Goal: Task Accomplishment & Management: Use online tool/utility

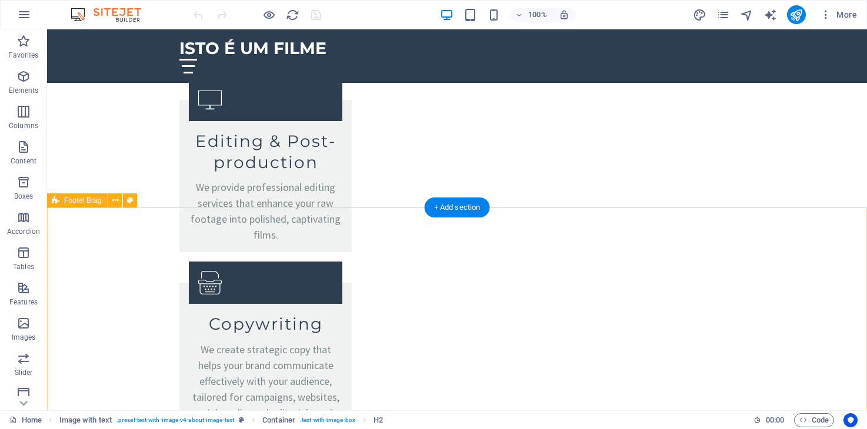
scroll to position [2209, 0]
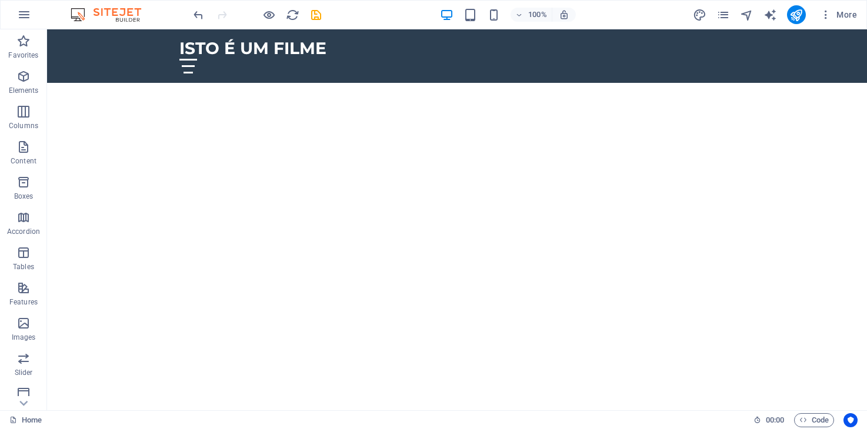
scroll to position [0, 0]
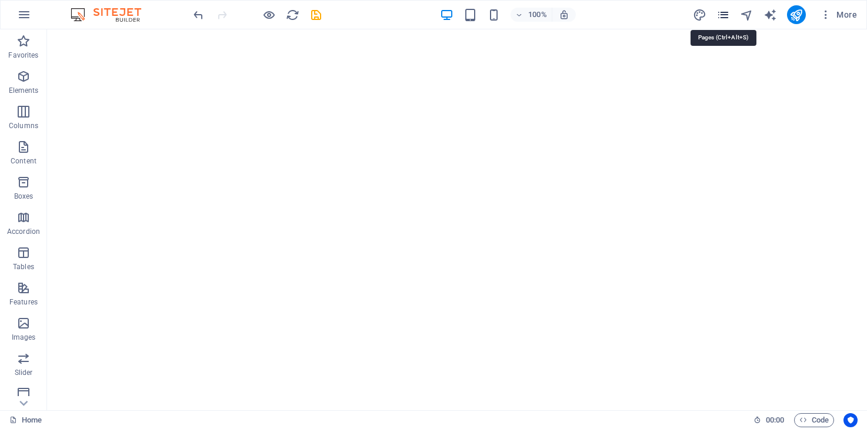
click at [721, 16] on icon "pages" at bounding box center [723, 15] width 14 height 14
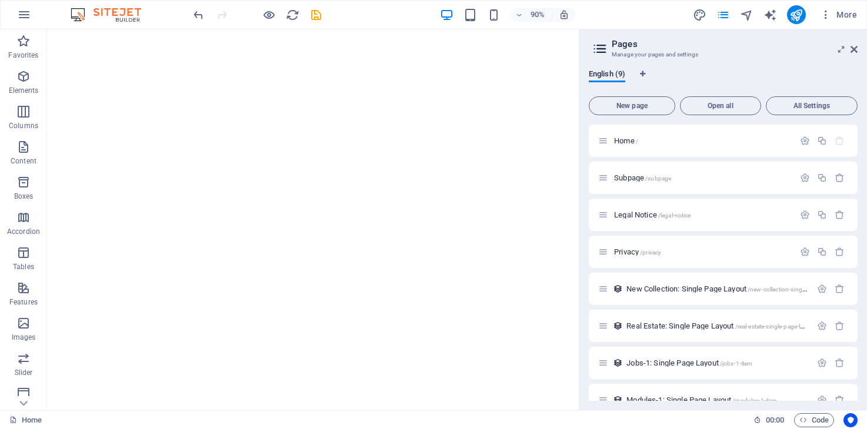
click at [593, 12] on div "90% More" at bounding box center [526, 14] width 670 height 19
click at [807, 113] on button "All Settings" at bounding box center [811, 105] width 92 height 19
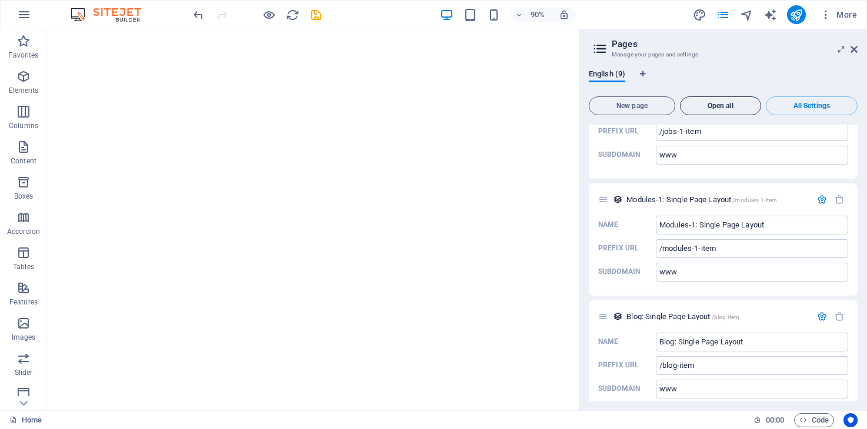
click at [705, 108] on span "Open all" at bounding box center [720, 105] width 71 height 7
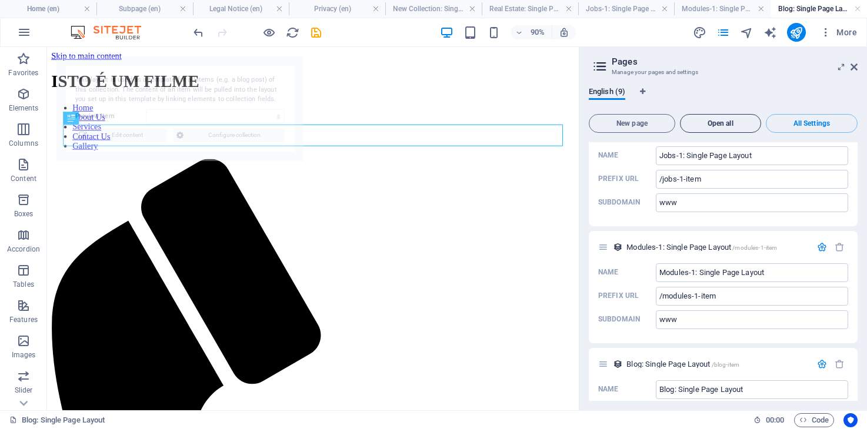
scroll to position [0, 0]
select select "68dbe95447ca2956e901bf57"
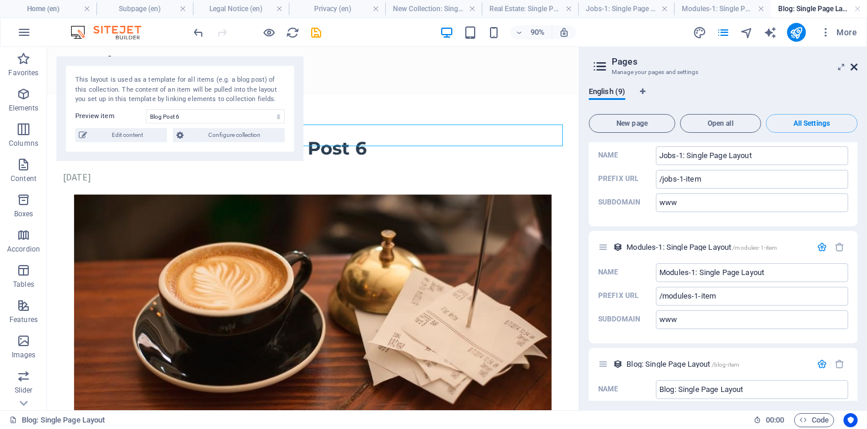
click at [852, 66] on icon at bounding box center [853, 66] width 7 height 9
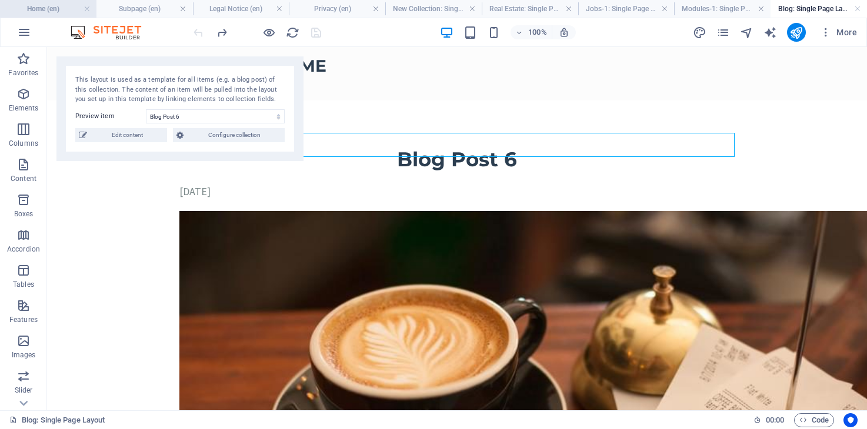
click at [65, 12] on h4 "Home (en)" at bounding box center [48, 8] width 96 height 13
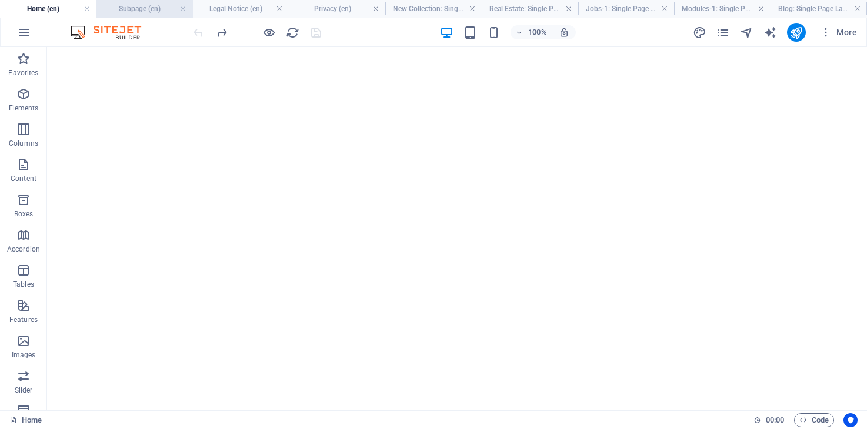
click at [160, 6] on h4 "Subpage (en)" at bounding box center [144, 8] width 96 height 13
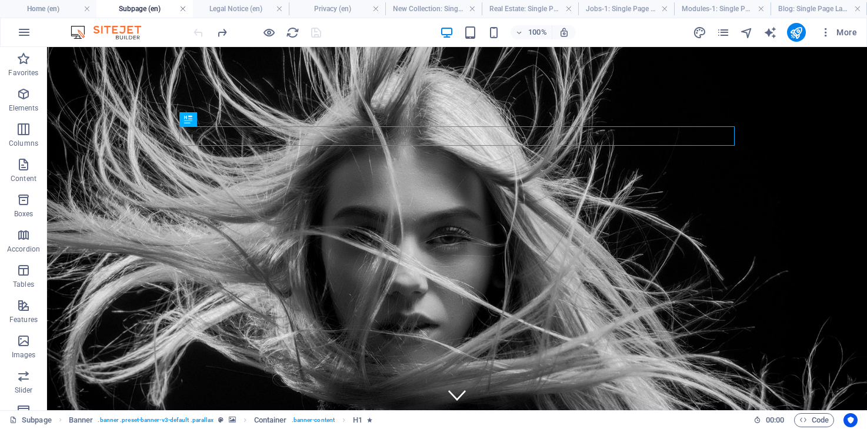
click at [185, 9] on link at bounding box center [182, 9] width 7 height 11
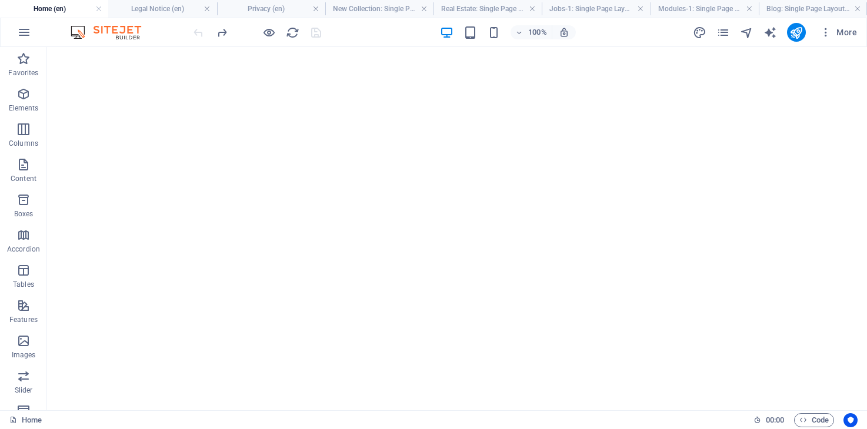
click at [185, 9] on h4 "Legal Notice (en)" at bounding box center [162, 8] width 108 height 13
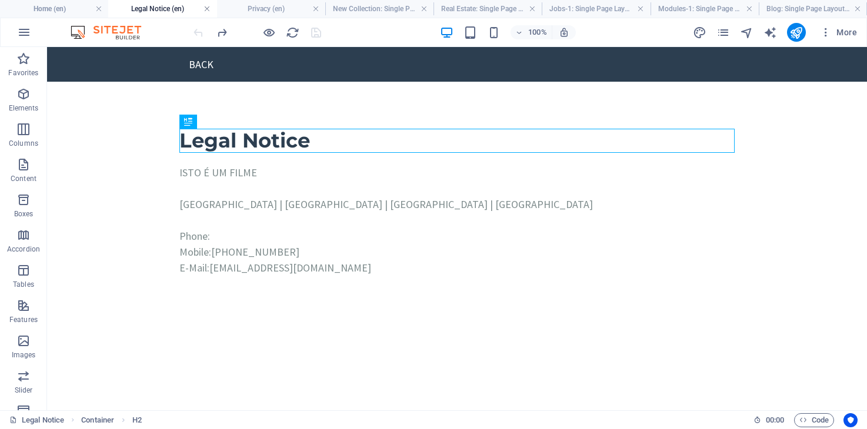
click at [208, 12] on link at bounding box center [206, 9] width 7 height 11
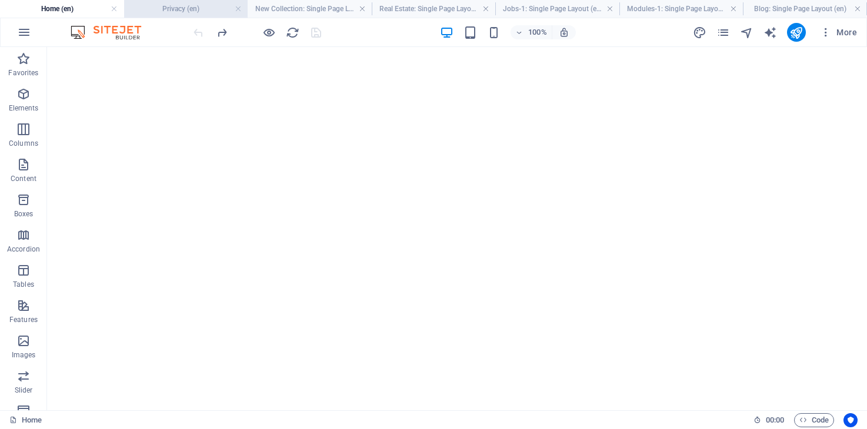
click at [187, 11] on h4 "Privacy (en)" at bounding box center [186, 8] width 124 height 13
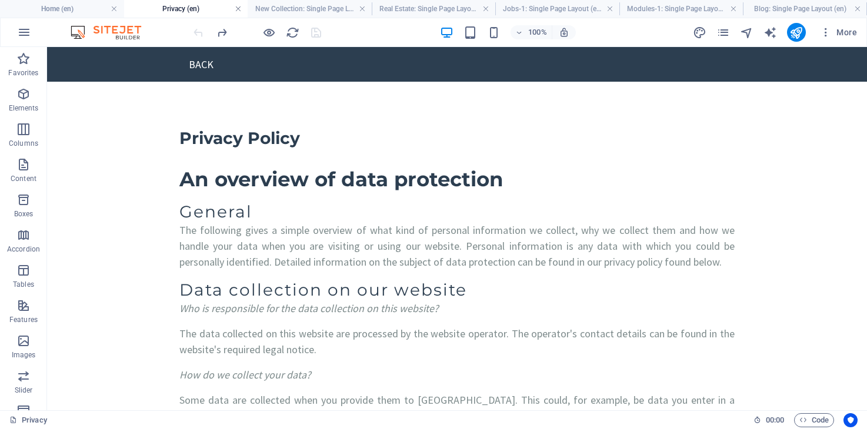
click at [238, 11] on link at bounding box center [238, 9] width 7 height 11
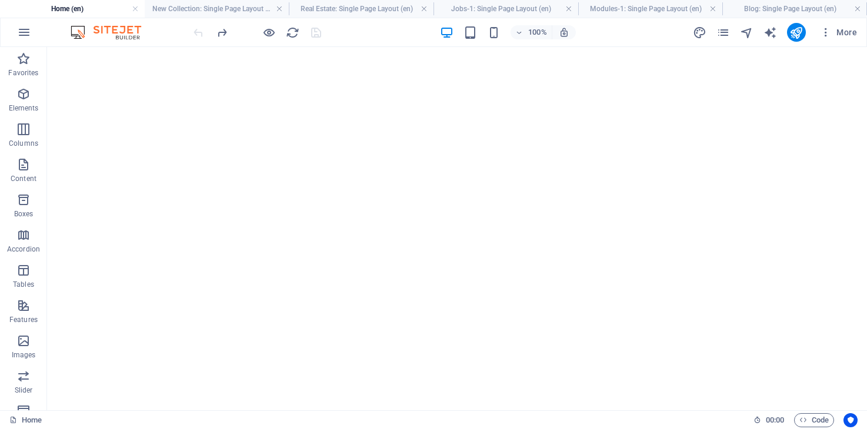
click at [238, 11] on h4 "New Collection: Single Page Layout (en)" at bounding box center [217, 8] width 145 height 13
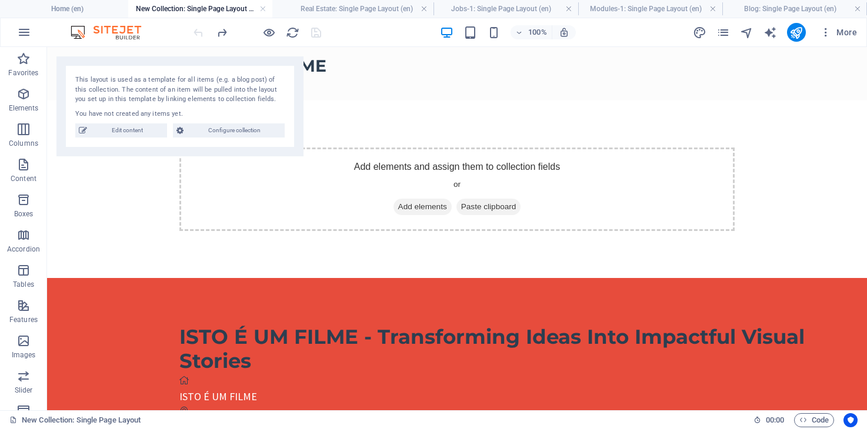
drag, startPoint x: 281, startPoint y: 7, endPoint x: 268, endPoint y: 19, distance: 17.9
click at [346, 10] on h4 "Real Estate: Single Page Layout (en)" at bounding box center [361, 8] width 145 height 13
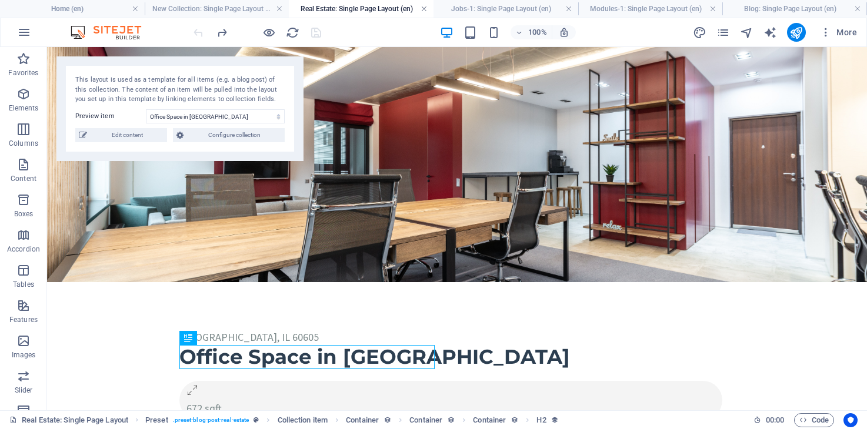
click at [422, 9] on link at bounding box center [423, 9] width 7 height 11
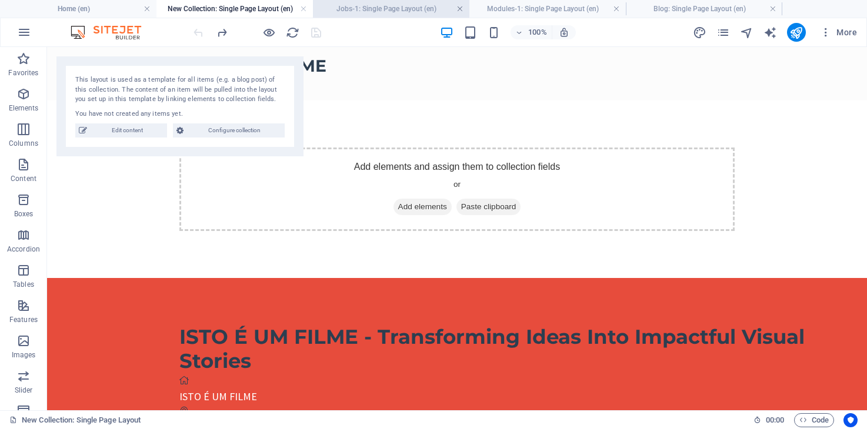
click at [461, 9] on link at bounding box center [459, 9] width 7 height 11
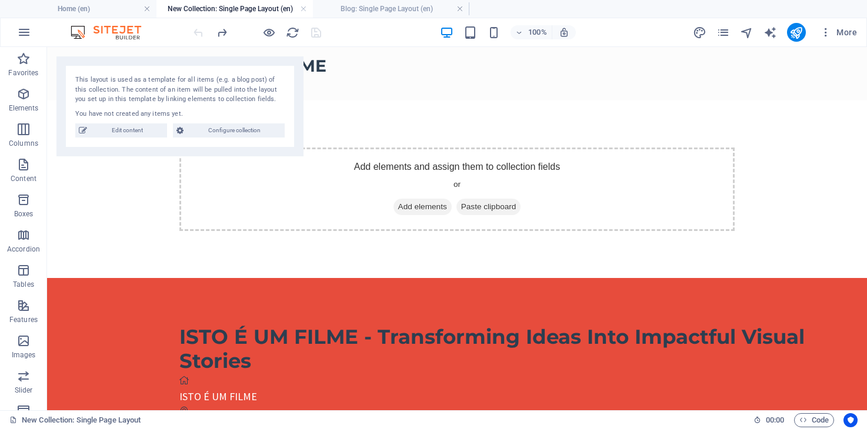
click at [461, 9] on link at bounding box center [459, 9] width 7 height 11
click at [121, 9] on h4 "Home (en)" at bounding box center [78, 8] width 156 height 13
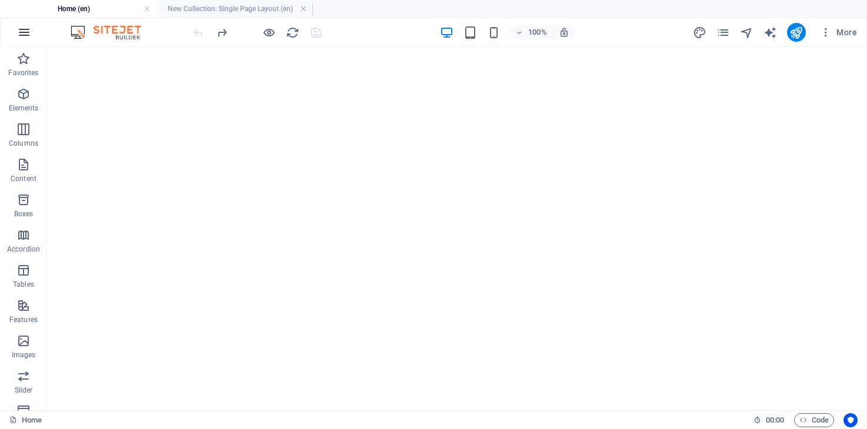
click at [22, 35] on icon "button" at bounding box center [24, 32] width 14 height 14
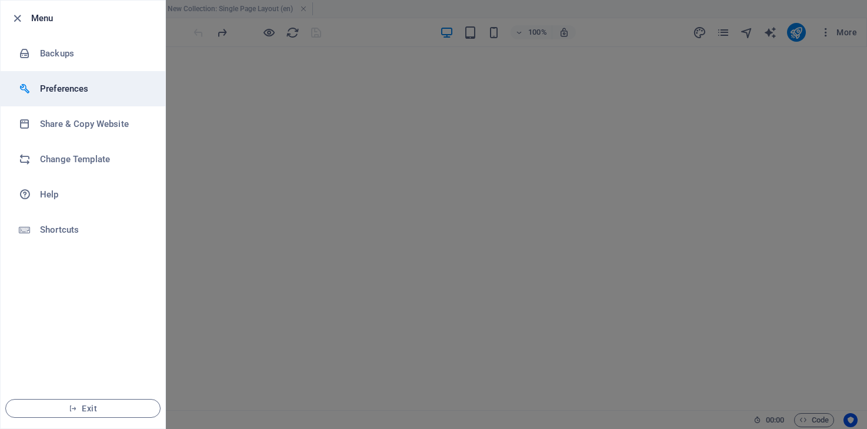
click at [56, 95] on h6 "Preferences" at bounding box center [94, 89] width 109 height 14
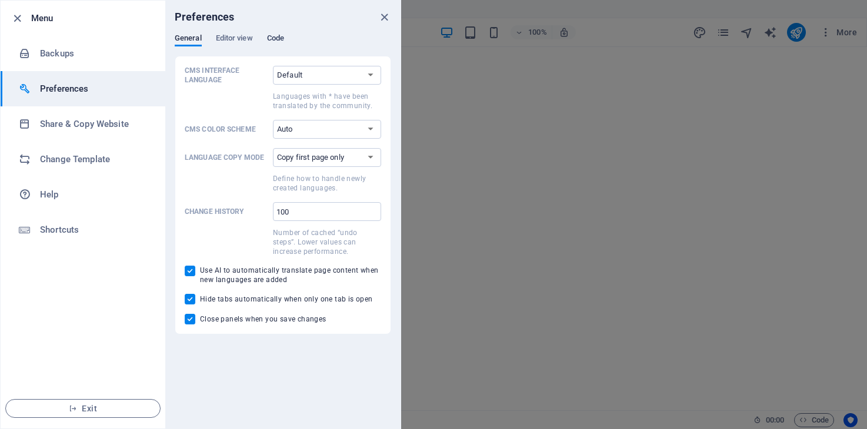
click at [276, 34] on span "Code" at bounding box center [275, 39] width 17 height 16
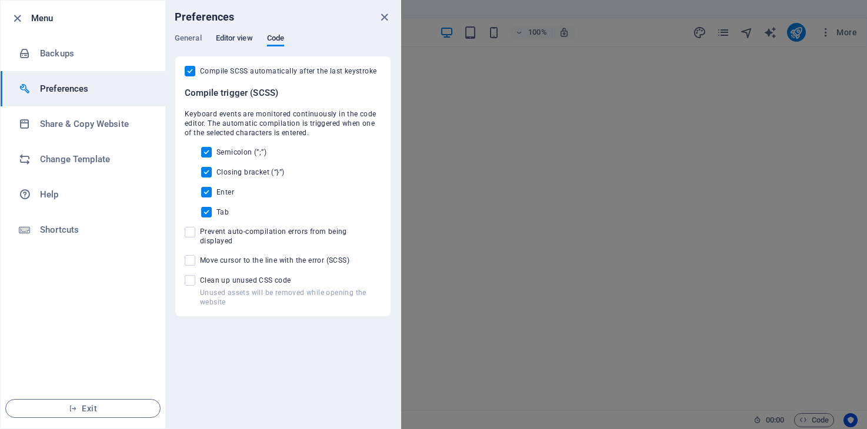
click at [238, 38] on span "Editor view" at bounding box center [234, 39] width 37 height 16
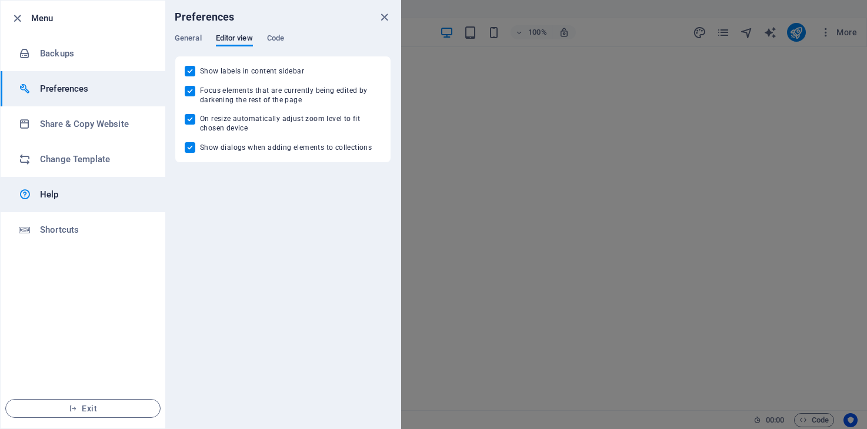
click at [69, 196] on h6 "Help" at bounding box center [94, 195] width 109 height 14
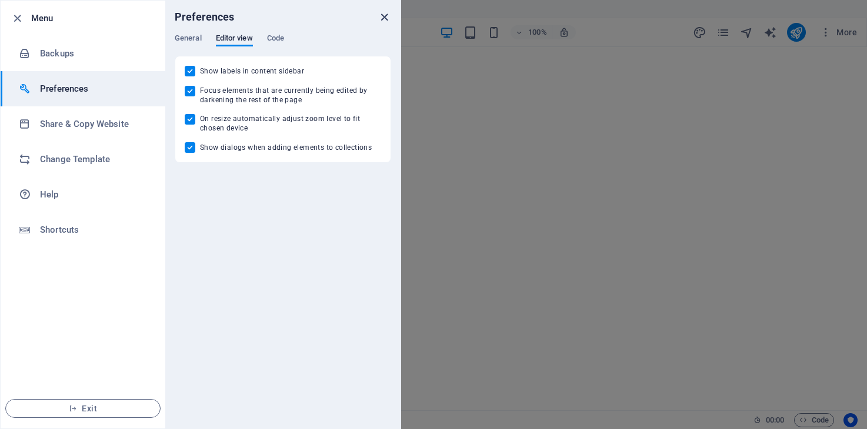
click at [386, 14] on icon "close" at bounding box center [384, 18] width 14 height 14
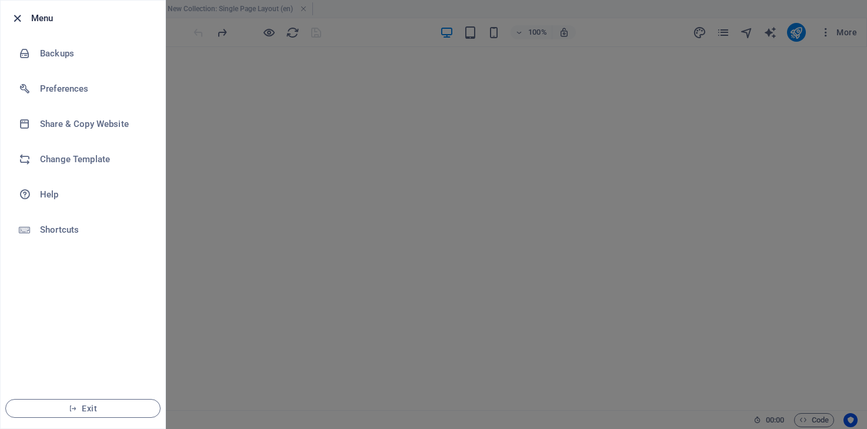
click at [15, 16] on icon "button" at bounding box center [18, 19] width 14 height 14
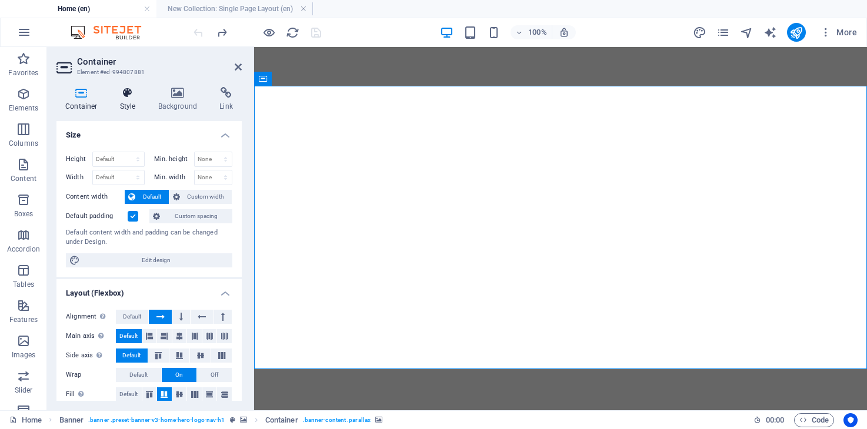
click at [129, 92] on icon at bounding box center [128, 93] width 34 height 12
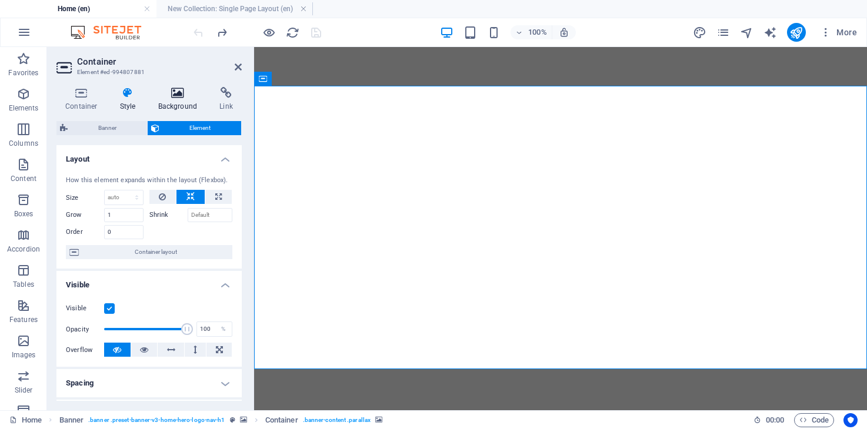
click at [165, 99] on h4 "Background" at bounding box center [180, 99] width 62 height 25
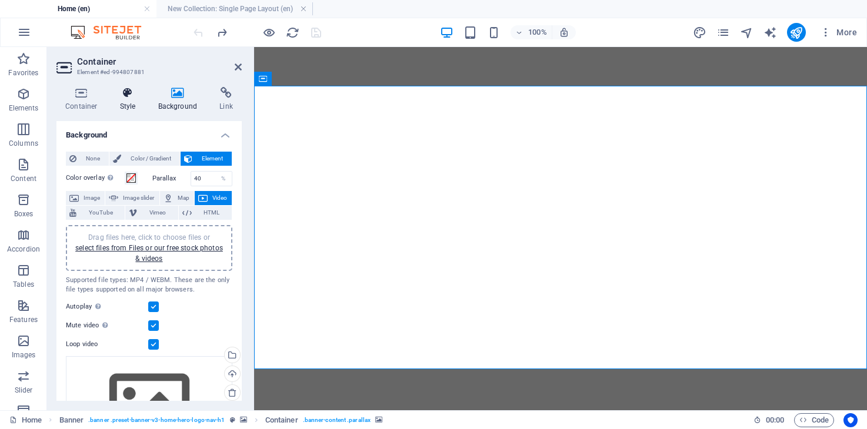
click at [125, 101] on h4 "Style" at bounding box center [130, 99] width 38 height 25
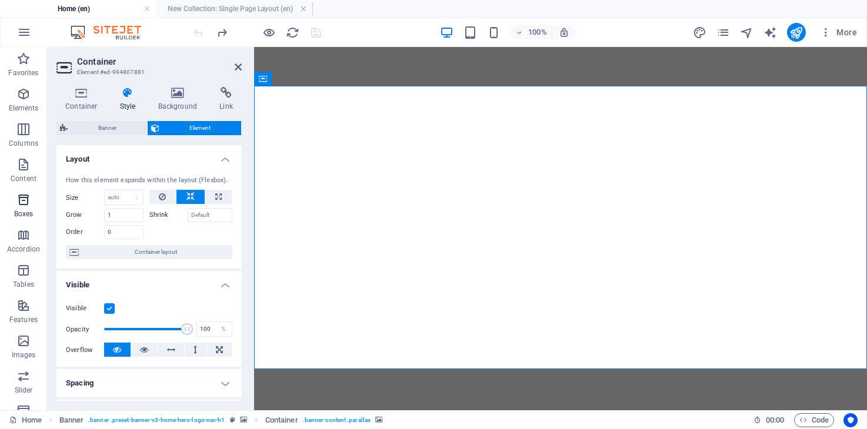
click at [26, 206] on icon "button" at bounding box center [23, 200] width 14 height 14
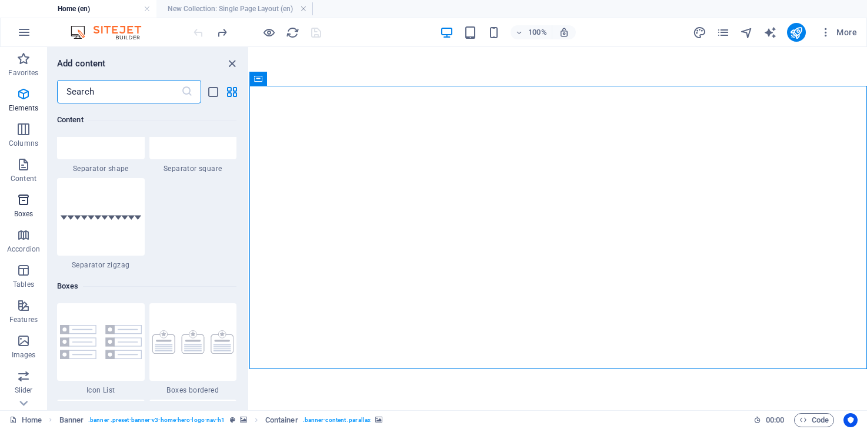
scroll to position [3243, 0]
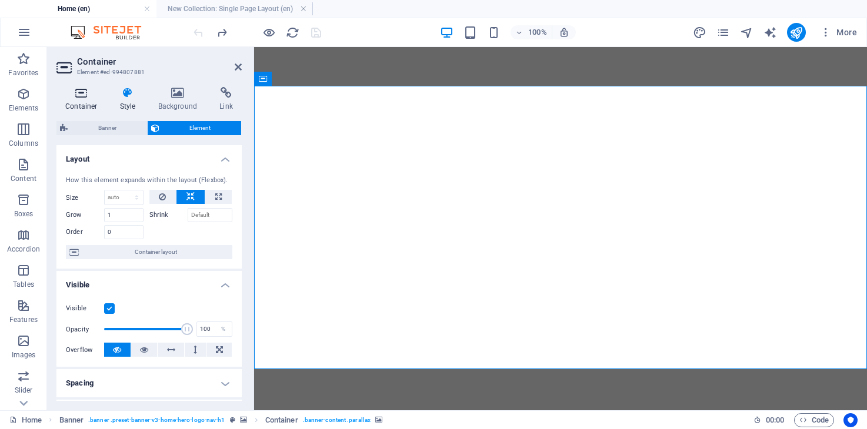
click at [80, 98] on icon at bounding box center [81, 93] width 50 height 12
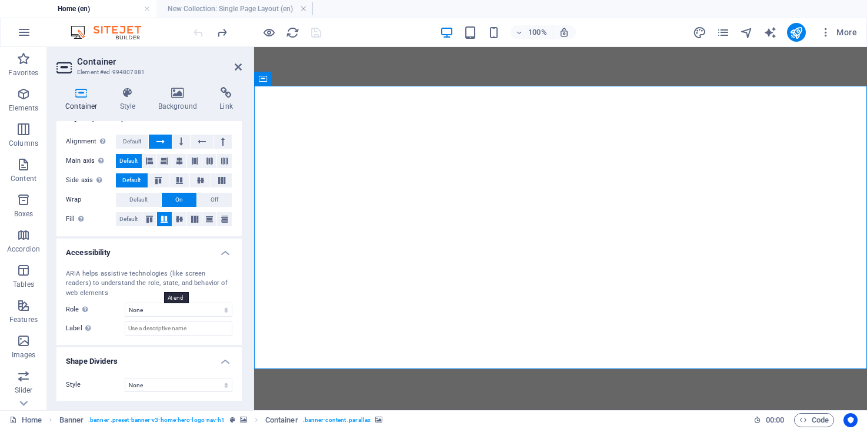
scroll to position [176, 0]
click at [229, 104] on h4 "Link" at bounding box center [225, 99] width 31 height 25
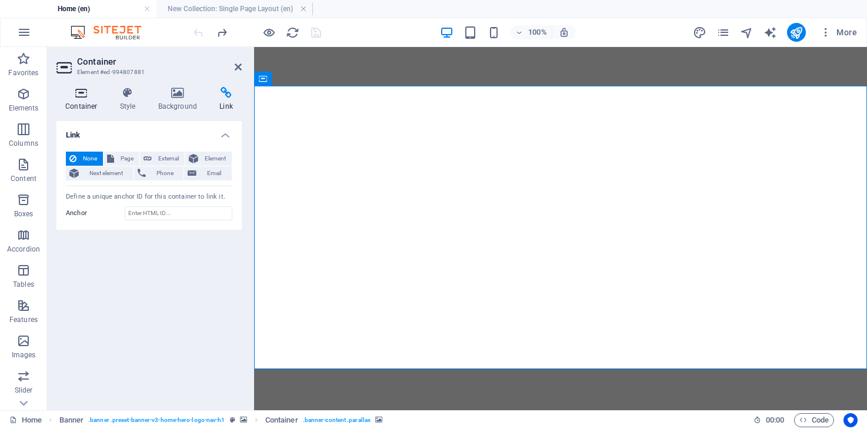
click at [76, 95] on icon at bounding box center [81, 93] width 50 height 12
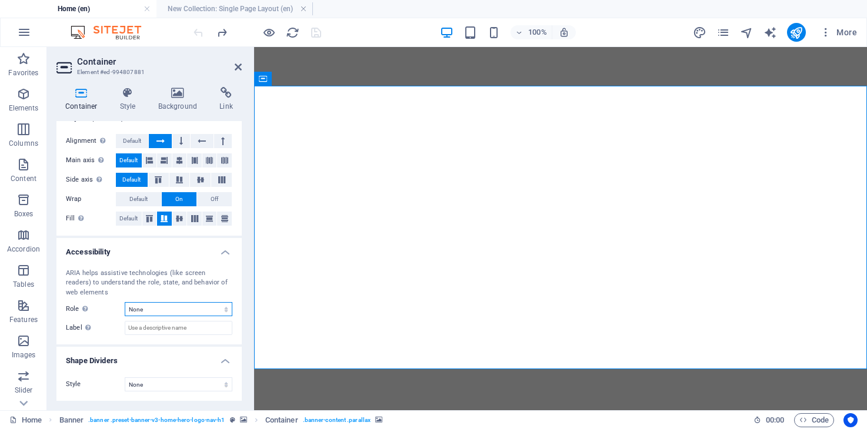
click at [186, 309] on select "None Alert Article Banner Comment Complementary Dialog Footer Header Marquee Pr…" at bounding box center [179, 309] width 108 height 14
click at [621, 36] on div "100% More" at bounding box center [526, 32] width 670 height 19
click at [238, 66] on icon at bounding box center [238, 66] width 7 height 9
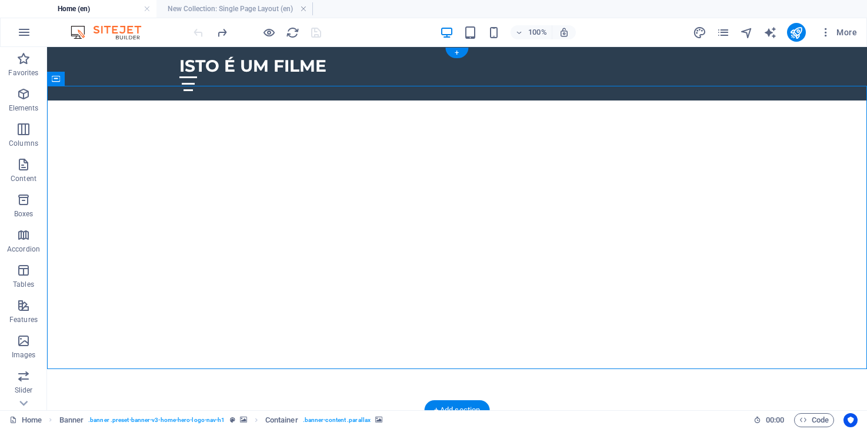
scroll to position [392, 0]
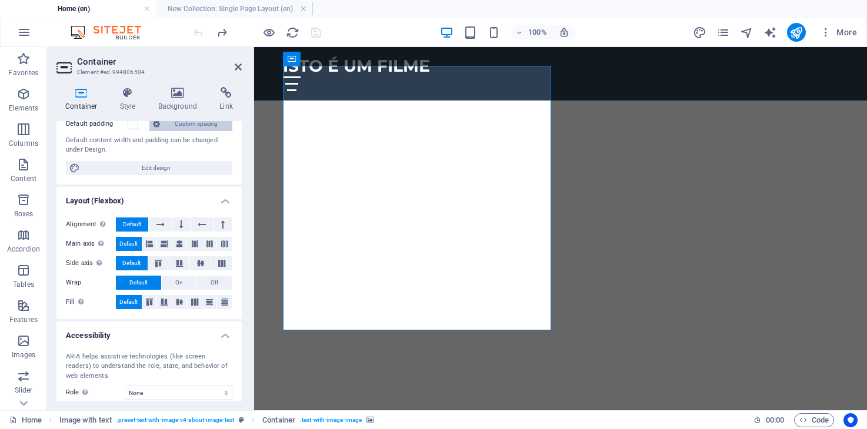
scroll to position [196, 0]
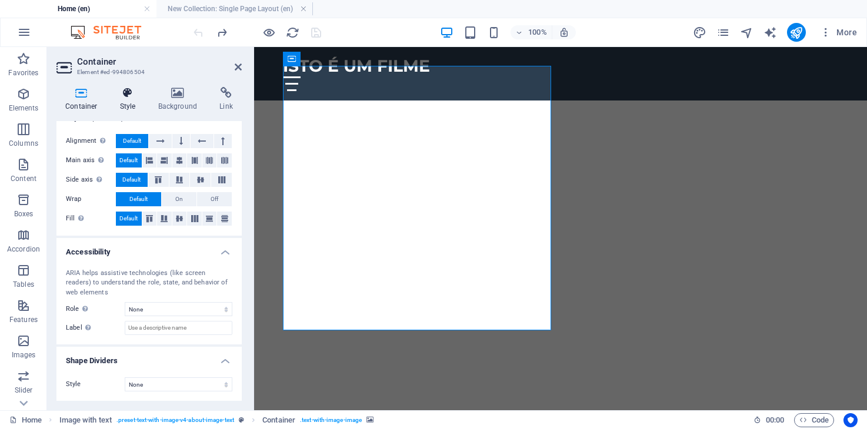
click at [122, 93] on icon at bounding box center [128, 93] width 34 height 12
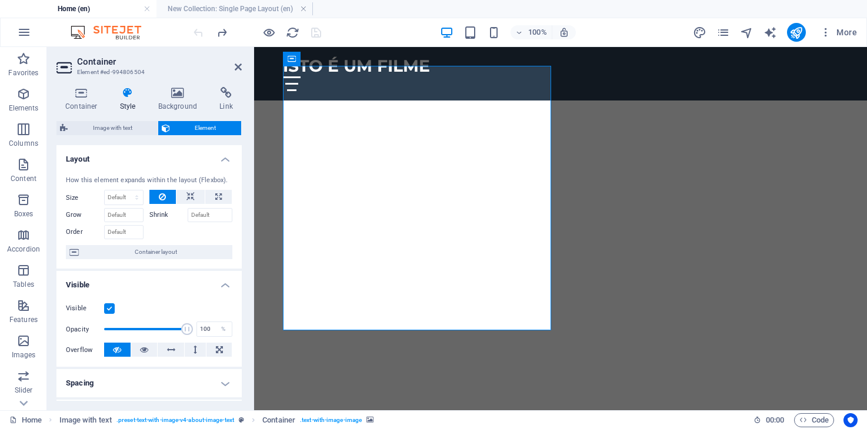
click at [169, 387] on h4 "Spacing" at bounding box center [148, 383] width 185 height 28
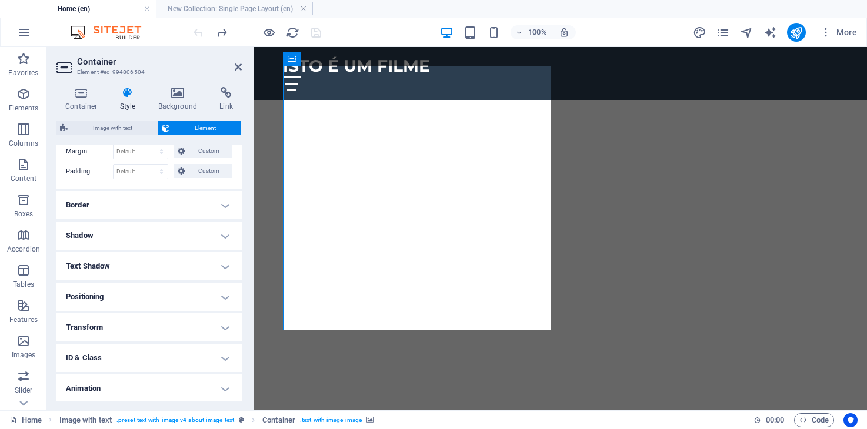
scroll to position [288, 0]
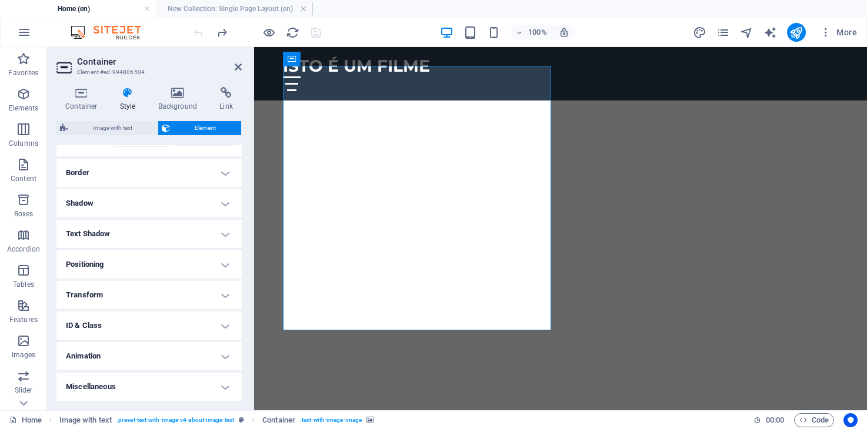
click at [173, 390] on h4 "Miscellaneous" at bounding box center [148, 387] width 185 height 28
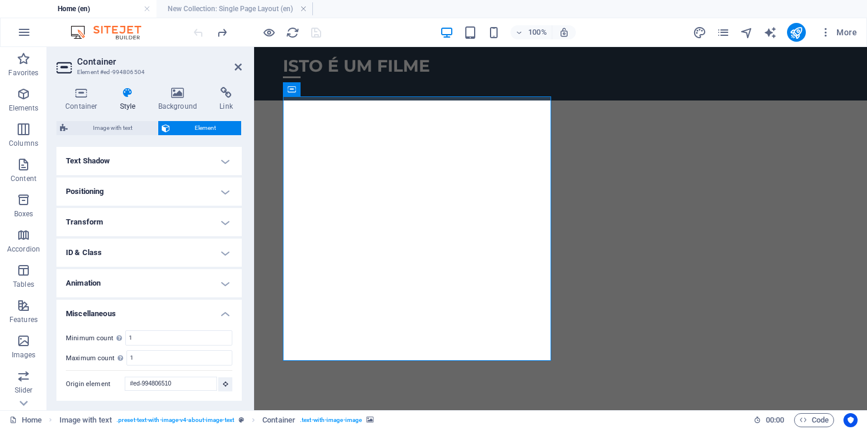
scroll to position [353, 0]
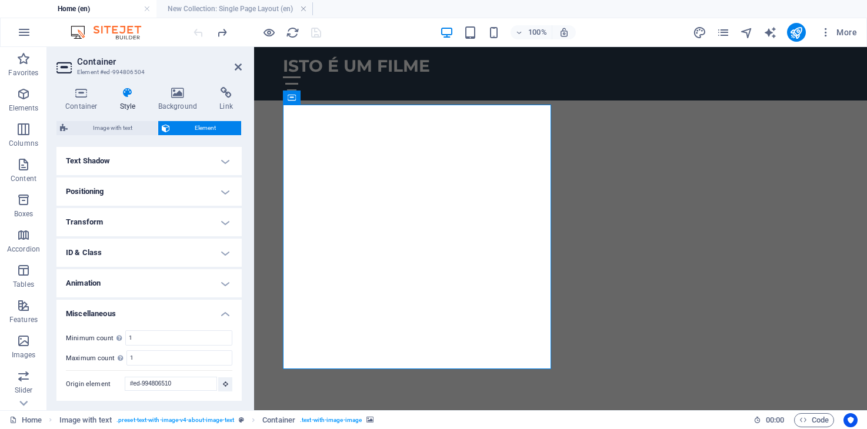
click at [159, 282] on h4 "Animation" at bounding box center [148, 283] width 185 height 28
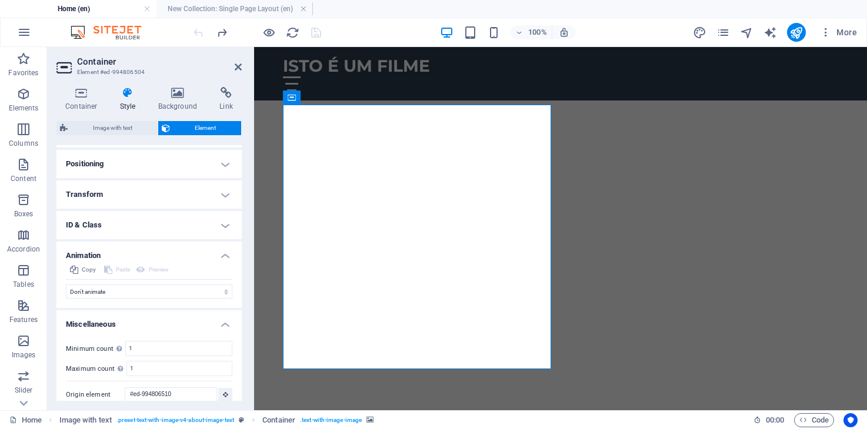
scroll to position [390, 0]
click at [157, 229] on h4 "ID & Class" at bounding box center [148, 223] width 185 height 28
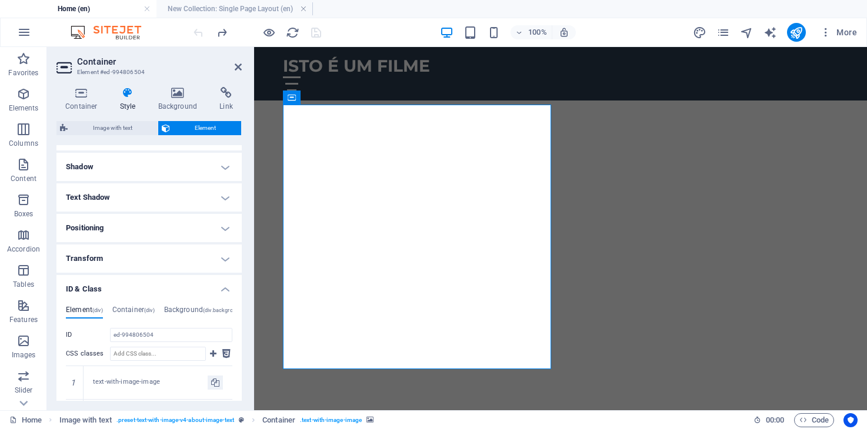
scroll to position [324, 0]
click at [160, 235] on h4 "Positioning" at bounding box center [148, 229] width 185 height 28
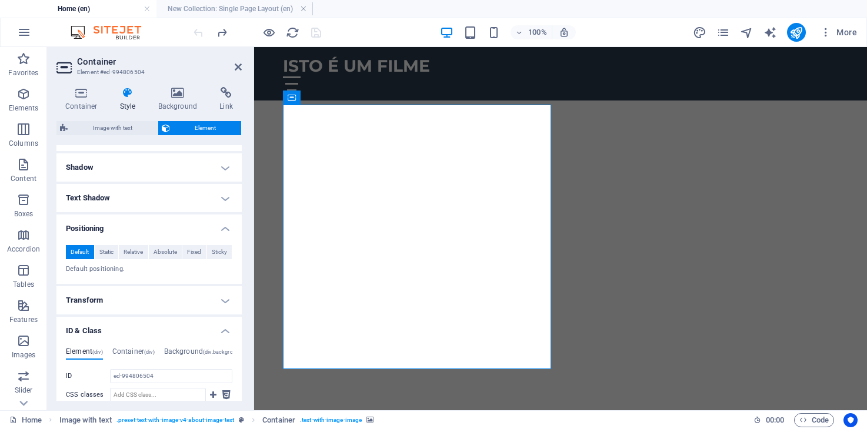
click at [226, 303] on h4 "Transform" at bounding box center [148, 300] width 185 height 28
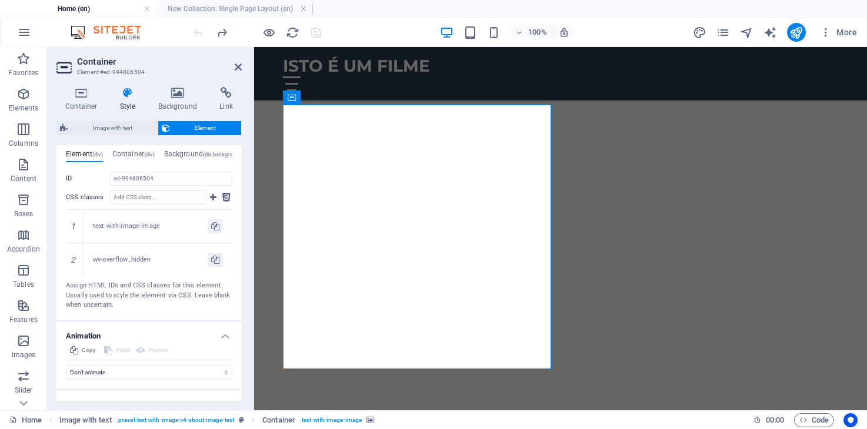
scroll to position [623, 0]
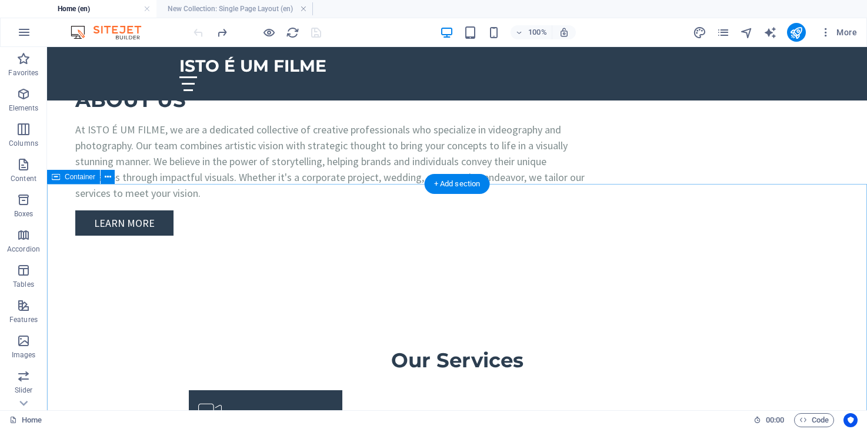
scroll to position [1450, 0]
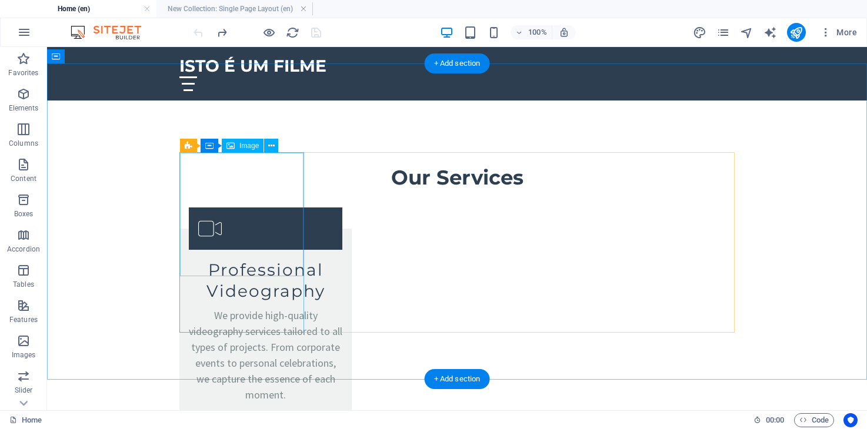
select select "vw"
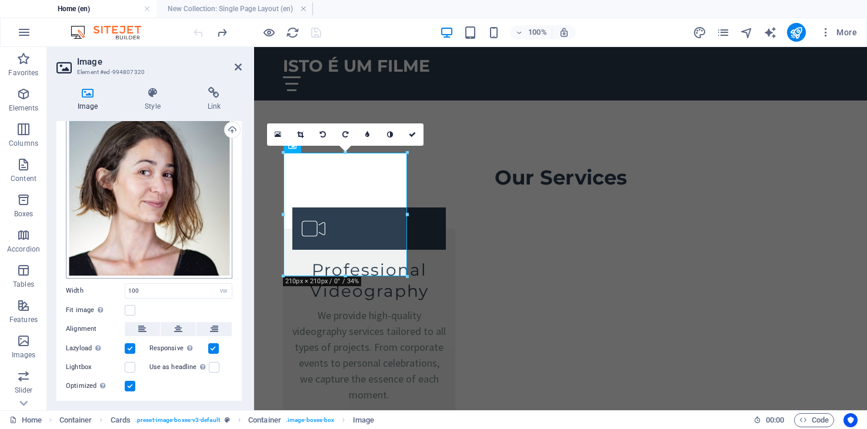
scroll to position [66, 0]
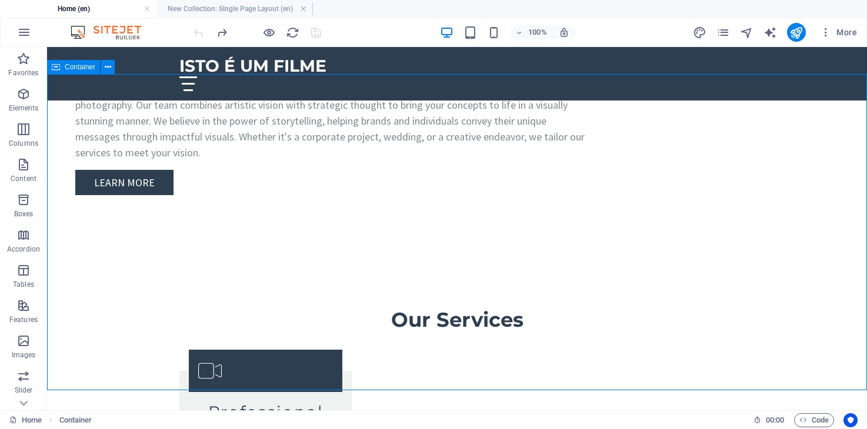
scroll to position [1172, 0]
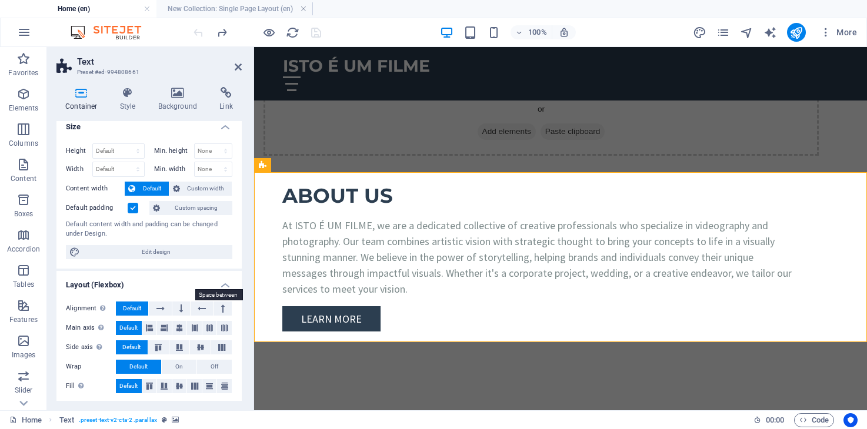
scroll to position [0, 0]
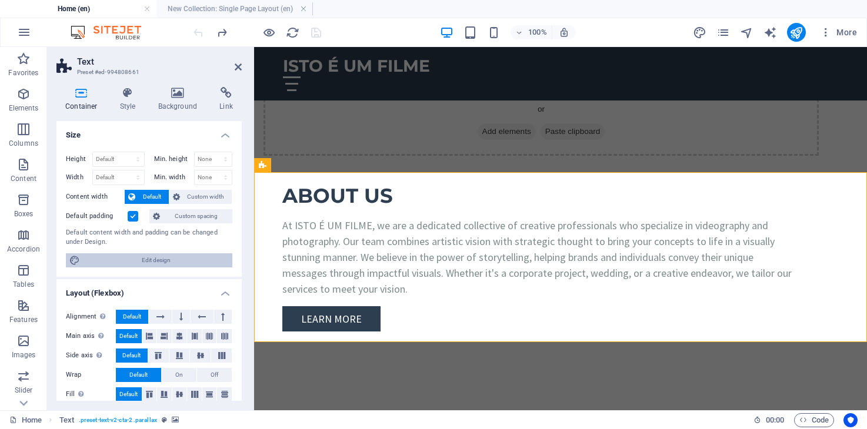
click at [190, 259] on span "Edit design" at bounding box center [155, 260] width 145 height 14
select select "px"
select select "200"
select select "px"
select select "rem"
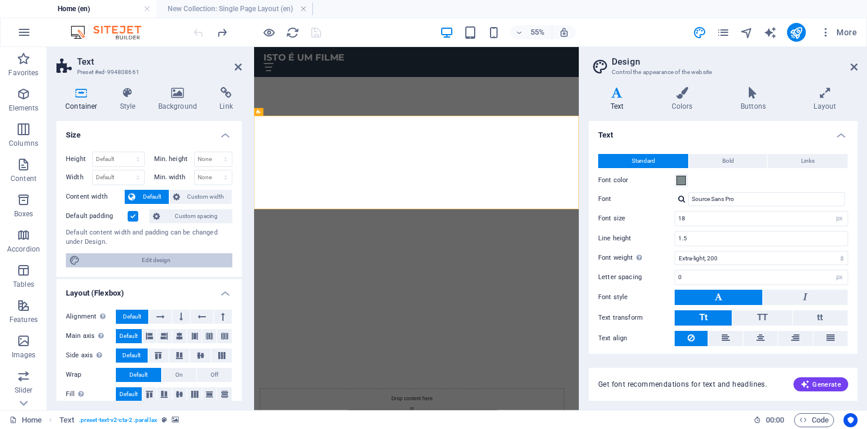
scroll to position [1469, 0]
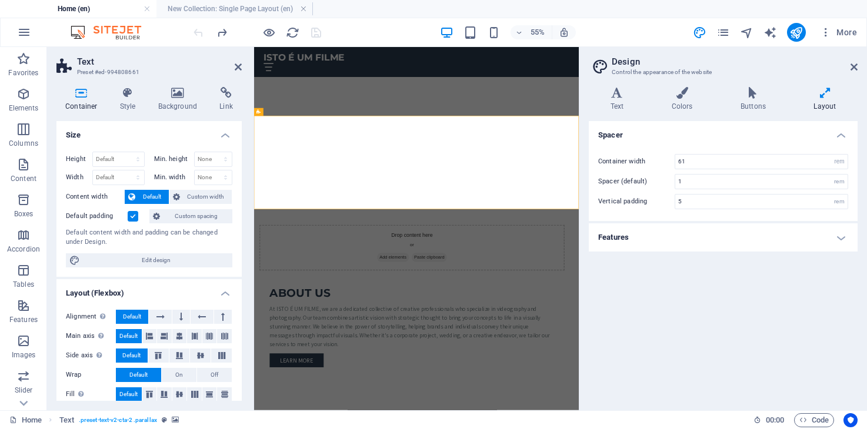
click at [825, 98] on icon at bounding box center [824, 93] width 65 height 12
click at [840, 232] on h4 "Features" at bounding box center [722, 237] width 269 height 28
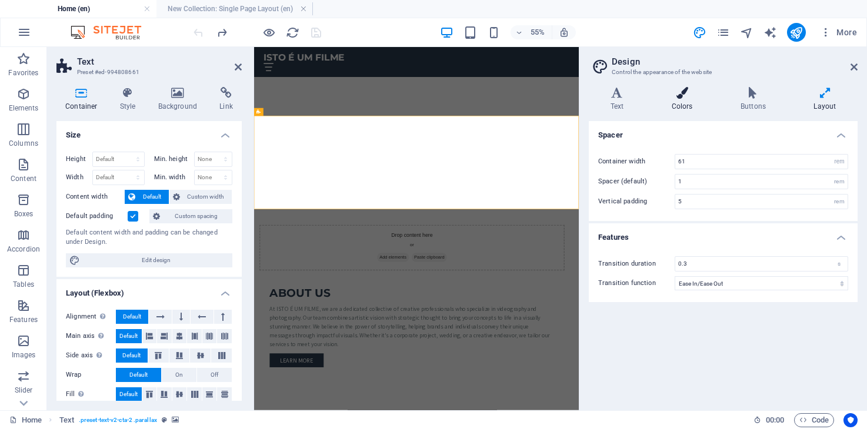
click at [681, 98] on icon at bounding box center [682, 93] width 64 height 12
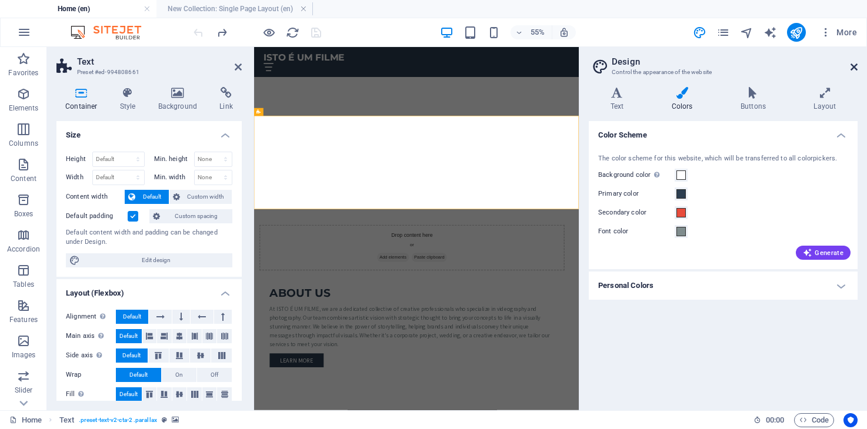
click at [855, 69] on icon at bounding box center [853, 66] width 7 height 9
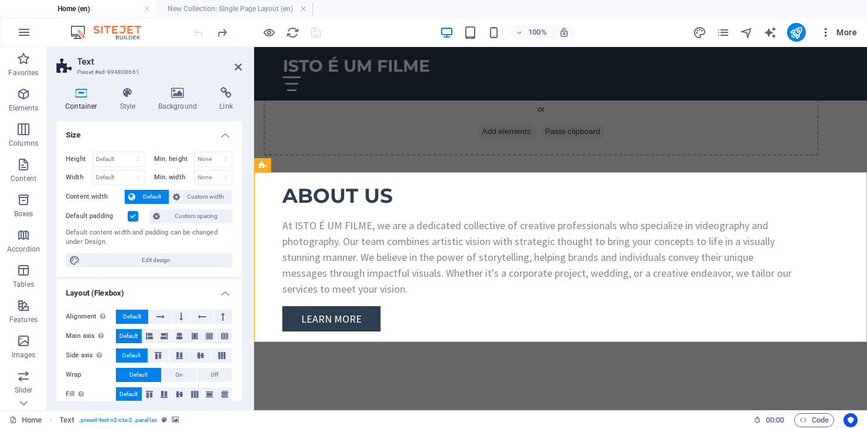
click at [846, 33] on span "More" at bounding box center [838, 32] width 37 height 12
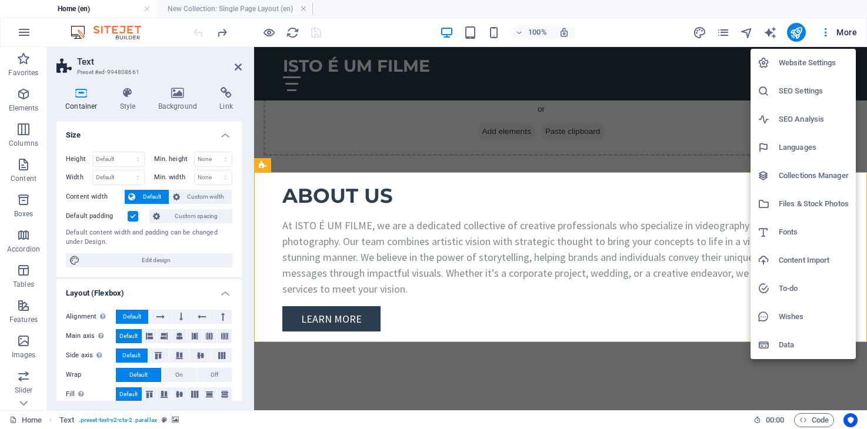
click at [824, 65] on h6 "Website Settings" at bounding box center [813, 63] width 70 height 14
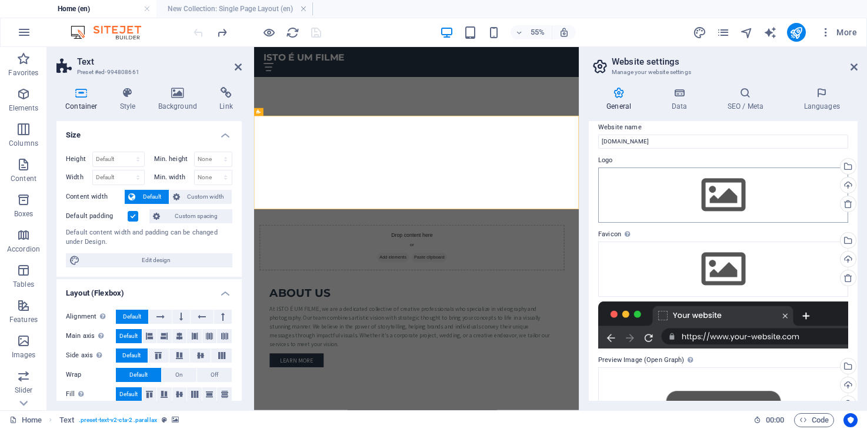
scroll to position [0, 0]
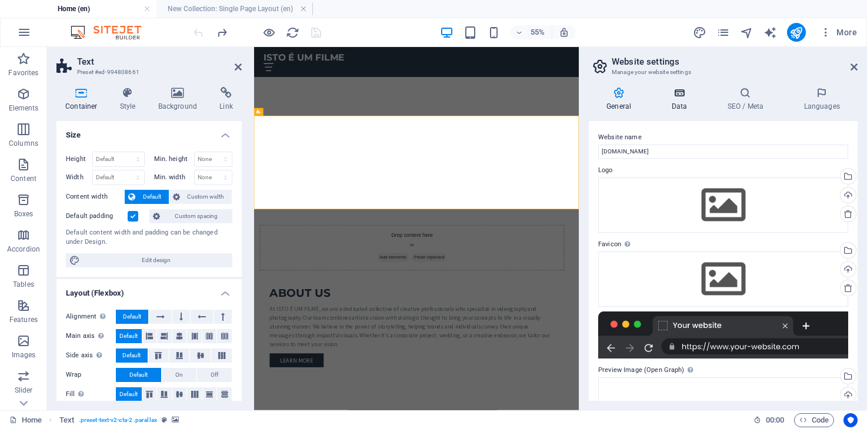
click at [683, 99] on h4 "Data" at bounding box center [681, 99] width 56 height 25
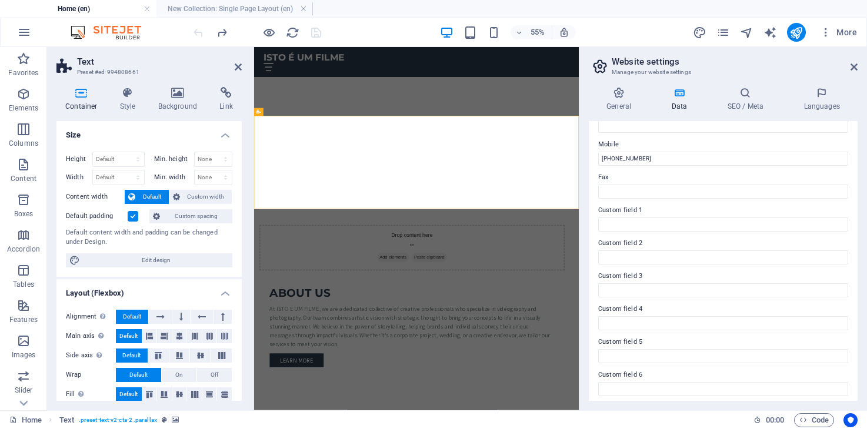
scroll to position [285, 0]
click at [757, 103] on h4 "SEO / Meta" at bounding box center [747, 99] width 76 height 25
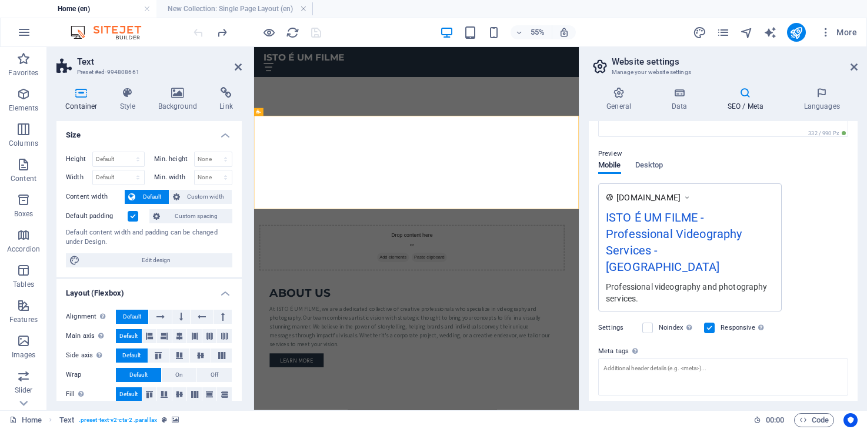
scroll to position [197, 0]
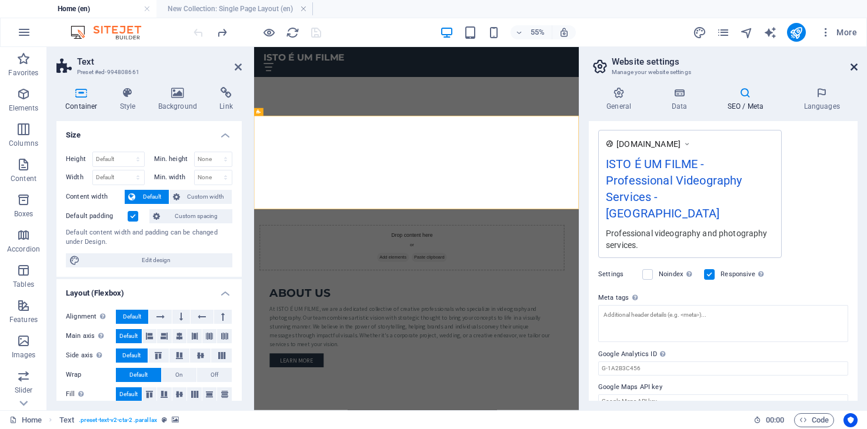
click at [854, 66] on icon at bounding box center [853, 66] width 7 height 9
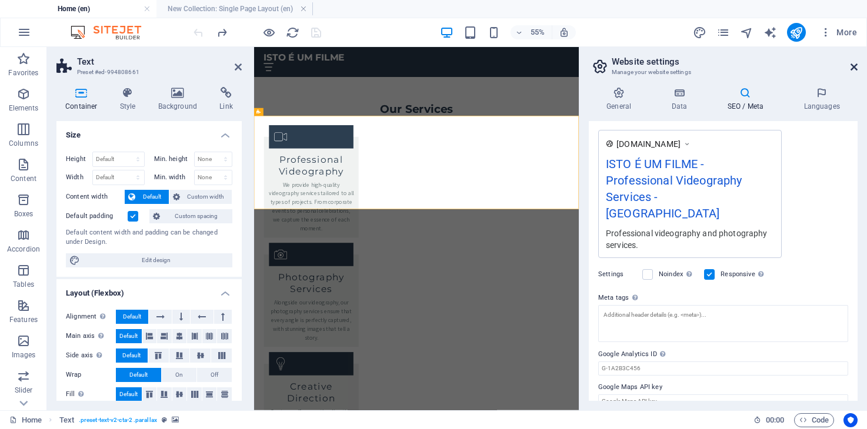
scroll to position [1172, 0]
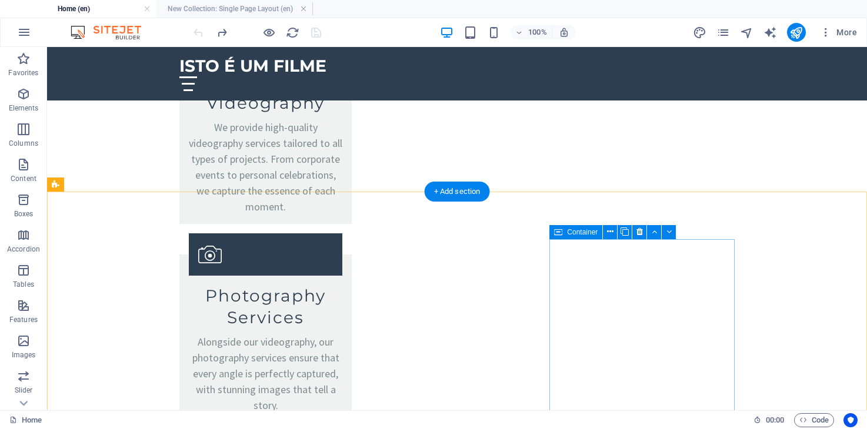
scroll to position [1643, 0]
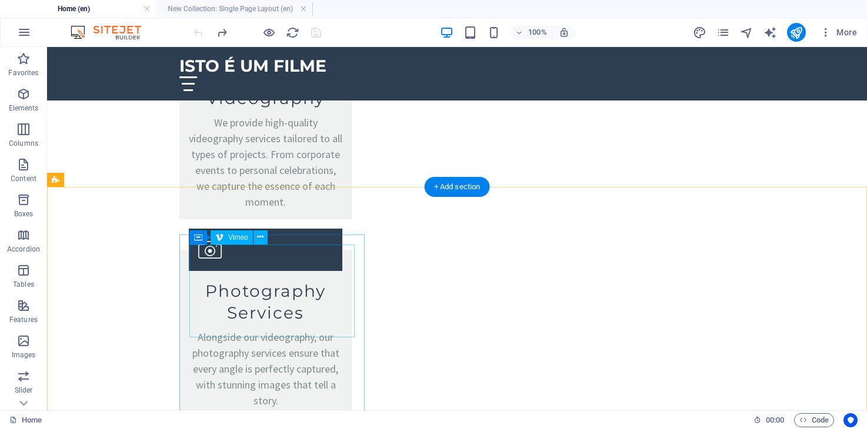
select select "ar16_9"
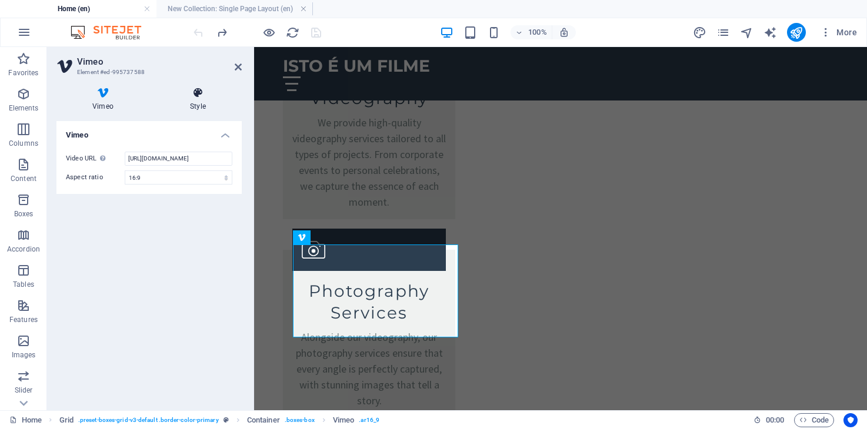
click at [195, 99] on h4 "Style" at bounding box center [198, 99] width 88 height 25
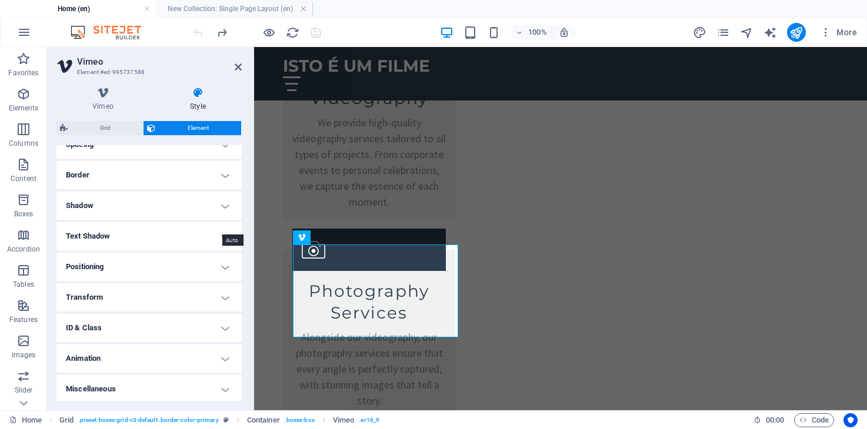
scroll to position [241, 0]
click at [205, 286] on h4 "Transform" at bounding box center [148, 295] width 185 height 28
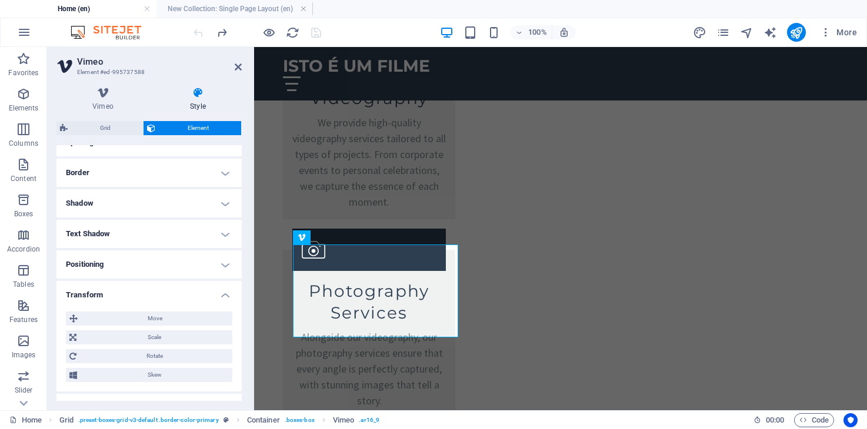
click at [209, 261] on h4 "Positioning" at bounding box center [148, 264] width 185 height 28
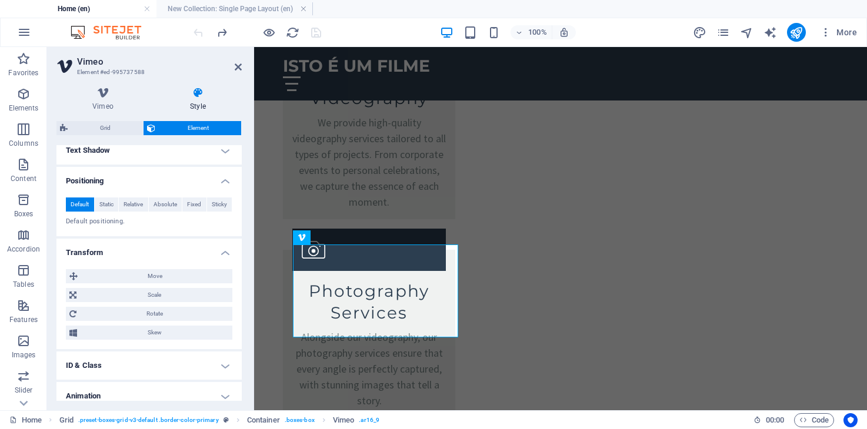
scroll to position [364, 0]
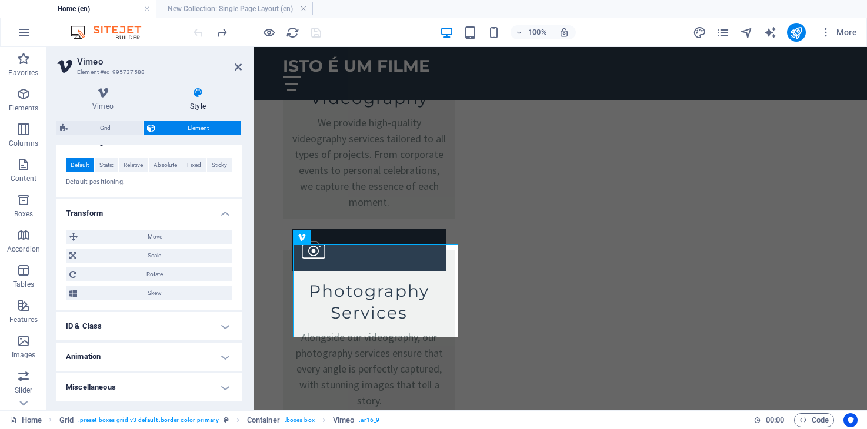
click at [175, 353] on h4 "Animation" at bounding box center [148, 357] width 185 height 28
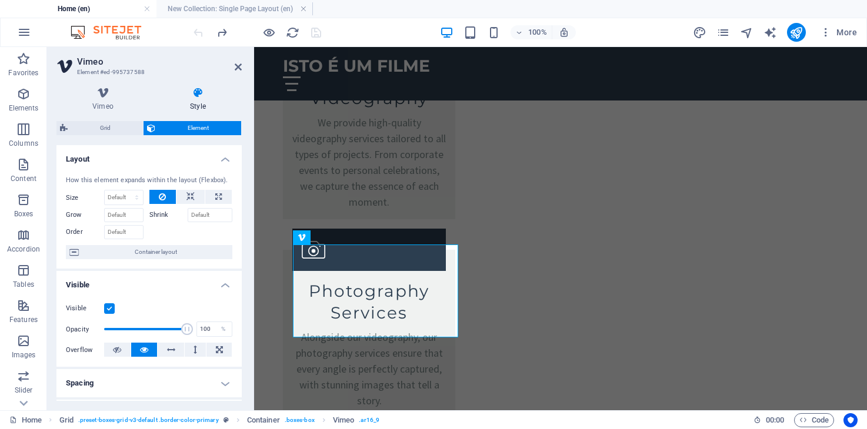
scroll to position [0, 0]
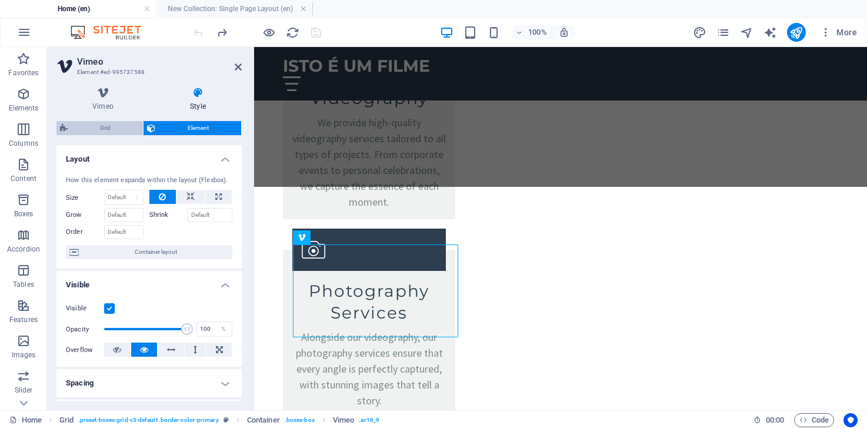
click at [108, 128] on span "Grid" at bounding box center [105, 128] width 68 height 14
select select "rem"
select select "px"
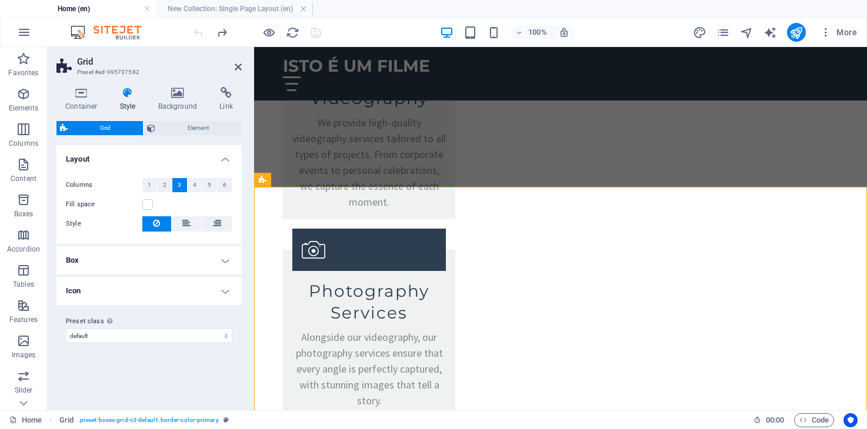
click at [157, 263] on h4 "Box" at bounding box center [148, 260] width 185 height 28
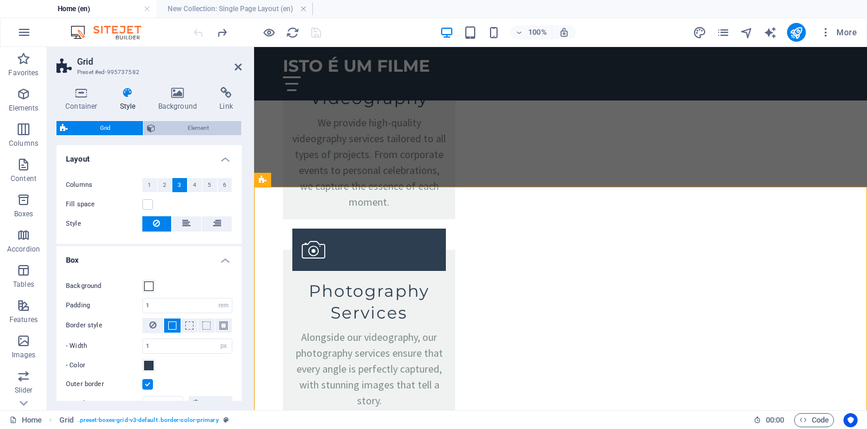
click at [190, 129] on span "Element" at bounding box center [198, 128] width 79 height 14
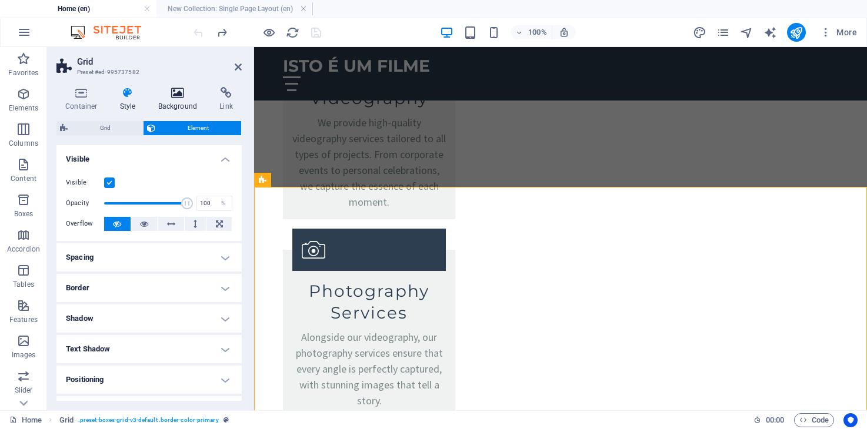
click at [176, 96] on icon at bounding box center [177, 93] width 57 height 12
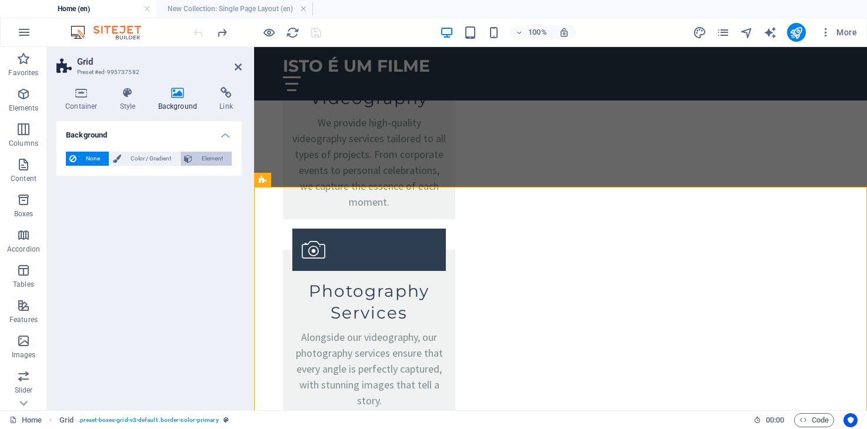
click at [215, 155] on span "Element" at bounding box center [212, 159] width 32 height 14
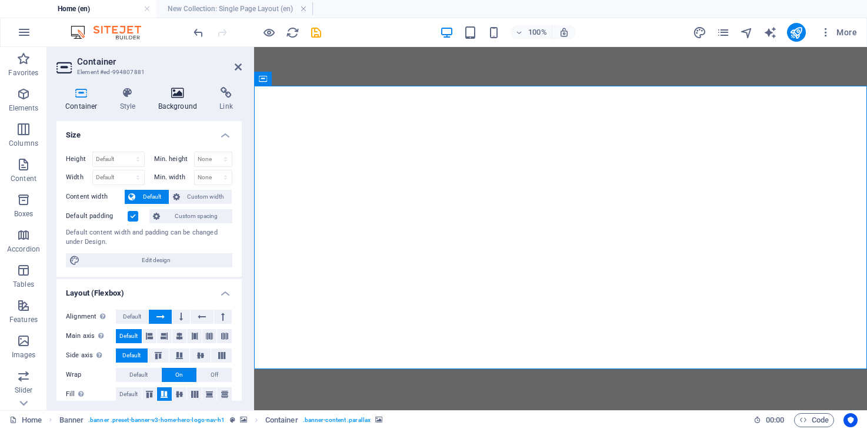
click at [179, 101] on h4 "Background" at bounding box center [180, 99] width 62 height 25
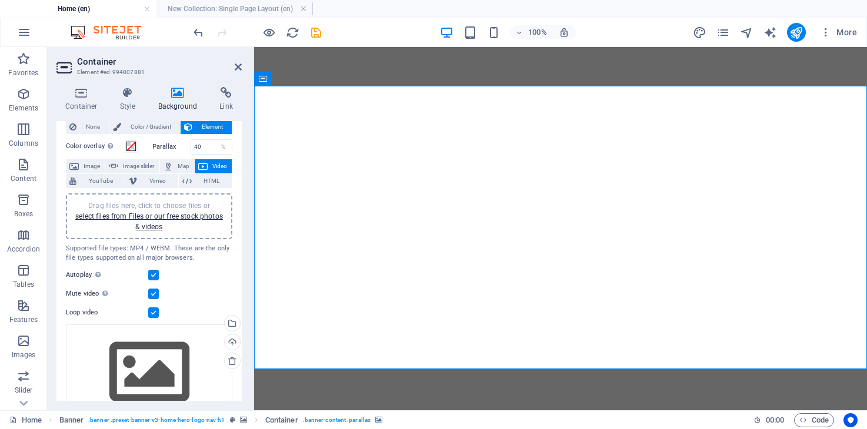
scroll to position [33, 0]
click at [152, 296] on label at bounding box center [153, 292] width 11 height 11
click at [0, 0] on input "Mute video Autoplay will be available if muted is checked" at bounding box center [0, 0] width 0 height 0
click at [156, 274] on label at bounding box center [153, 274] width 11 height 11
click at [0, 0] on input "Autoplay Autoplay is only available if muted is checked" at bounding box center [0, 0] width 0 height 0
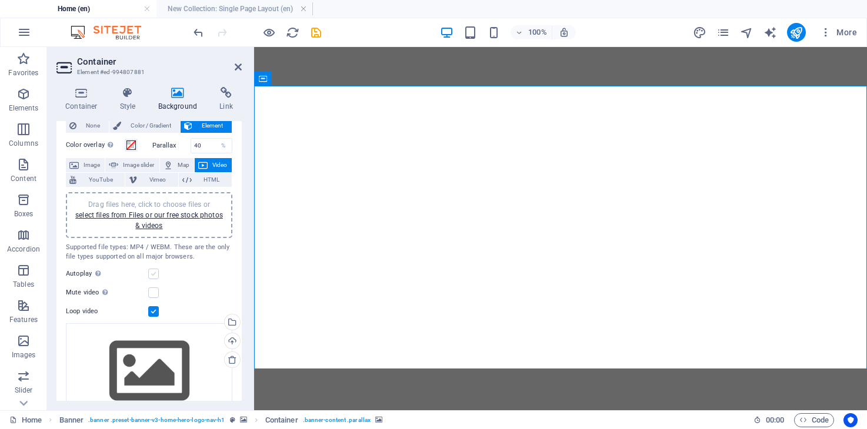
click at [151, 274] on label at bounding box center [153, 274] width 11 height 11
click at [0, 0] on input "Autoplay Autoplay is only available if muted is checked" at bounding box center [0, 0] width 0 height 0
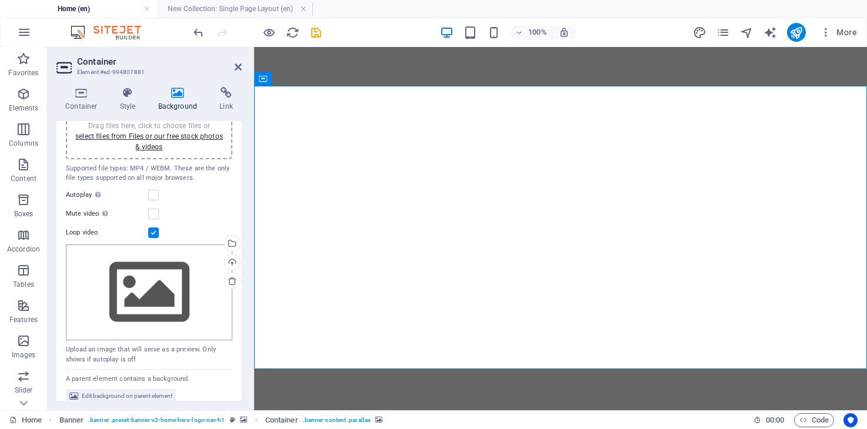
scroll to position [122, 0]
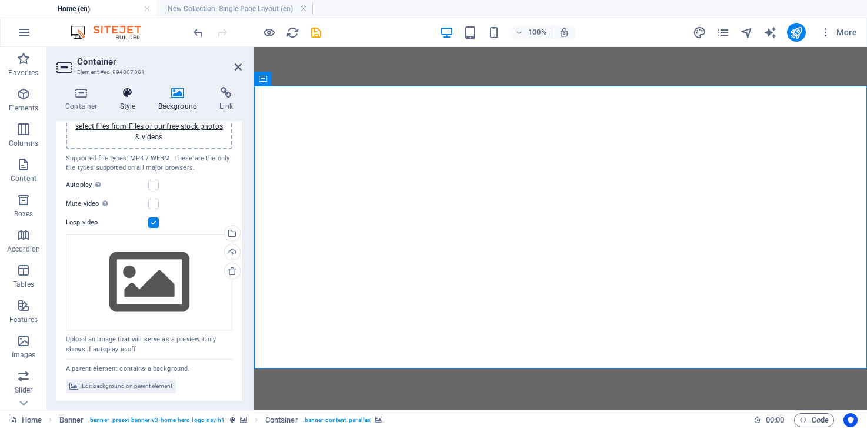
click at [129, 107] on h4 "Style" at bounding box center [130, 99] width 38 height 25
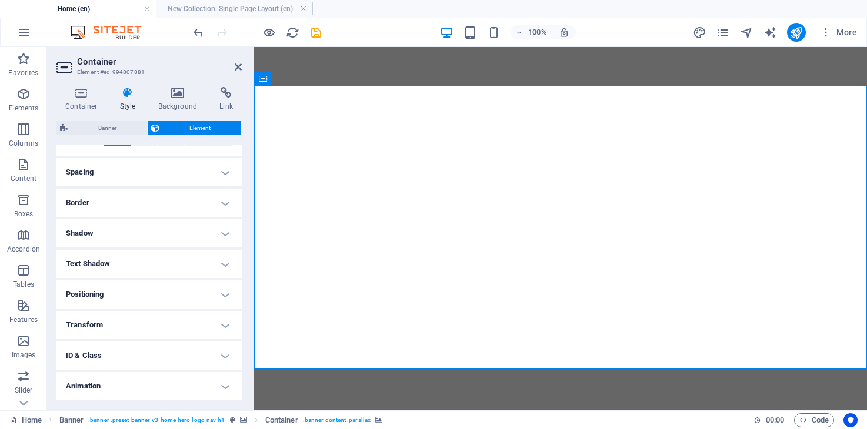
scroll to position [241, 0]
click at [89, 107] on h4 "Container" at bounding box center [83, 99] width 55 height 25
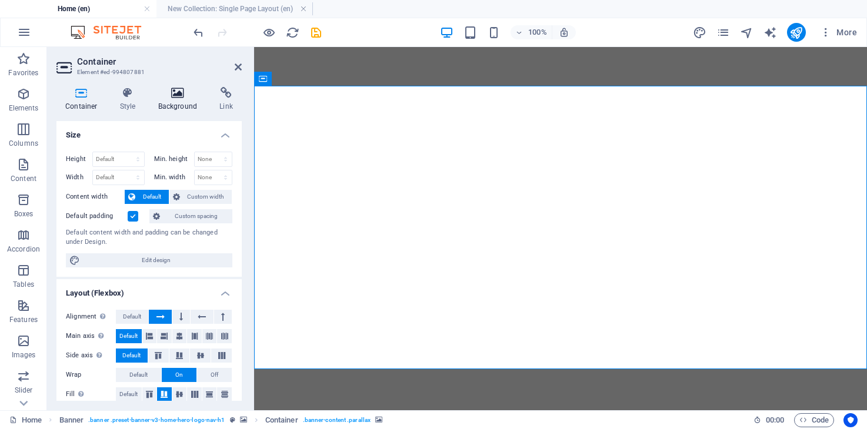
click at [171, 95] on icon at bounding box center [177, 93] width 57 height 12
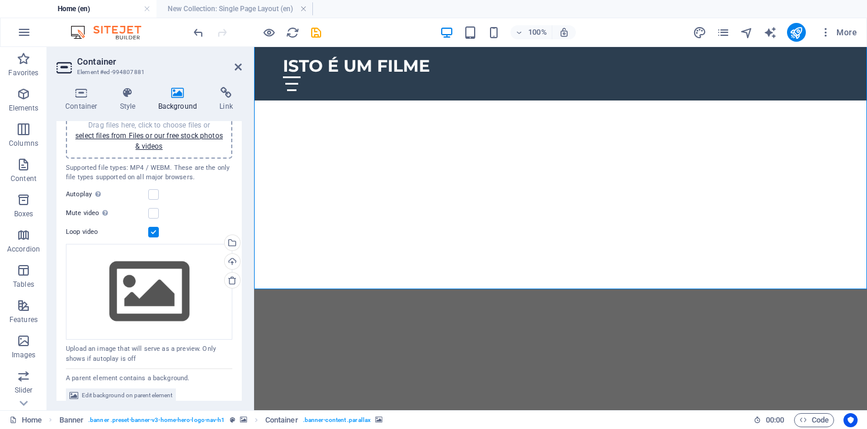
scroll to position [113, 0]
click at [241, 68] on icon at bounding box center [238, 66] width 7 height 9
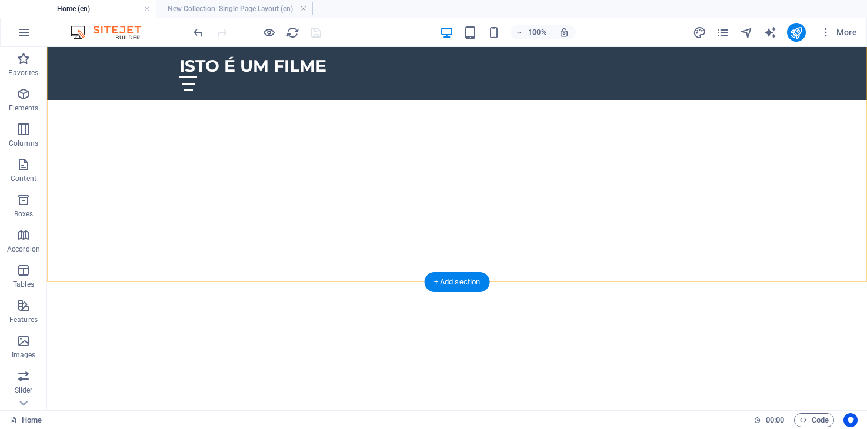
scroll to position [323, 0]
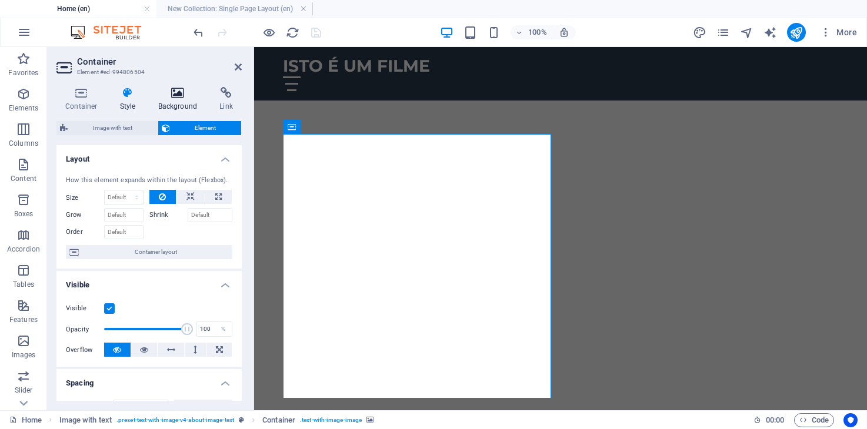
click at [169, 100] on h4 "Background" at bounding box center [180, 99] width 62 height 25
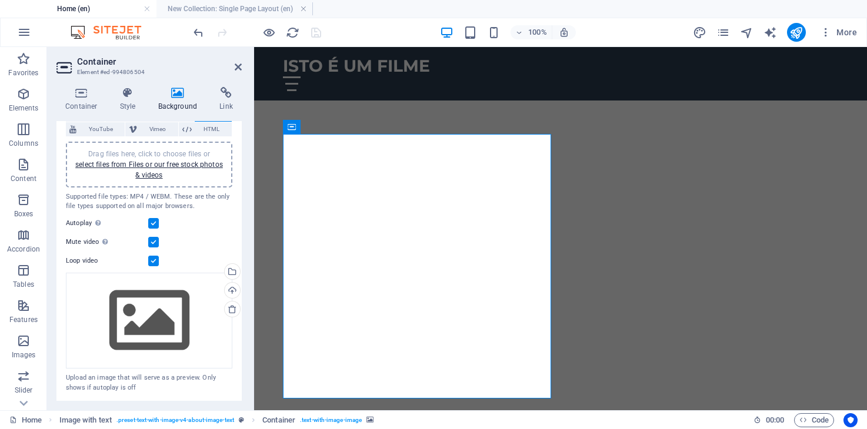
scroll to position [0, 0]
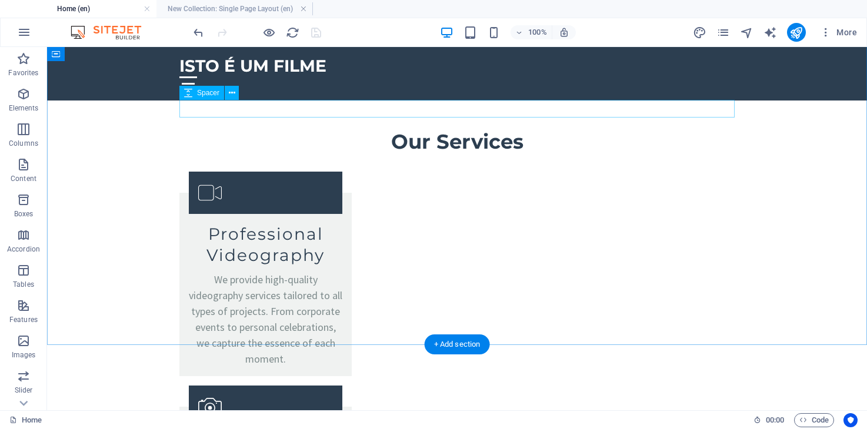
scroll to position [1485, 0]
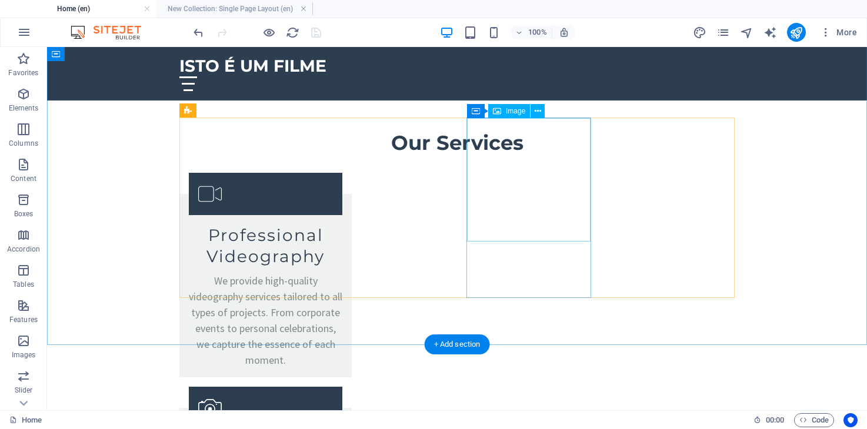
select select "px"
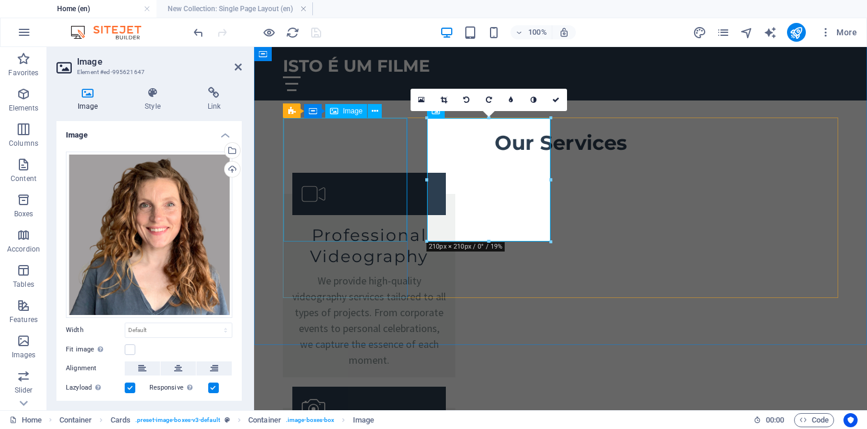
select select "vw"
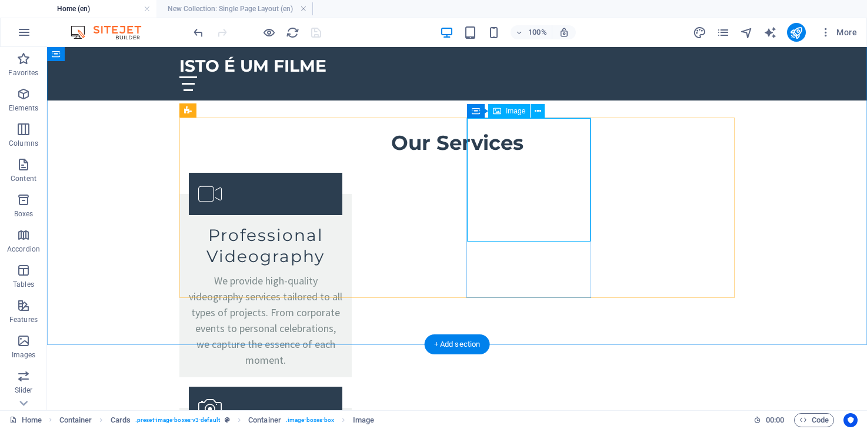
select select "px"
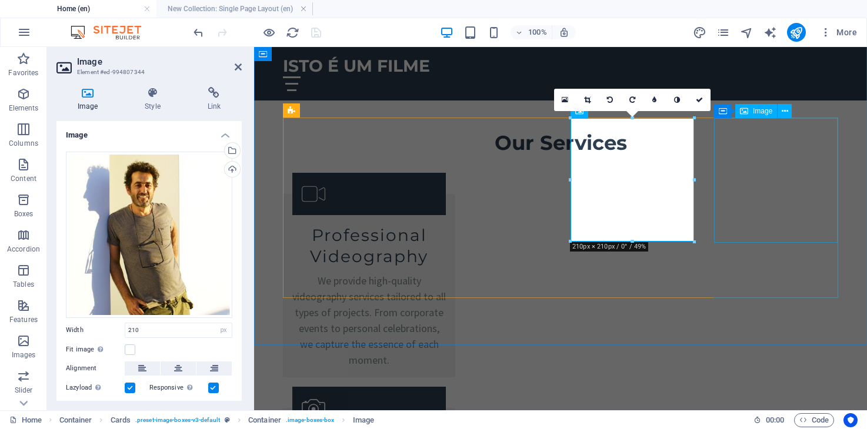
select select "px"
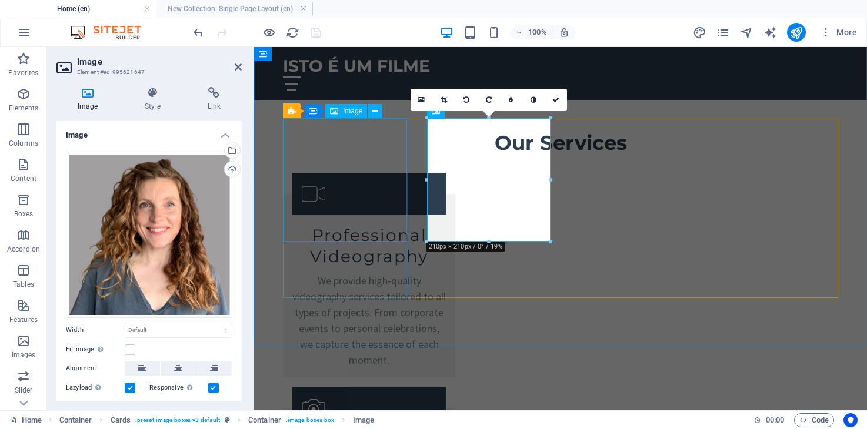
select select "vw"
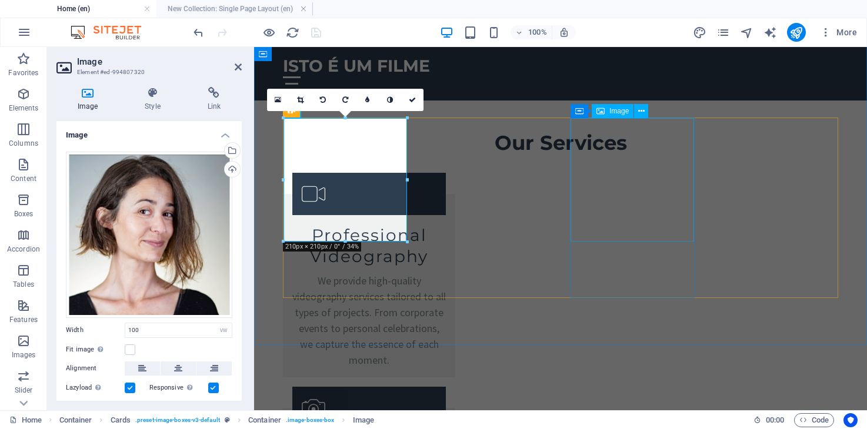
select select "px"
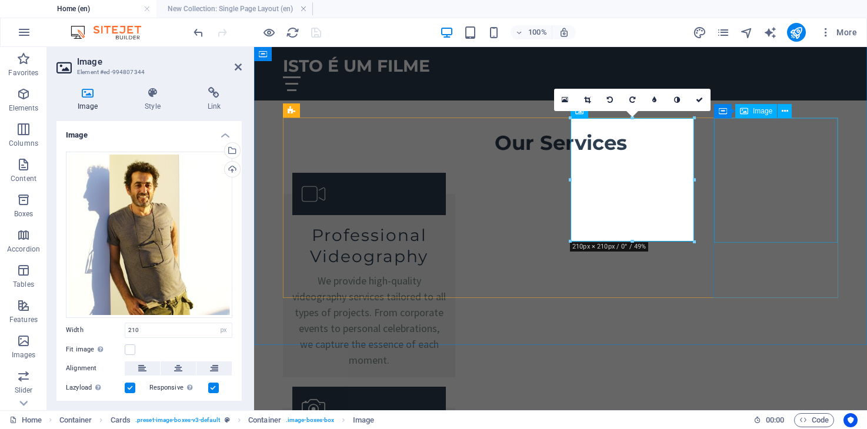
select select "px"
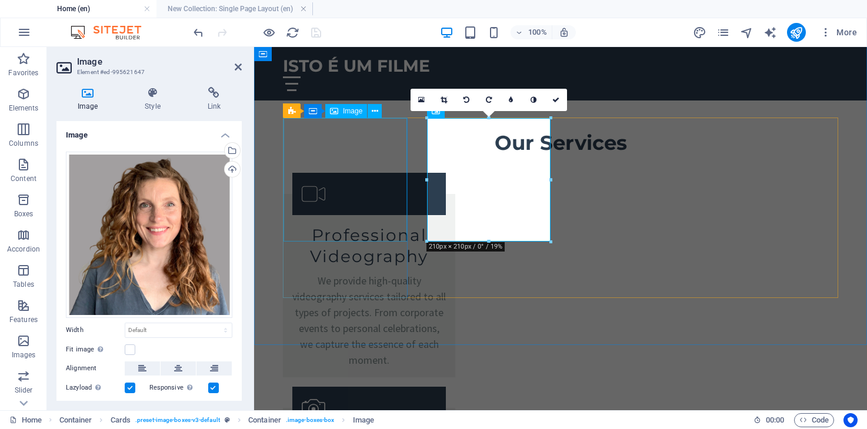
select select "vw"
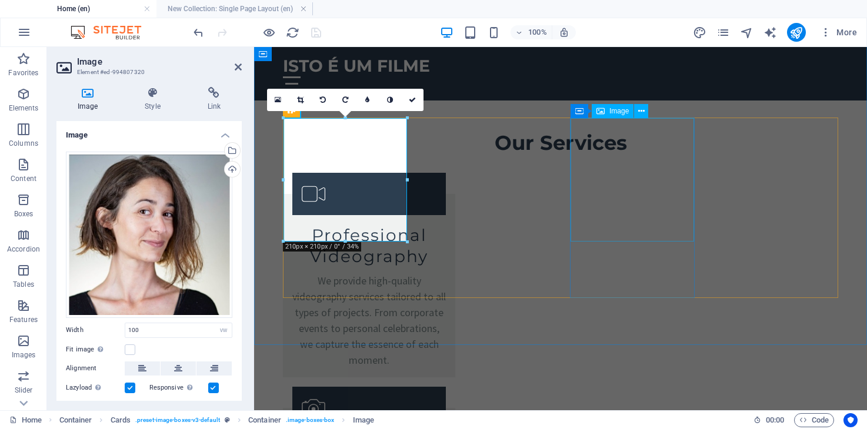
select select "px"
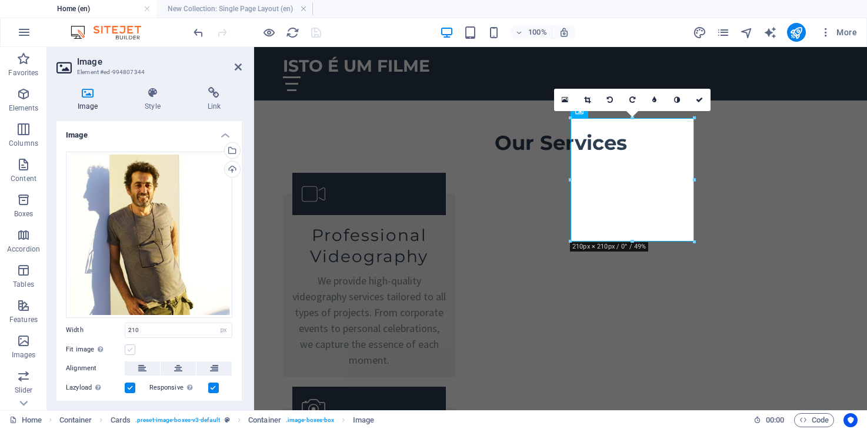
click at [128, 346] on label at bounding box center [130, 350] width 11 height 11
click at [0, 0] on input "Fit image Automatically fit image to a fixed width and height" at bounding box center [0, 0] width 0 height 0
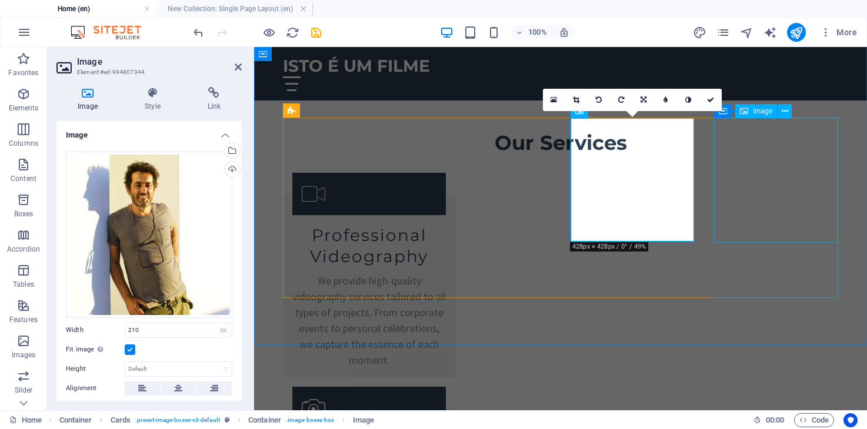
select select "px"
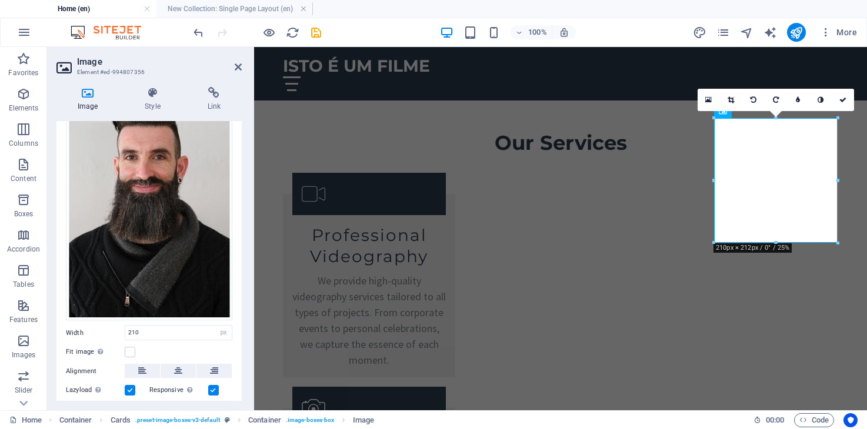
scroll to position [98, 0]
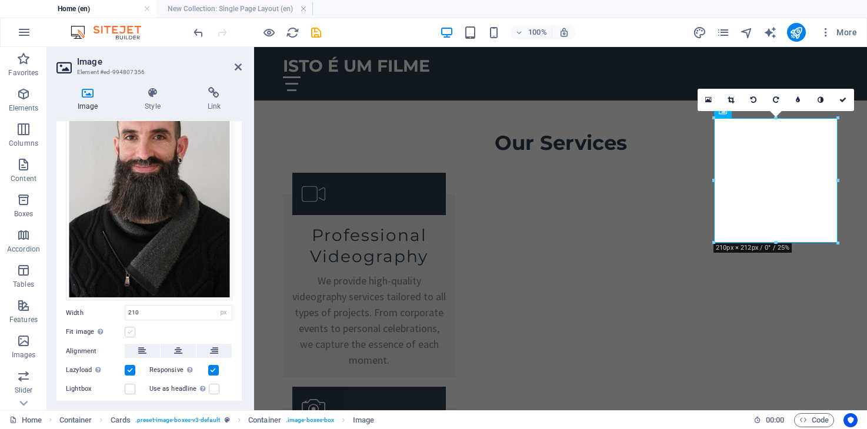
click at [129, 330] on label at bounding box center [130, 332] width 11 height 11
click at [0, 0] on input "Fit image Automatically fit image to a fixed width and height" at bounding box center [0, 0] width 0 height 0
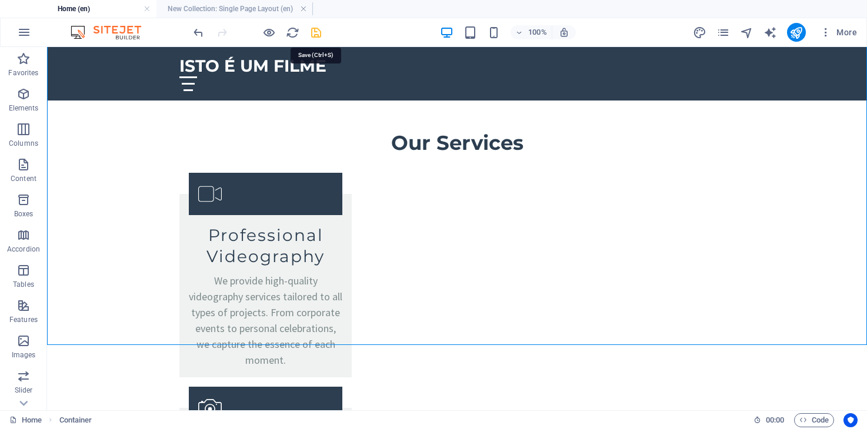
click at [316, 30] on icon "save" at bounding box center [316, 33] width 14 height 14
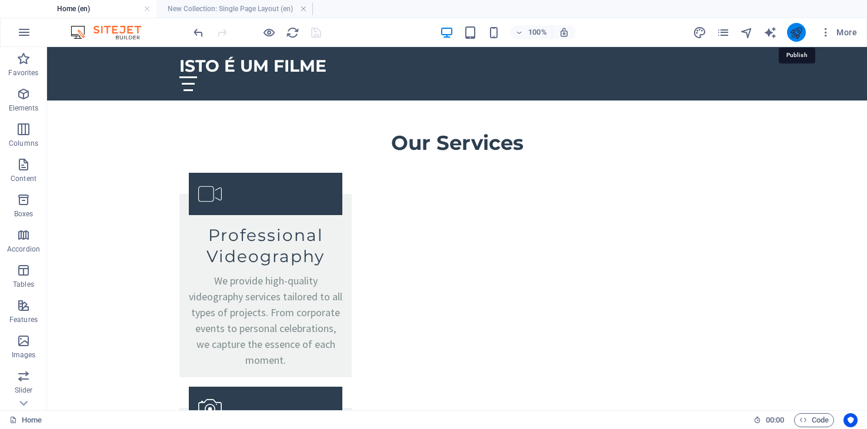
click at [793, 34] on icon "publish" at bounding box center [796, 33] width 14 height 14
click at [799, 36] on icon "publish" at bounding box center [796, 33] width 14 height 14
click at [795, 33] on icon "publish" at bounding box center [796, 33] width 14 height 14
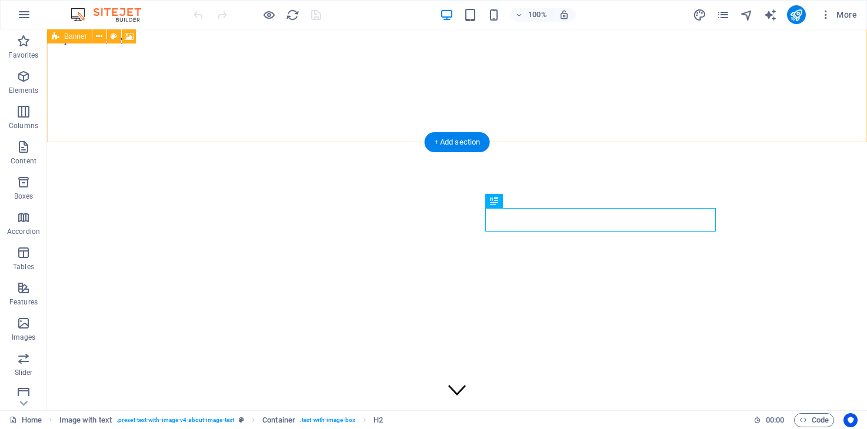
scroll to position [268, 0]
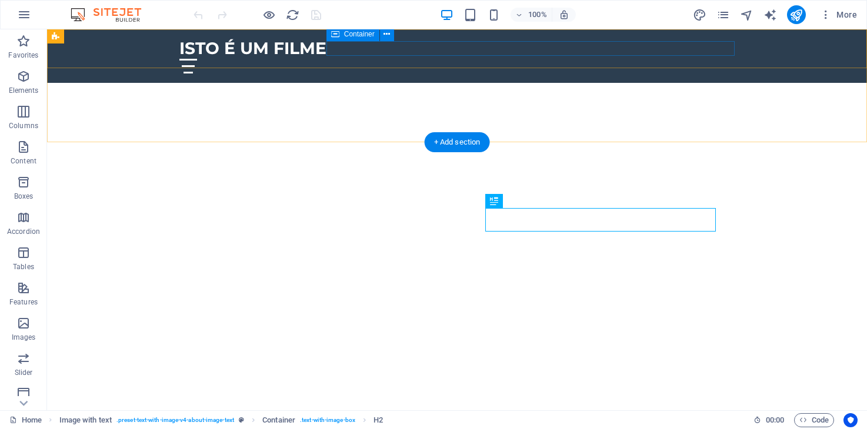
click at [638, 59] on div at bounding box center [456, 66] width 555 height 15
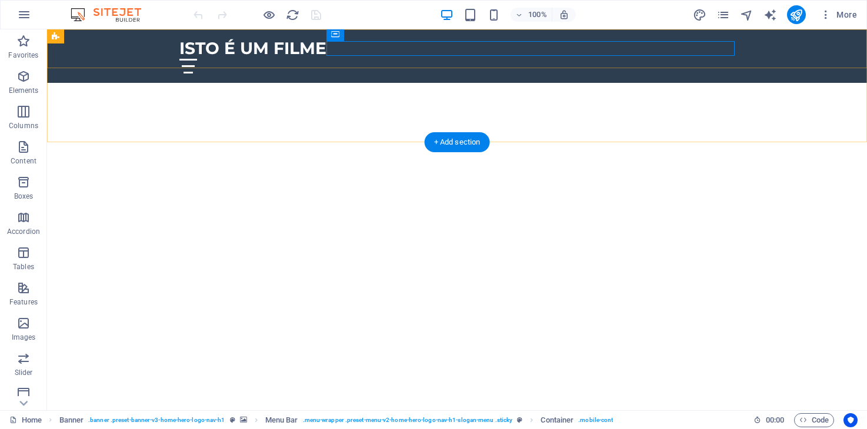
click at [640, 37] on div "ISTO É UM FILME Home About Us Services Contact Us Gallery" at bounding box center [457, 55] width 820 height 53
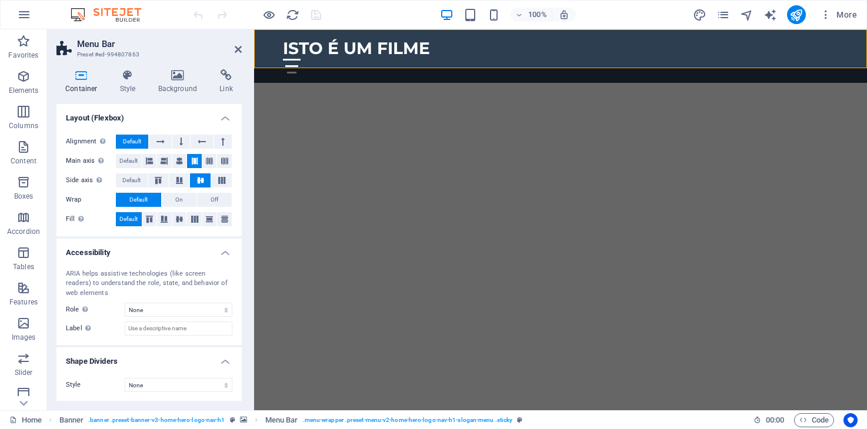
scroll to position [158, 0]
click at [127, 72] on icon at bounding box center [128, 75] width 34 height 12
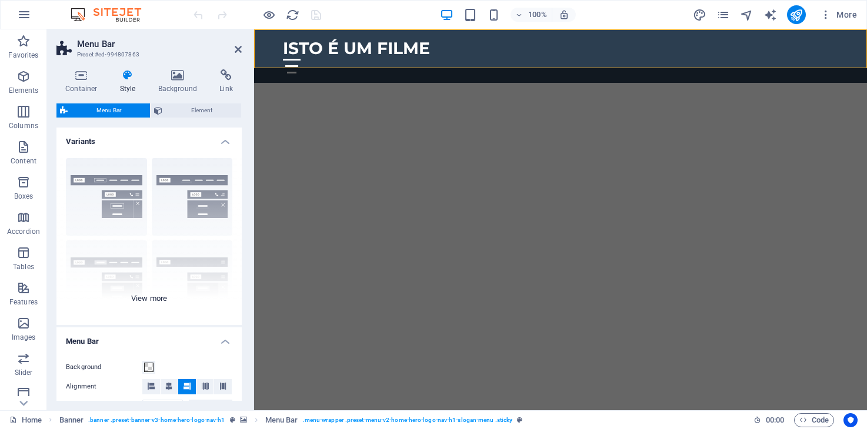
scroll to position [19, 0]
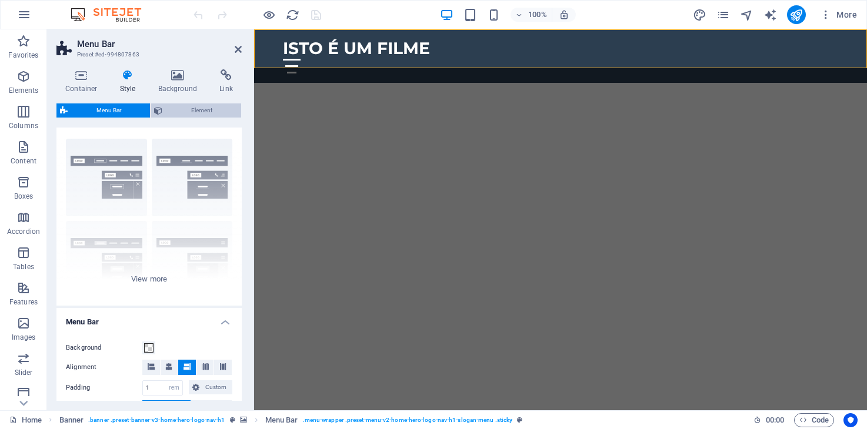
click at [206, 109] on span "Element" at bounding box center [202, 110] width 72 height 14
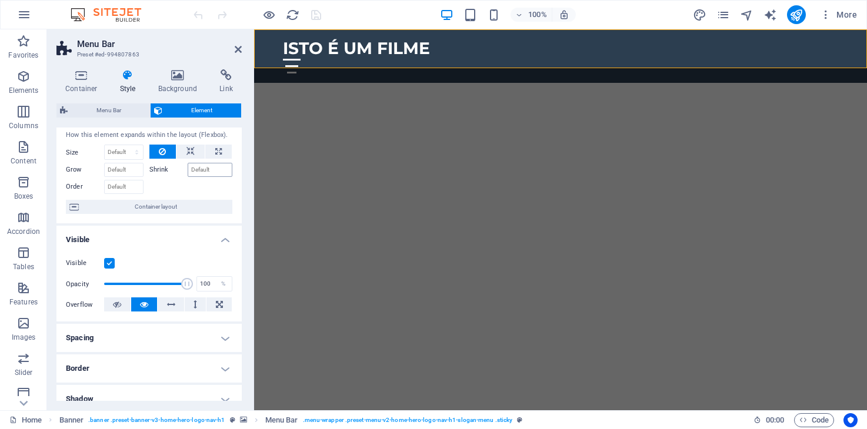
scroll to position [1, 0]
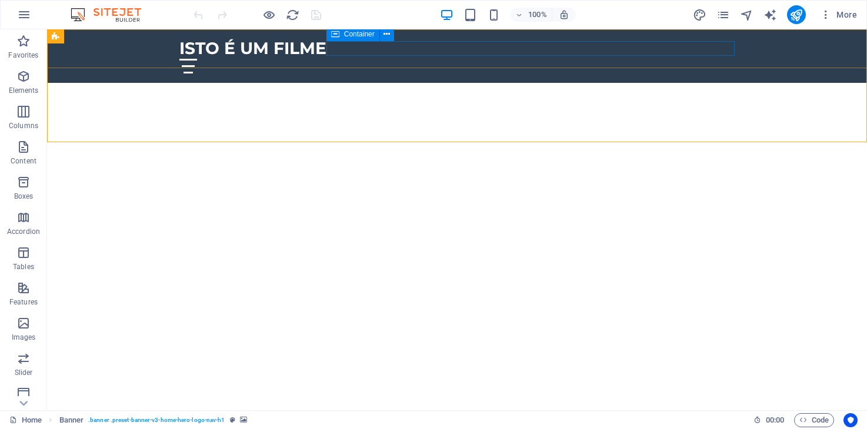
click at [360, 38] on span "Container" at bounding box center [359, 34] width 31 height 7
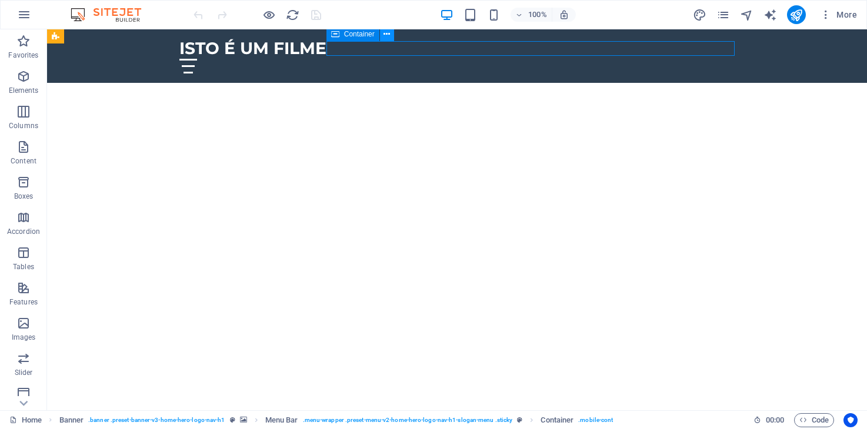
click at [386, 36] on icon at bounding box center [386, 34] width 6 height 12
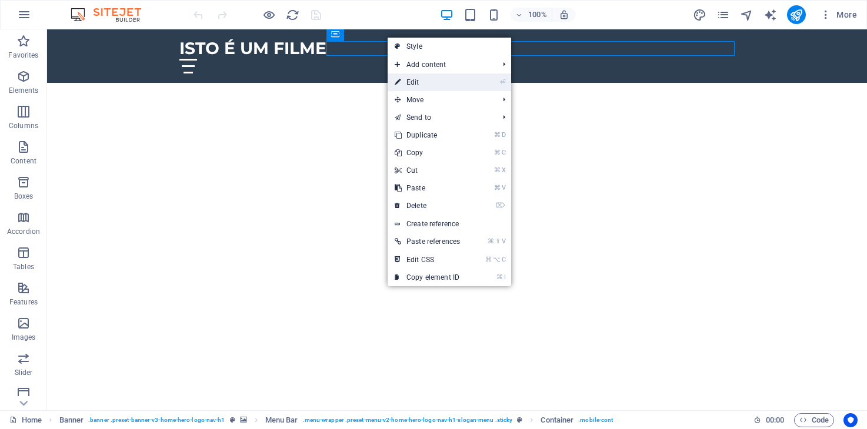
click at [418, 84] on link "⏎ Edit" at bounding box center [426, 82] width 79 height 18
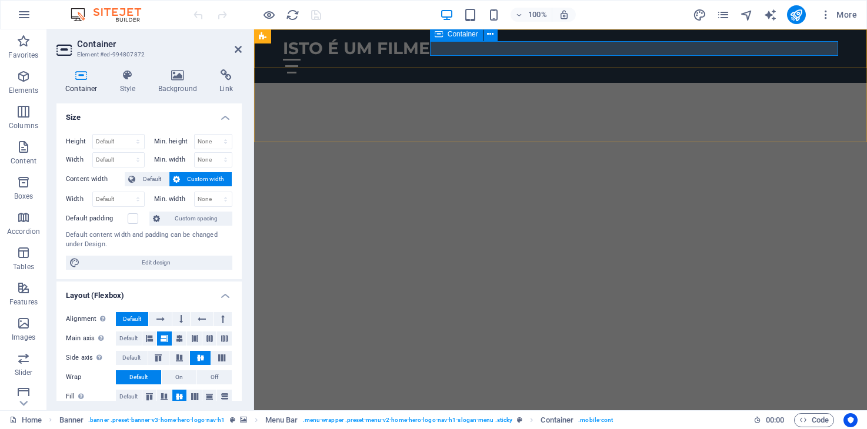
click at [498, 59] on div at bounding box center [560, 66] width 555 height 15
click at [494, 63] on div "ISTO É UM FILME Home About Us Services Contact Us Gallery" at bounding box center [560, 55] width 613 height 53
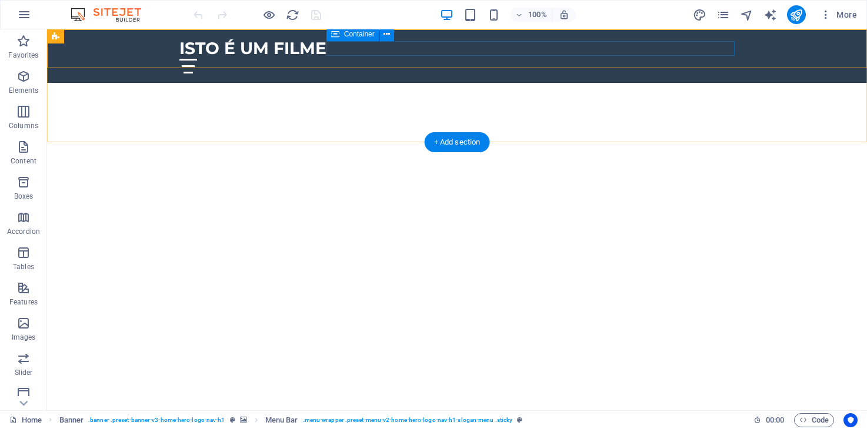
click at [492, 59] on div at bounding box center [456, 66] width 555 height 15
click at [386, 36] on icon at bounding box center [386, 34] width 6 height 12
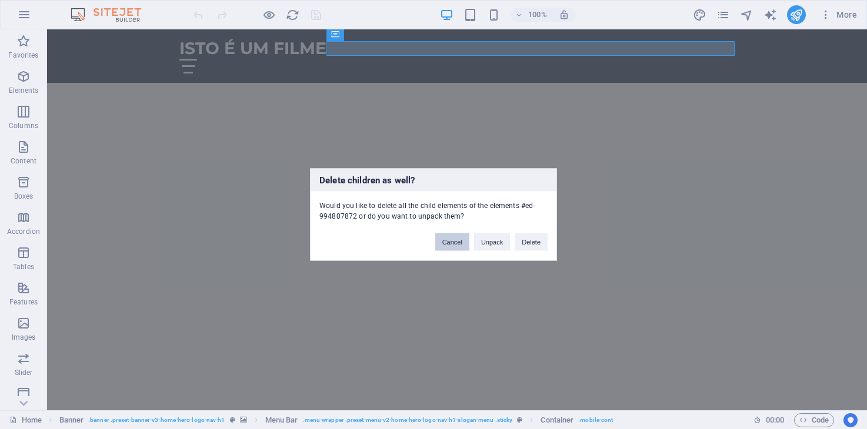
click at [463, 242] on button "Cancel" at bounding box center [452, 242] width 34 height 18
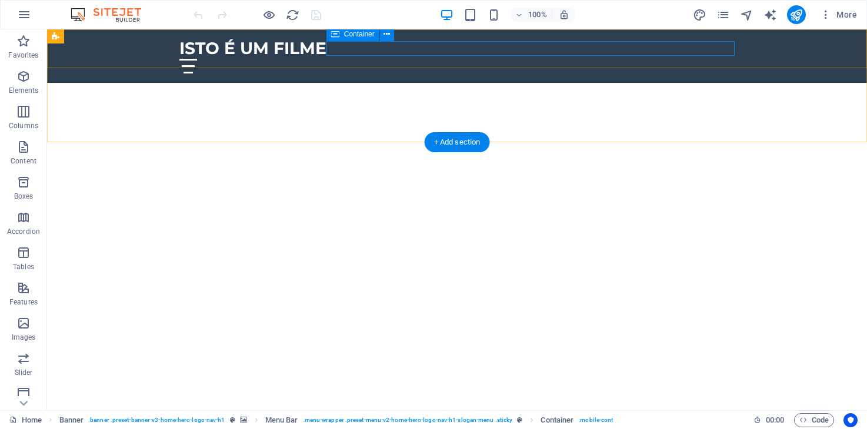
click at [529, 59] on div at bounding box center [456, 66] width 555 height 15
click at [390, 37] on button at bounding box center [387, 34] width 14 height 14
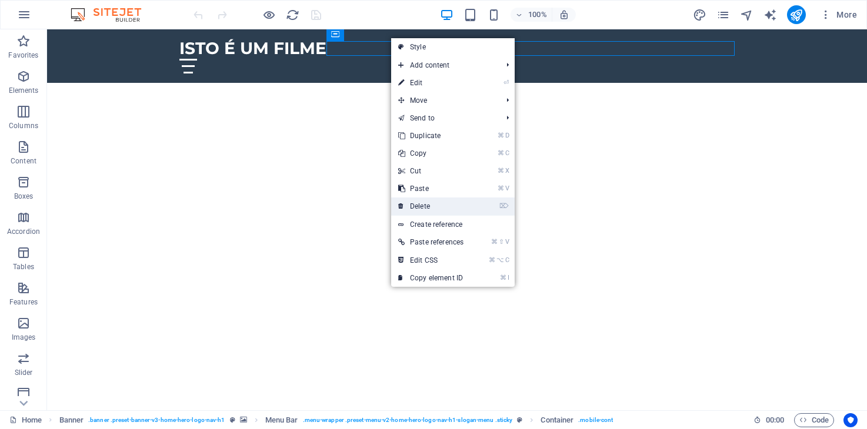
click at [439, 206] on link "⌦ Delete" at bounding box center [430, 207] width 79 height 18
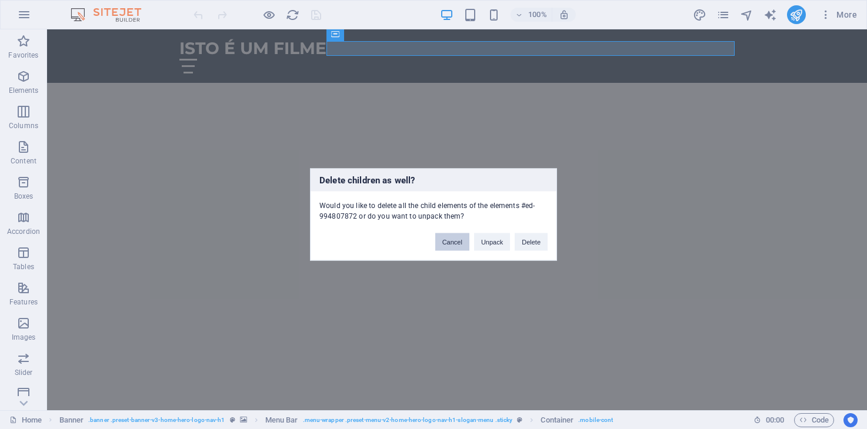
click at [458, 242] on button "Cancel" at bounding box center [452, 242] width 34 height 18
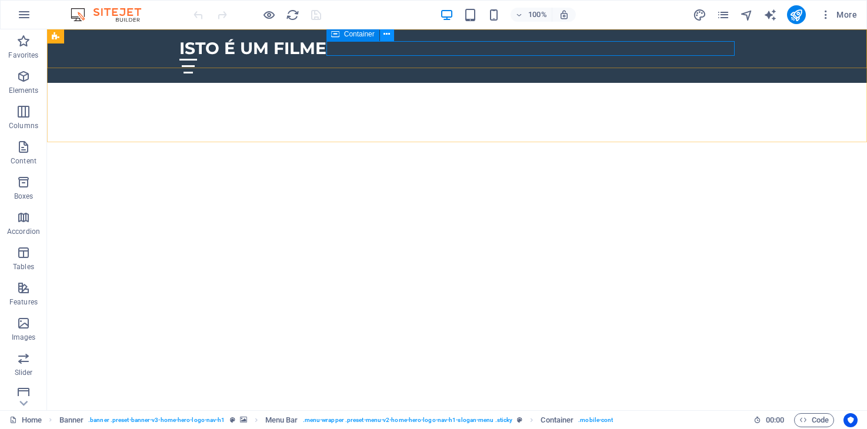
click at [386, 37] on icon at bounding box center [386, 34] width 6 height 12
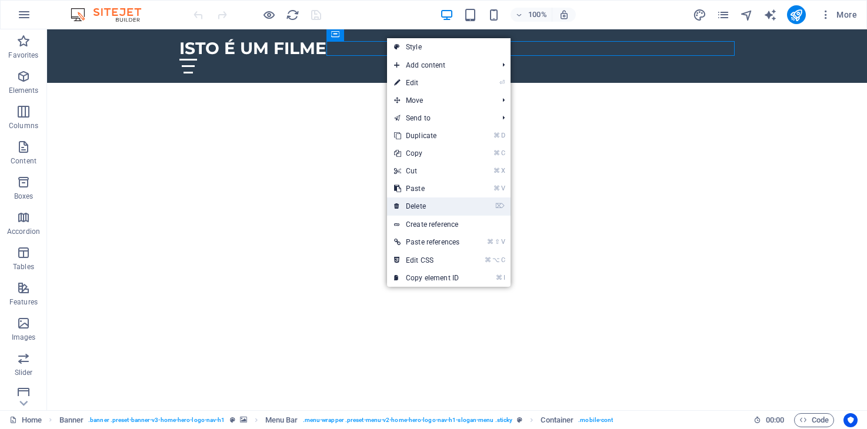
click at [433, 199] on link "⌦ Delete" at bounding box center [426, 207] width 79 height 18
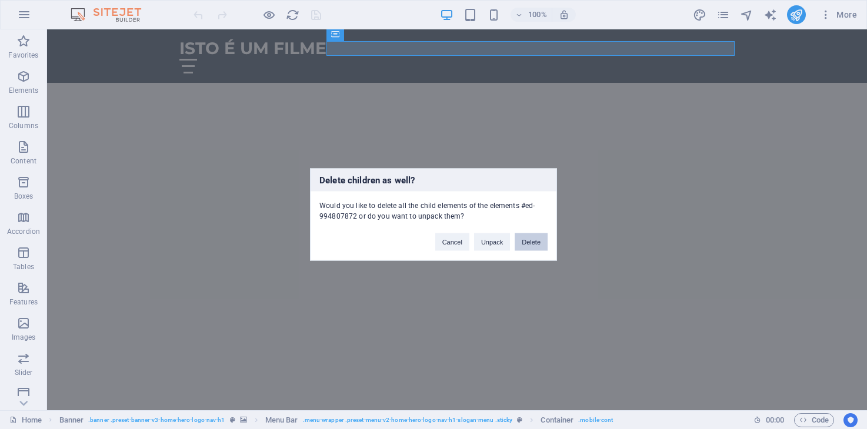
click at [530, 243] on button "Delete" at bounding box center [530, 242] width 33 height 18
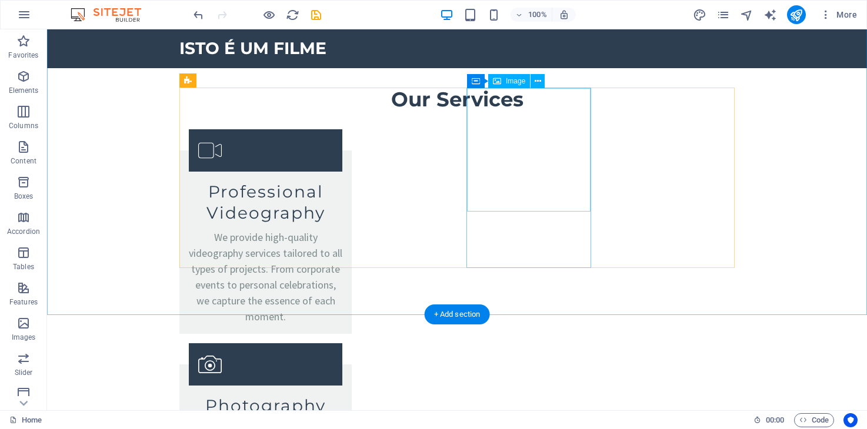
scroll to position [1550, 0]
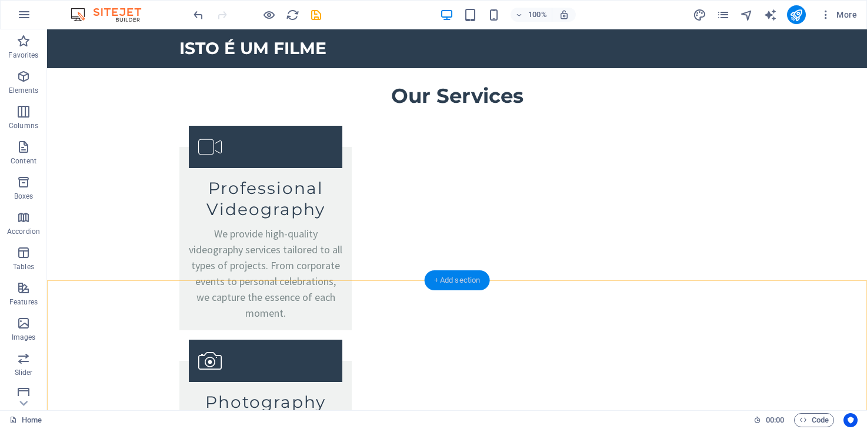
click at [454, 279] on div "+ Add section" at bounding box center [456, 280] width 65 height 20
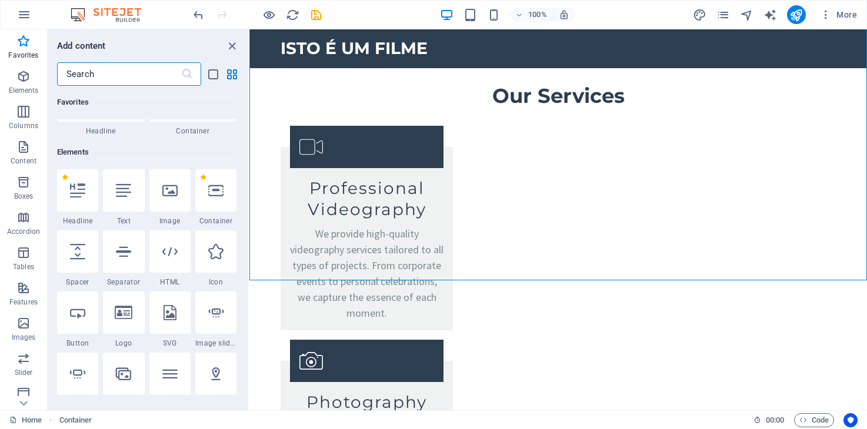
scroll to position [66, 0]
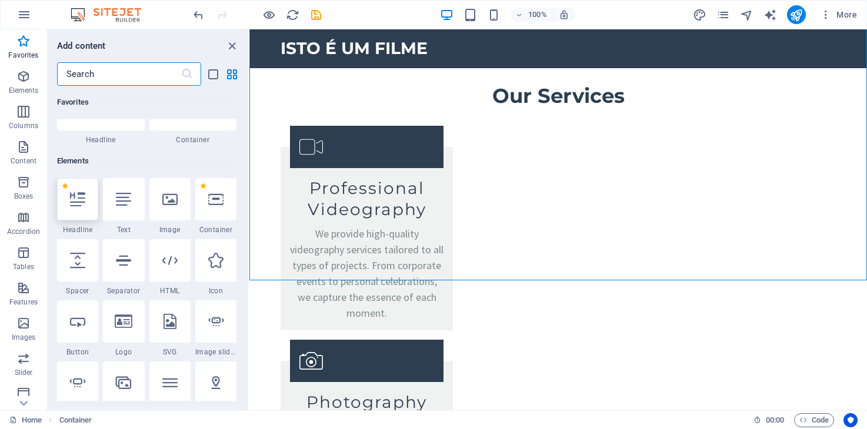
click at [81, 202] on icon at bounding box center [77, 199] width 15 height 15
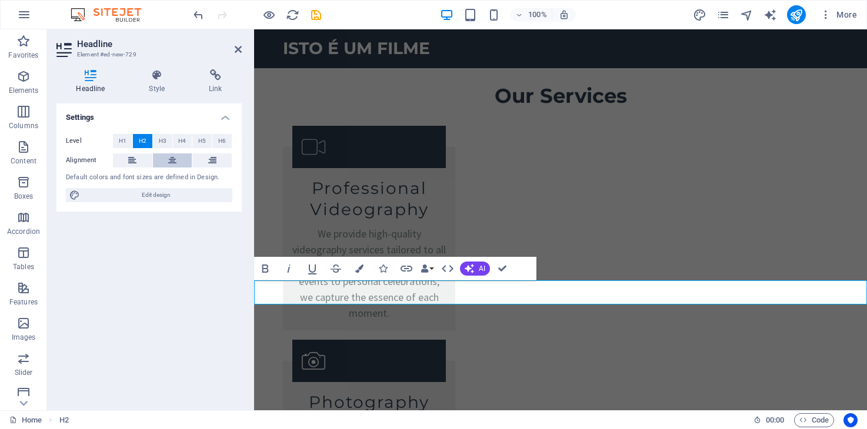
click at [169, 161] on icon at bounding box center [172, 160] width 8 height 14
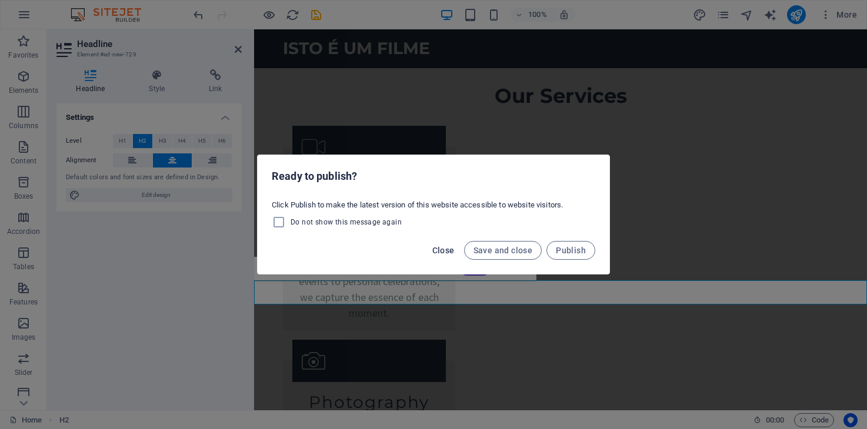
click at [438, 250] on span "Close" at bounding box center [443, 250] width 22 height 9
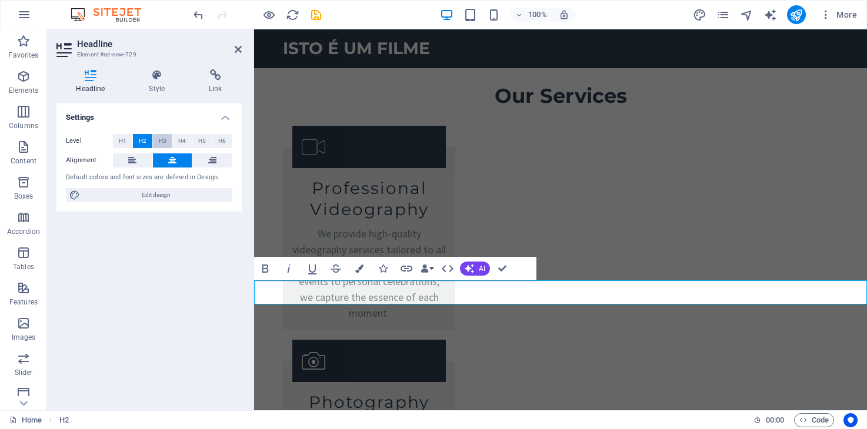
click at [160, 139] on span "H3" at bounding box center [163, 141] width 8 height 14
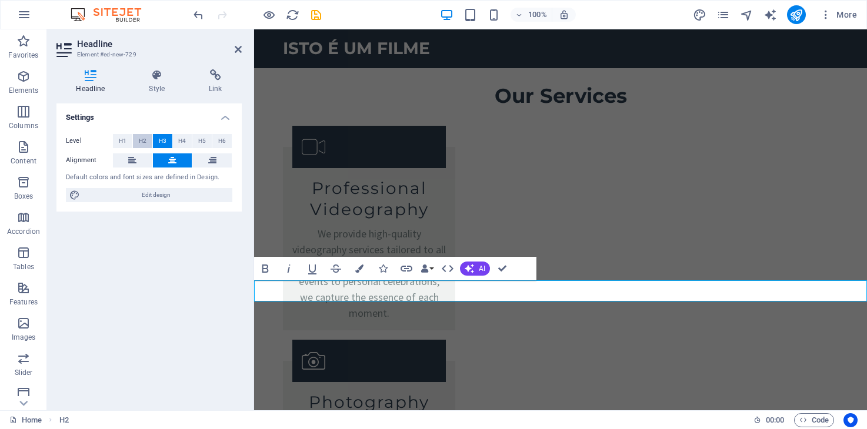
click at [142, 139] on span "H2" at bounding box center [143, 141] width 8 height 14
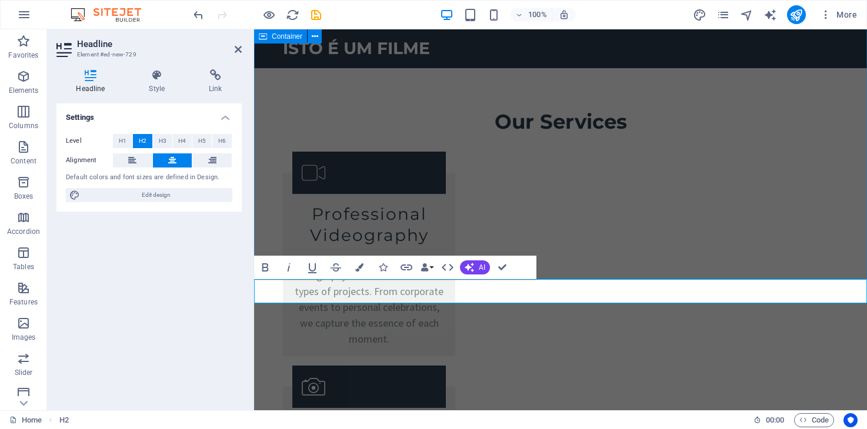
scroll to position [1520, 0]
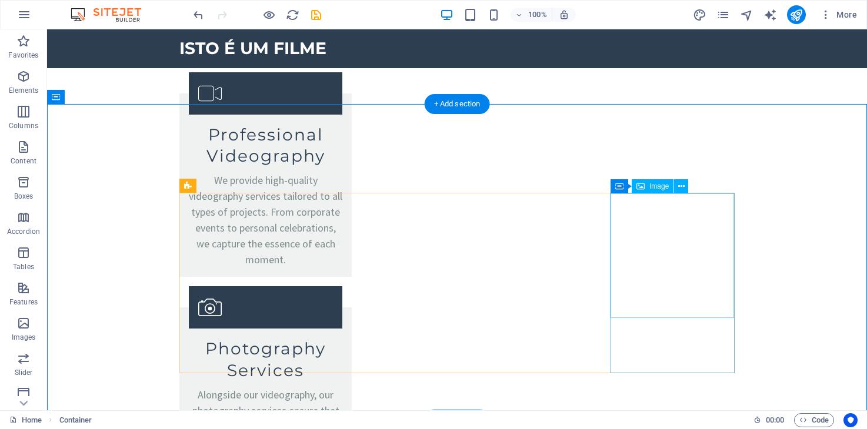
scroll to position [1667, 0]
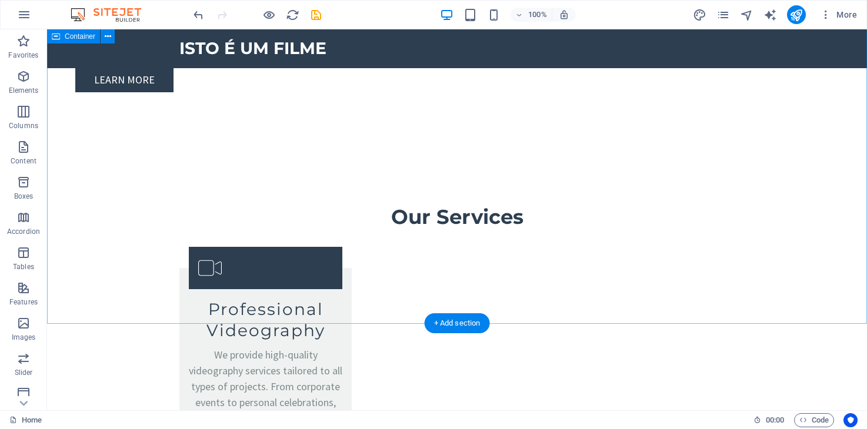
scroll to position [1404, 0]
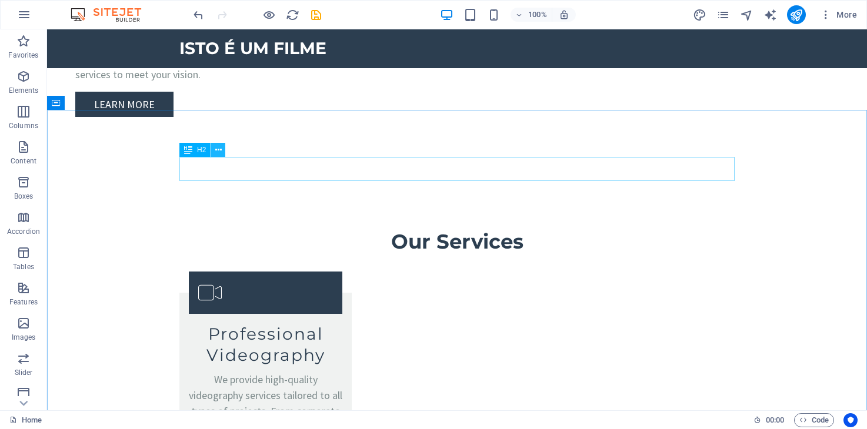
click at [217, 151] on icon at bounding box center [218, 150] width 6 height 12
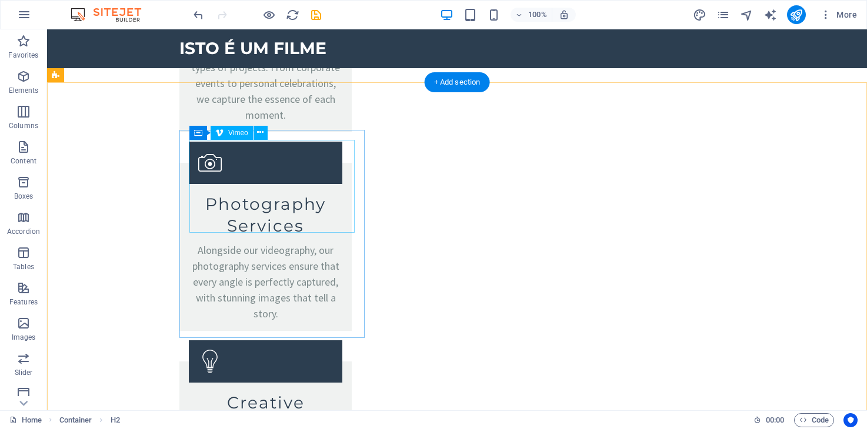
scroll to position [1688, 0]
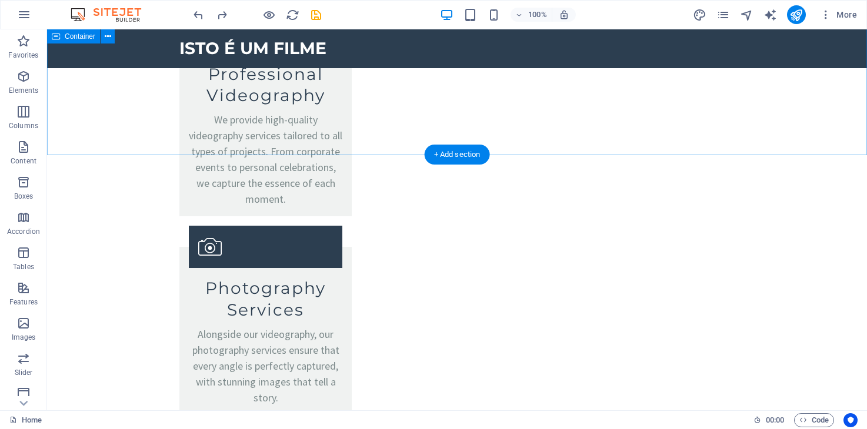
scroll to position [1663, 0]
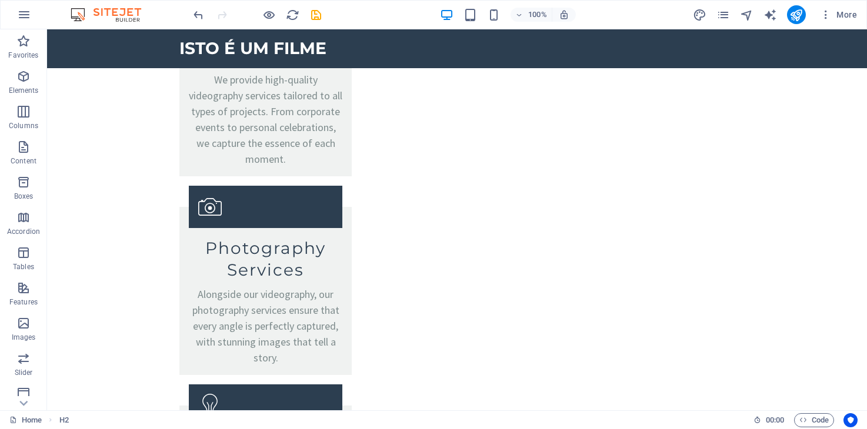
scroll to position [1681, 0]
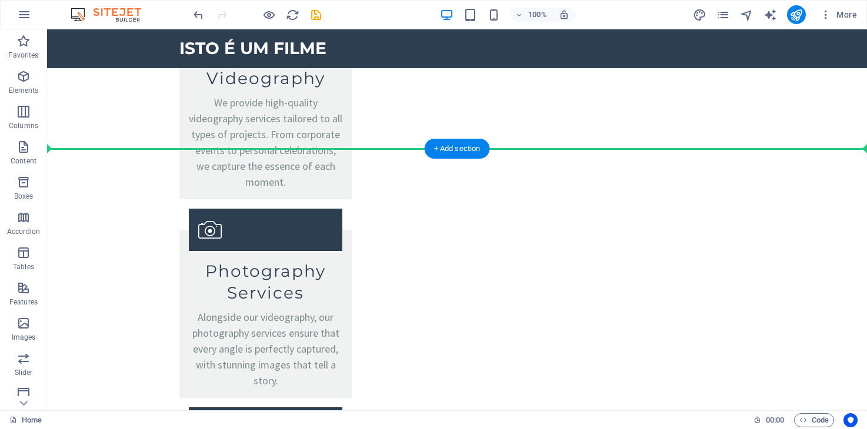
drag, startPoint x: 106, startPoint y: 231, endPoint x: 67, endPoint y: 171, distance: 71.7
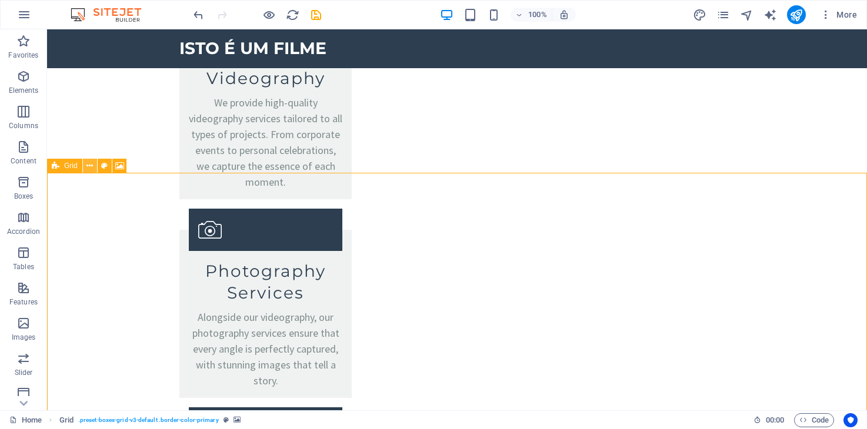
click at [89, 168] on icon at bounding box center [89, 166] width 6 height 12
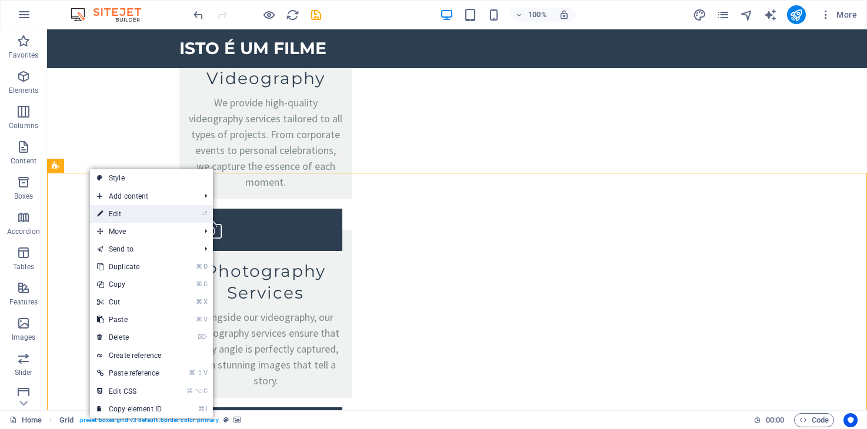
click at [117, 216] on link "⏎ Edit" at bounding box center [129, 214] width 79 height 18
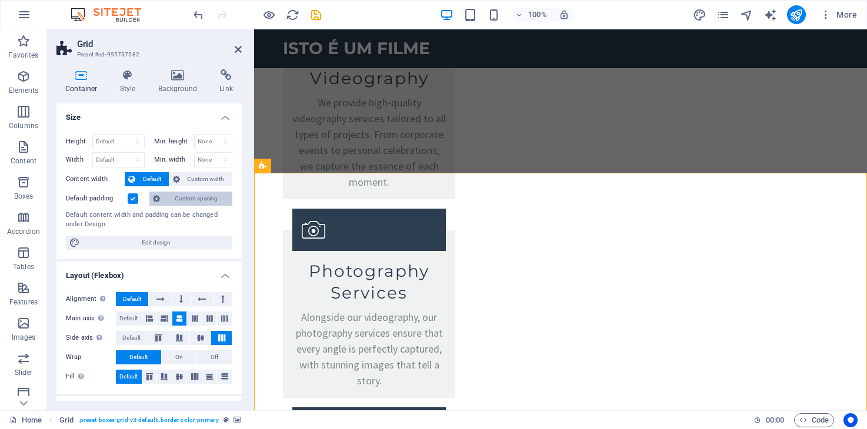
click at [185, 198] on span "Custom spacing" at bounding box center [195, 199] width 65 height 14
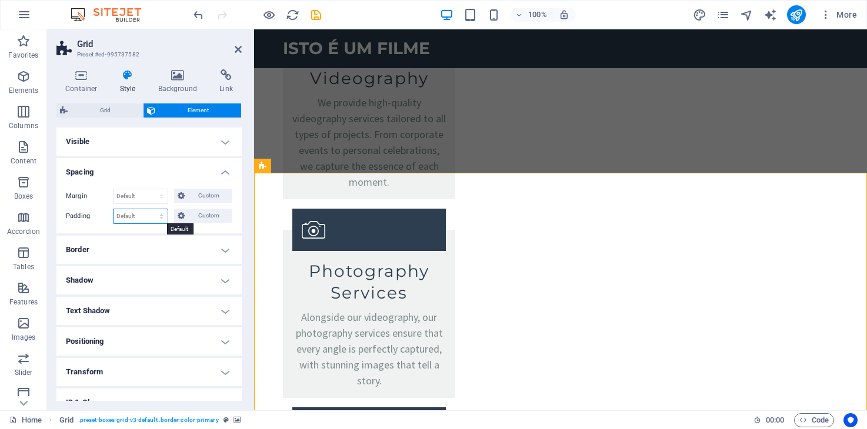
click at [163, 212] on select "Default px rem % vh vw Custom" at bounding box center [140, 216] width 54 height 14
click at [202, 217] on span "Custom" at bounding box center [208, 216] width 41 height 14
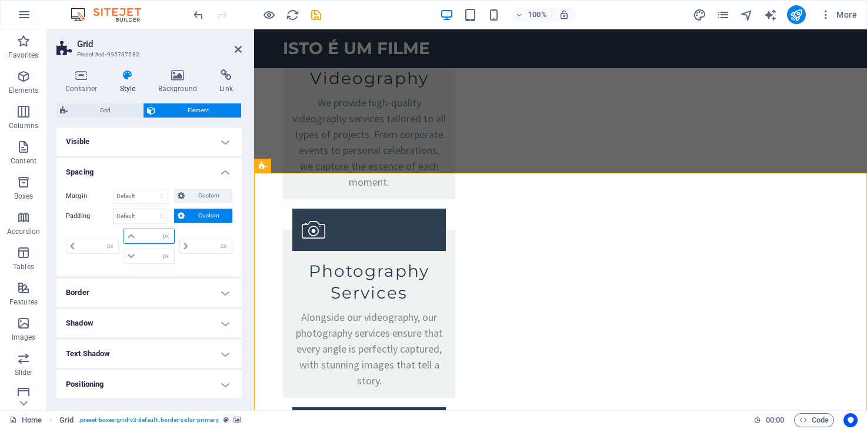
click at [153, 232] on input "number" at bounding box center [155, 236] width 35 height 14
type input "15"
type input "0"
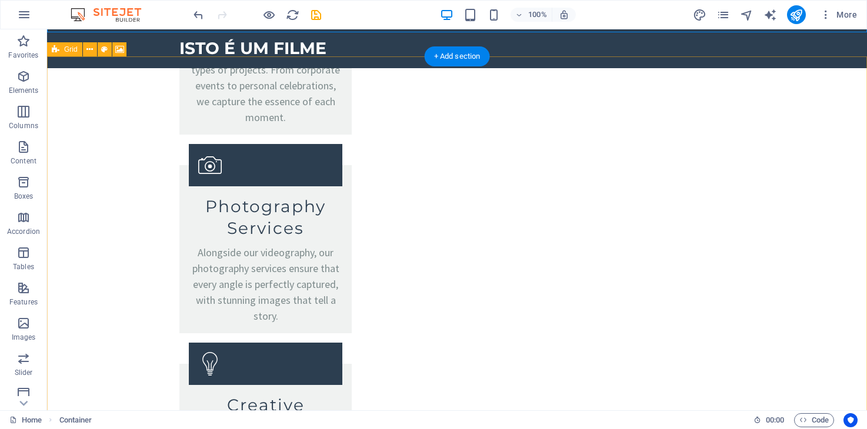
scroll to position [1711, 0]
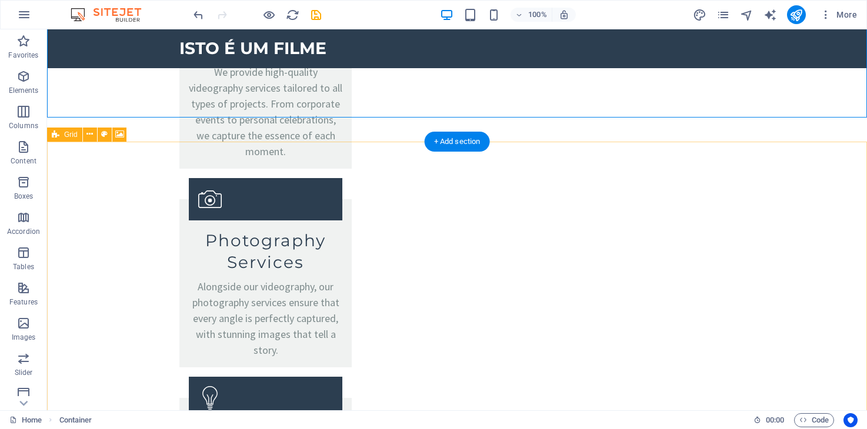
scroll to position [1714, 0]
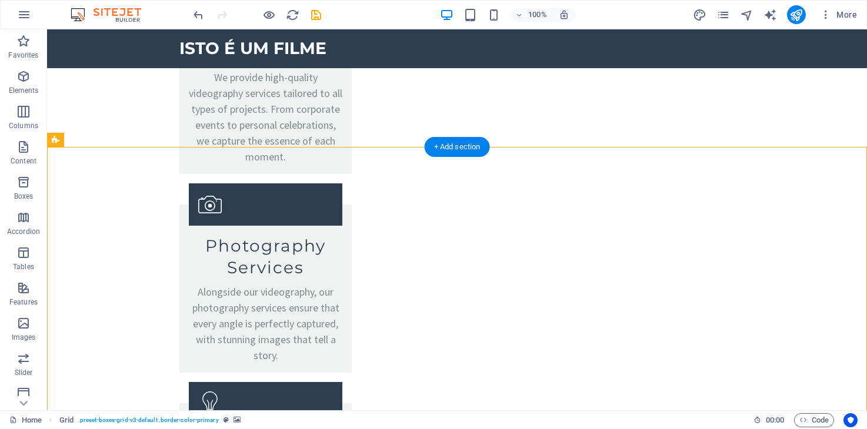
scroll to position [1708, 0]
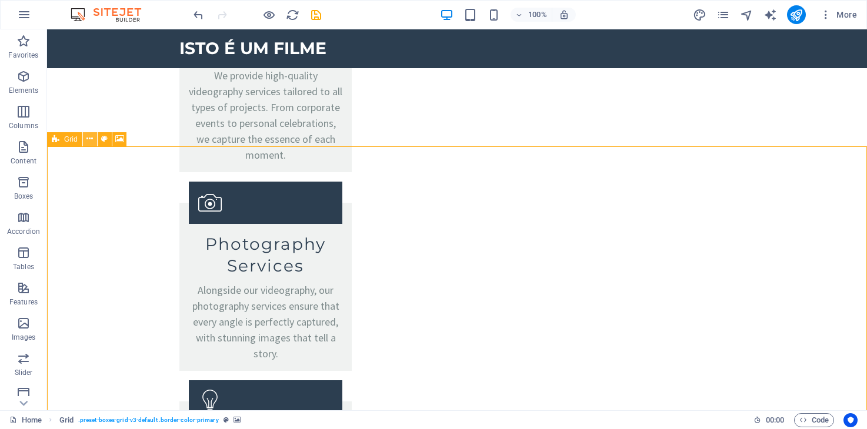
click at [90, 139] on icon at bounding box center [89, 139] width 6 height 12
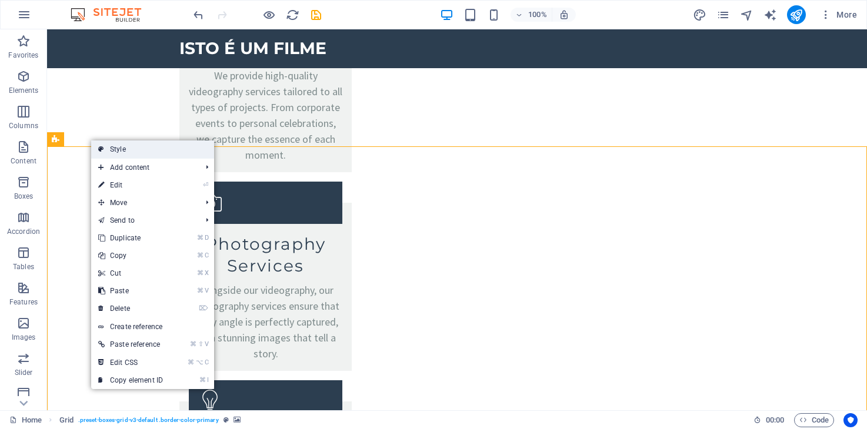
click at [106, 153] on link "Style" at bounding box center [152, 150] width 123 height 18
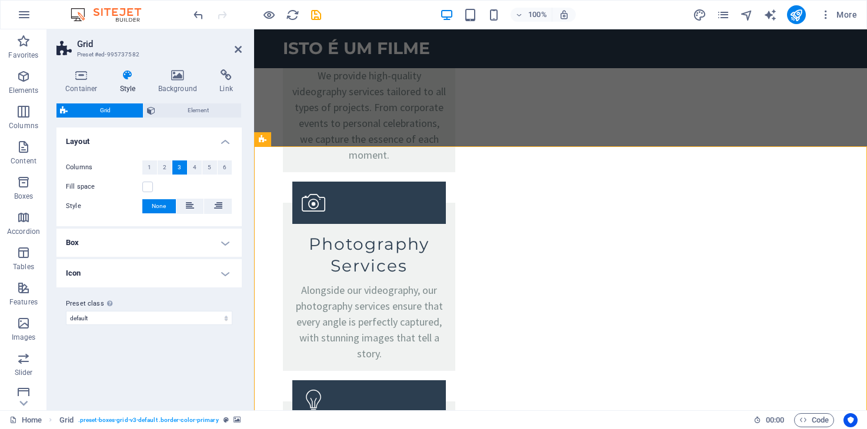
click at [114, 240] on h4 "Box" at bounding box center [148, 243] width 185 height 28
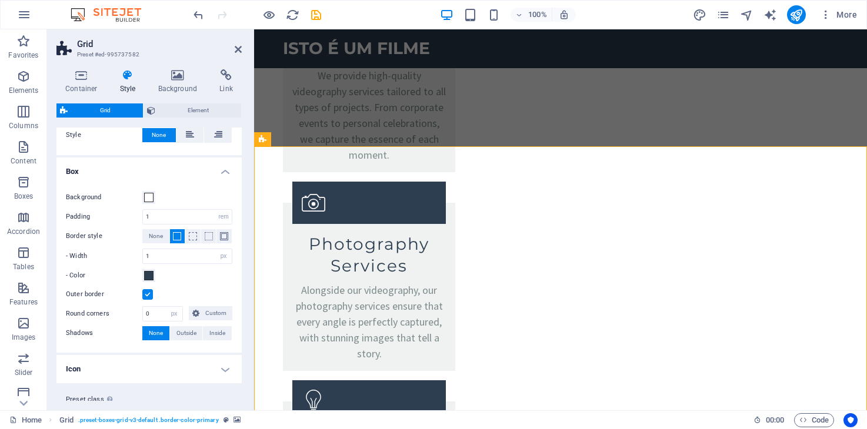
scroll to position [78, 0]
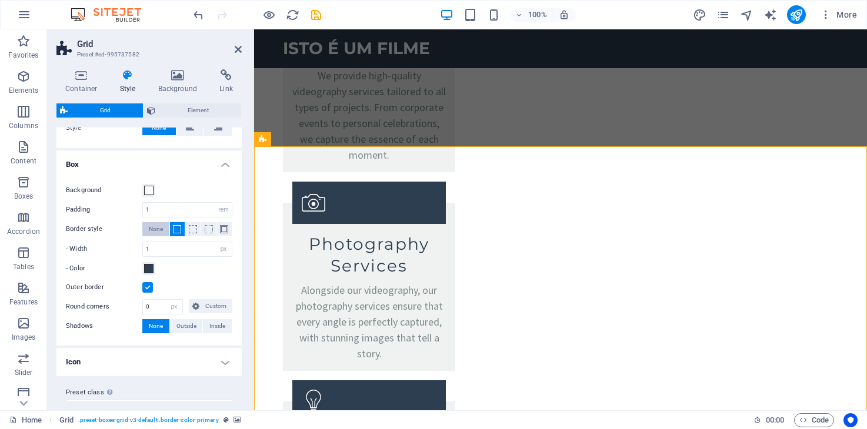
click at [161, 228] on span "None" at bounding box center [156, 229] width 14 height 14
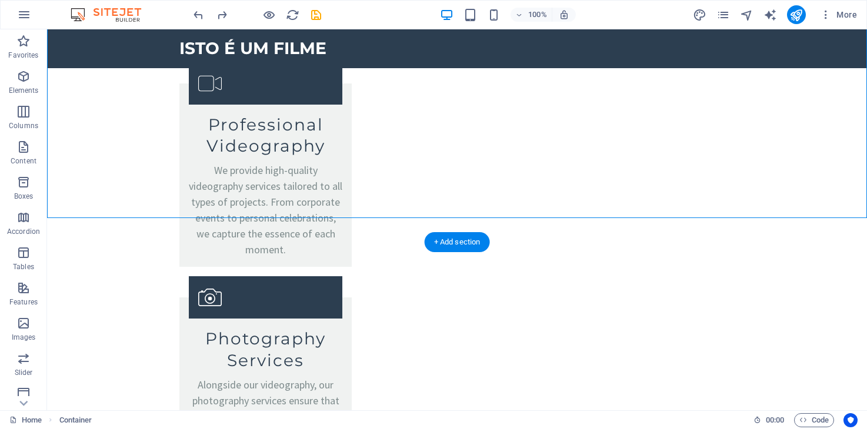
scroll to position [1614, 0]
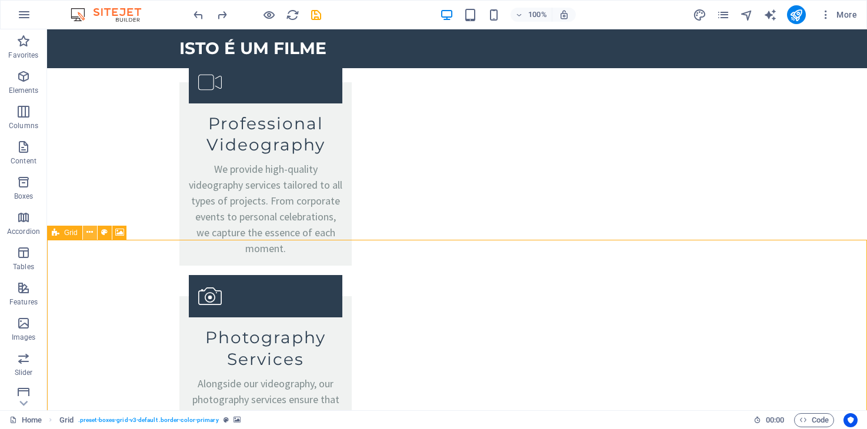
click at [86, 231] on icon at bounding box center [89, 232] width 6 height 12
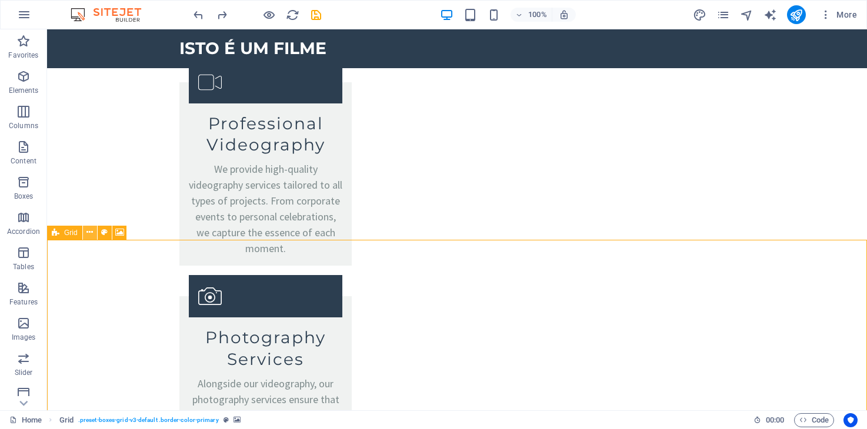
click at [91, 231] on icon at bounding box center [89, 232] width 6 height 12
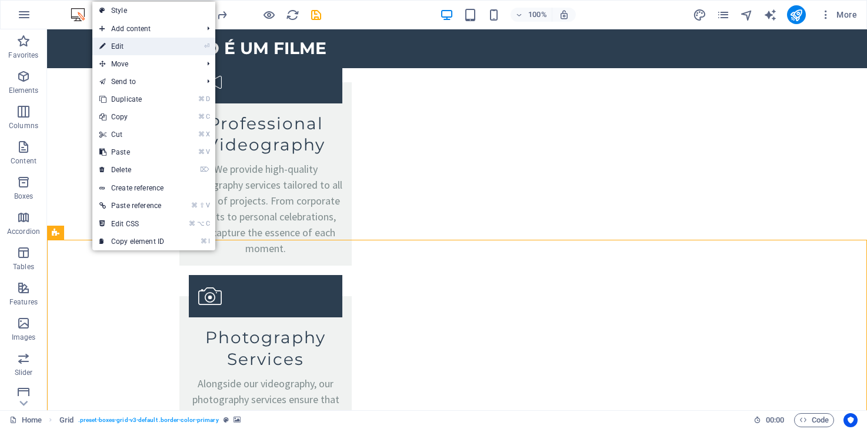
click at [138, 41] on link "⏎ Edit" at bounding box center [131, 47] width 79 height 18
select select "rem"
select select "px"
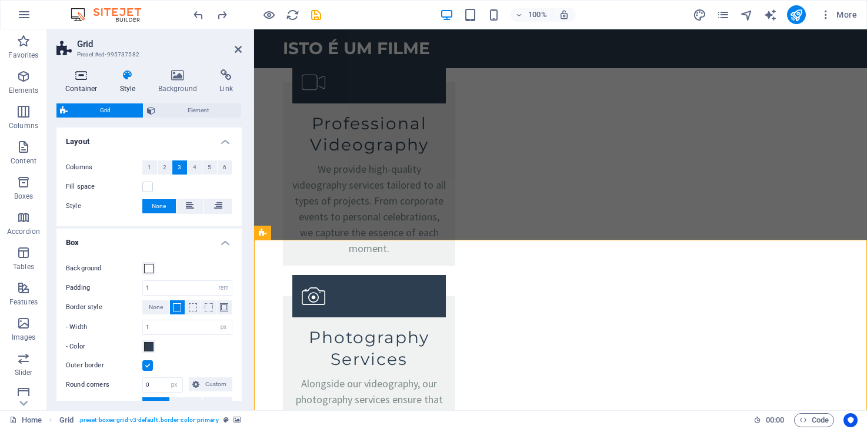
click at [83, 85] on h4 "Container" at bounding box center [83, 81] width 55 height 25
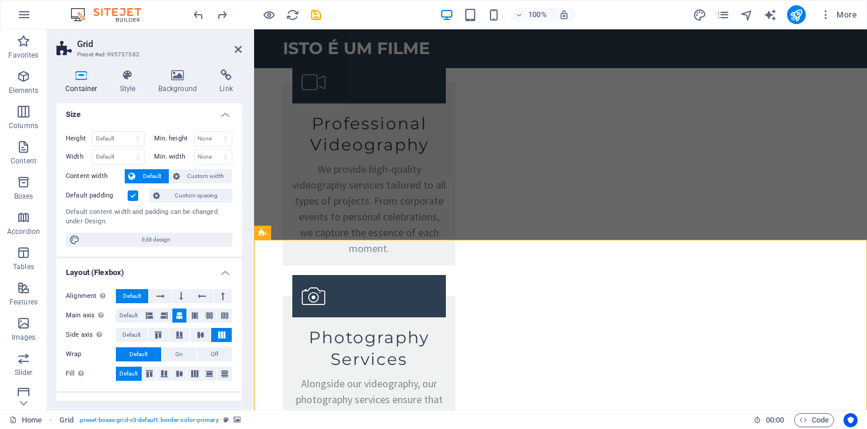
scroll to position [0, 0]
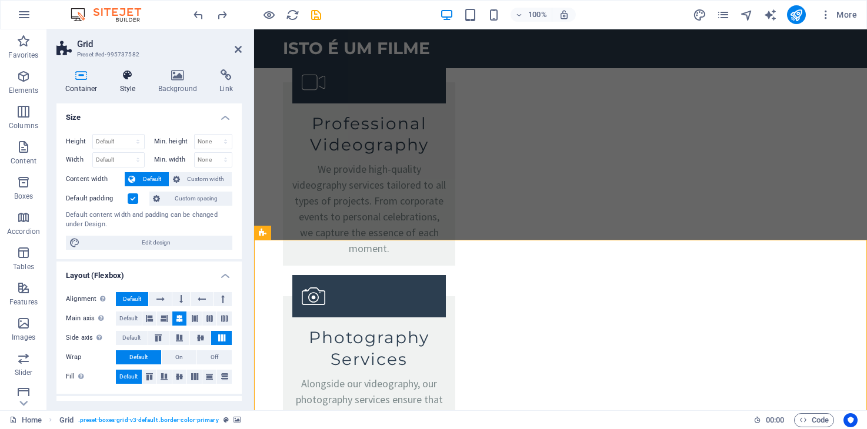
click at [128, 81] on h4 "Style" at bounding box center [130, 81] width 38 height 25
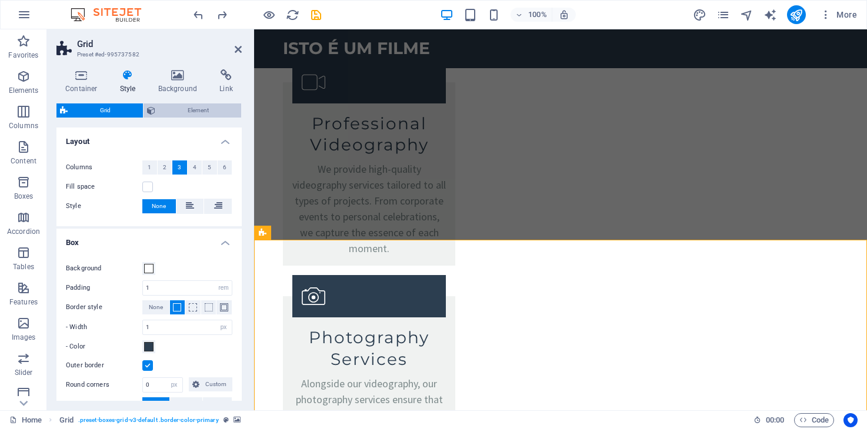
click at [178, 108] on span "Element" at bounding box center [198, 110] width 79 height 14
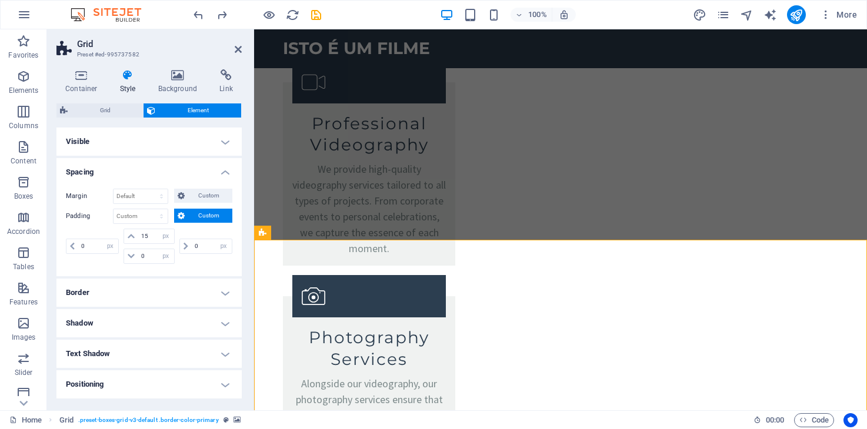
click at [122, 292] on h4 "Border" at bounding box center [148, 293] width 185 height 28
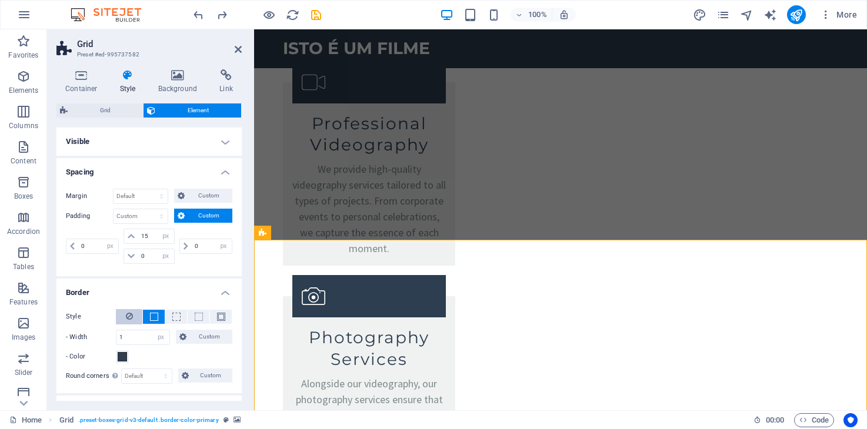
click at [129, 316] on icon at bounding box center [129, 316] width 7 height 14
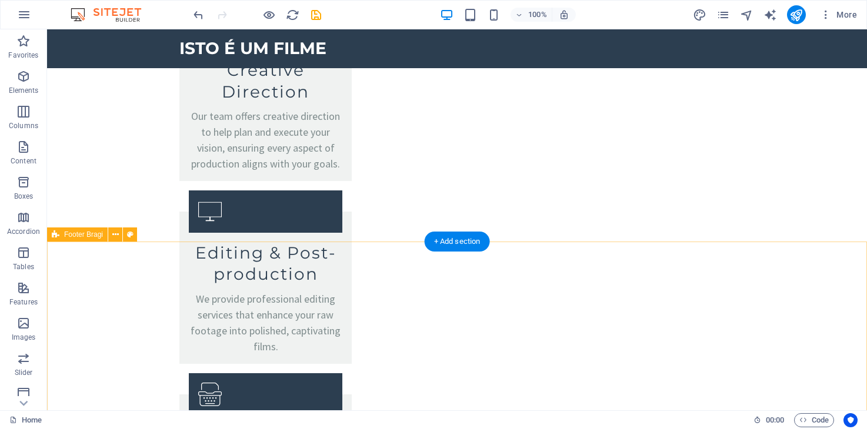
scroll to position [2153, 0]
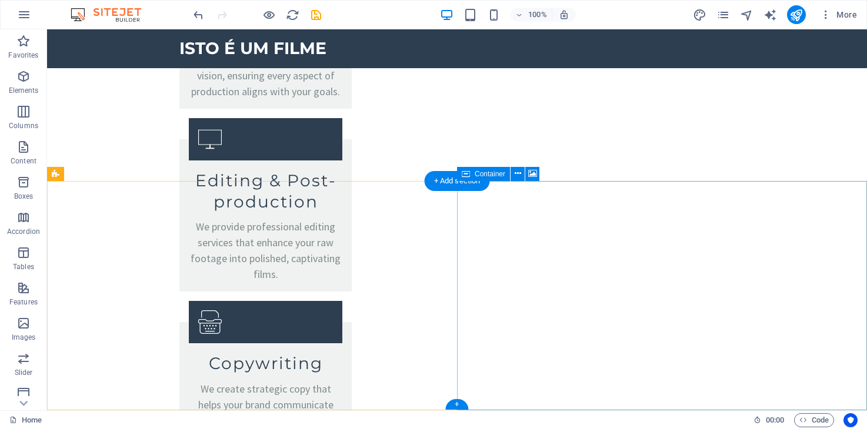
select select "px"
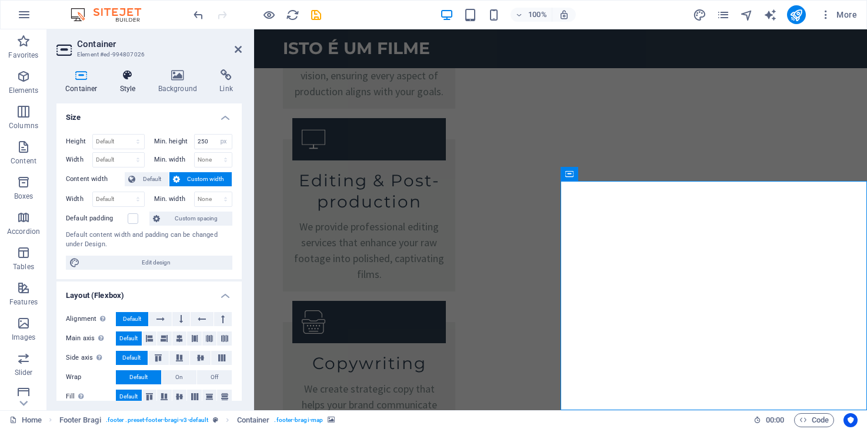
click at [121, 75] on icon at bounding box center [128, 75] width 34 height 12
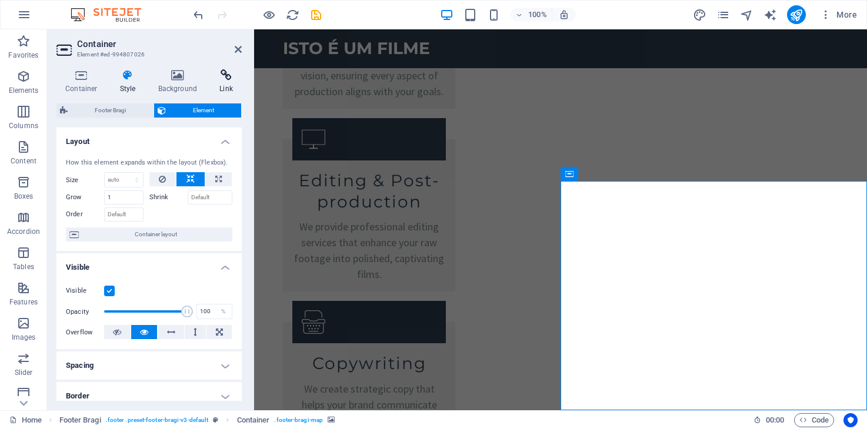
click at [223, 79] on icon at bounding box center [225, 75] width 31 height 12
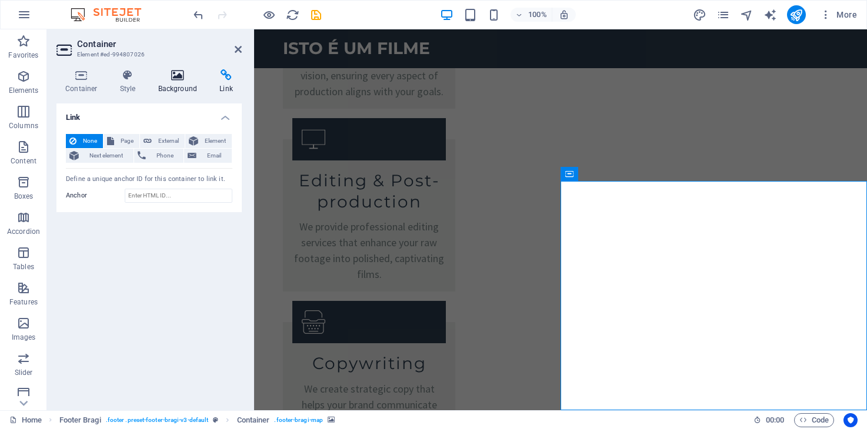
click at [180, 81] on icon at bounding box center [177, 75] width 57 height 12
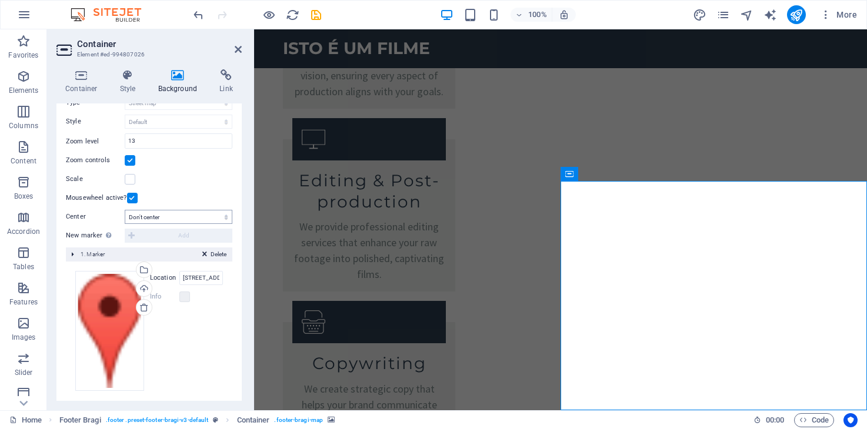
scroll to position [172, 0]
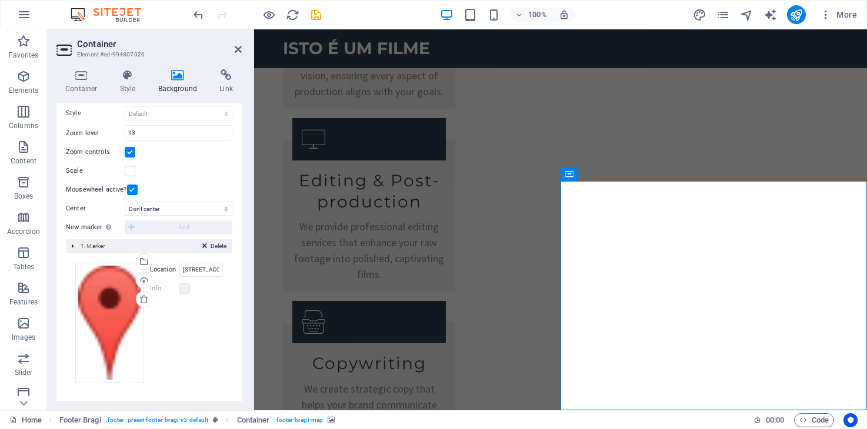
click at [203, 245] on icon at bounding box center [204, 248] width 5 height 14
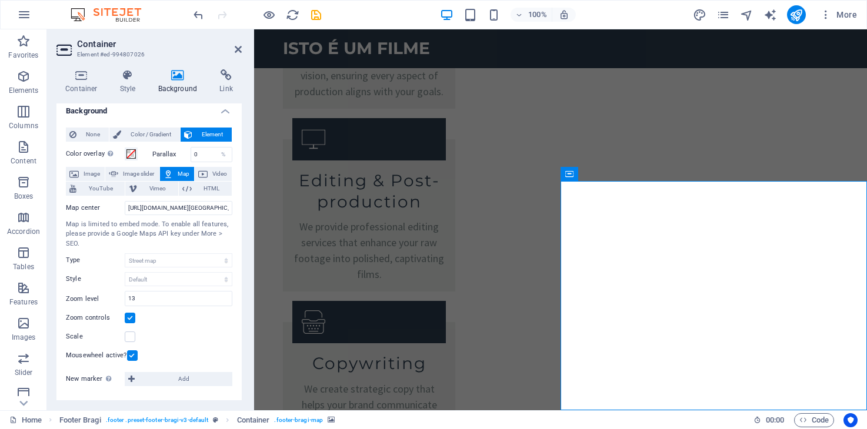
scroll to position [6, 0]
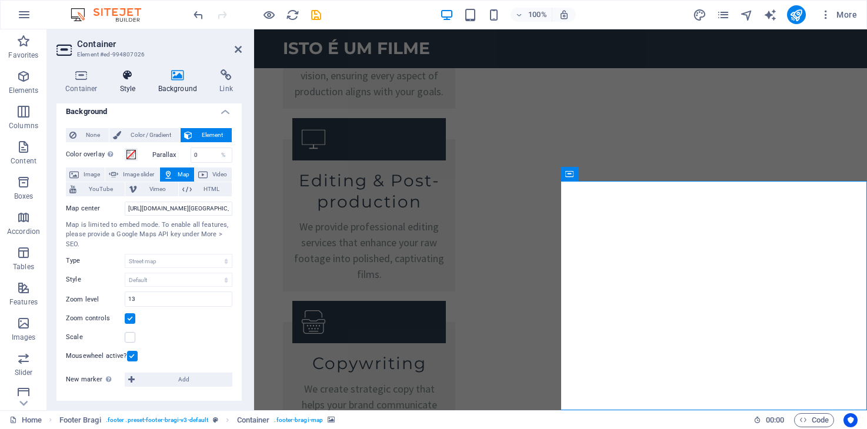
click at [126, 84] on h4 "Style" at bounding box center [130, 81] width 38 height 25
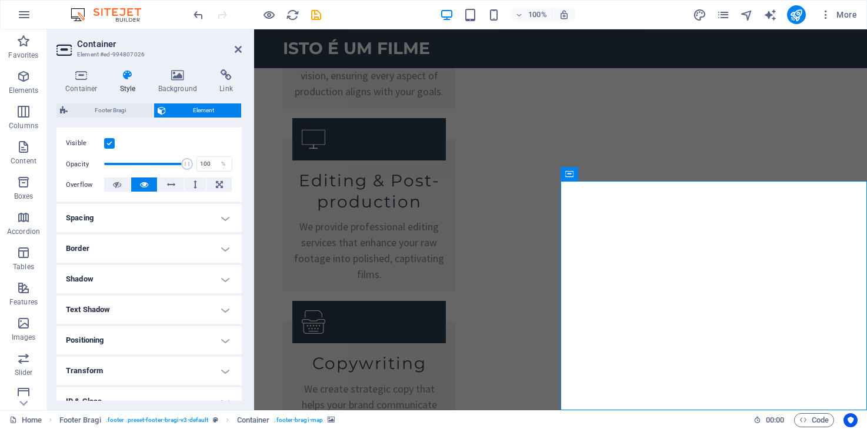
scroll to position [223, 0]
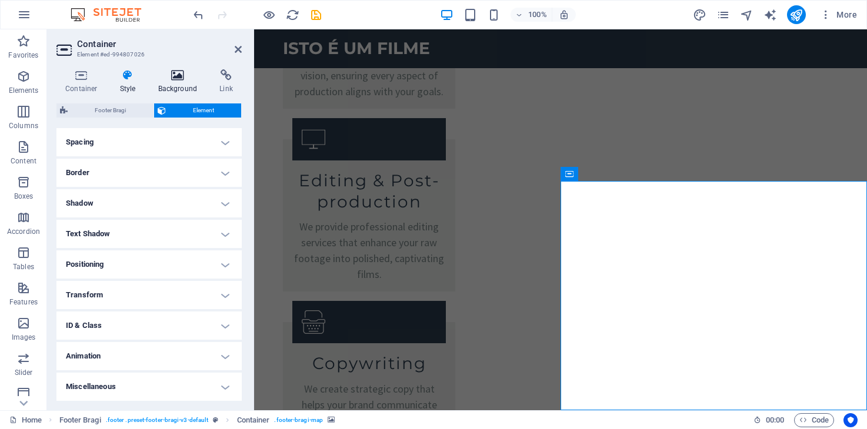
click at [187, 88] on h4 "Background" at bounding box center [180, 81] width 62 height 25
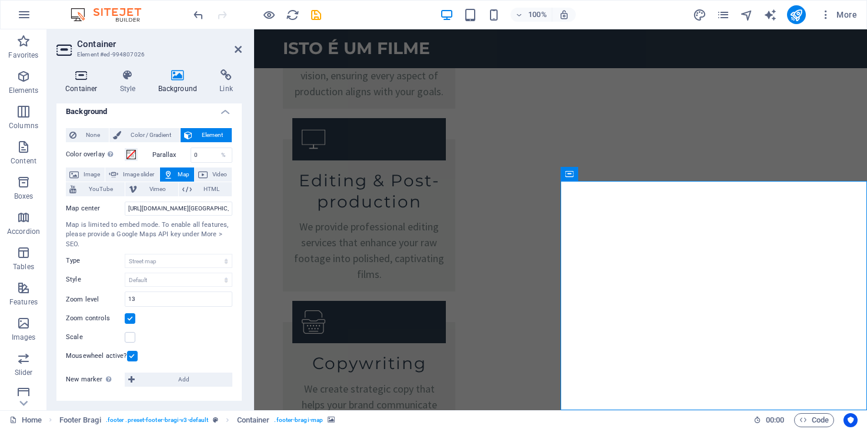
click at [87, 78] on icon at bounding box center [81, 75] width 50 height 12
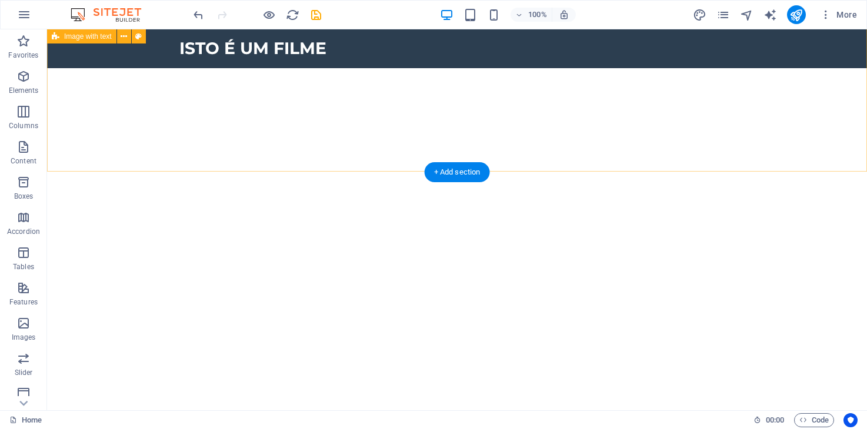
scroll to position [473, 0]
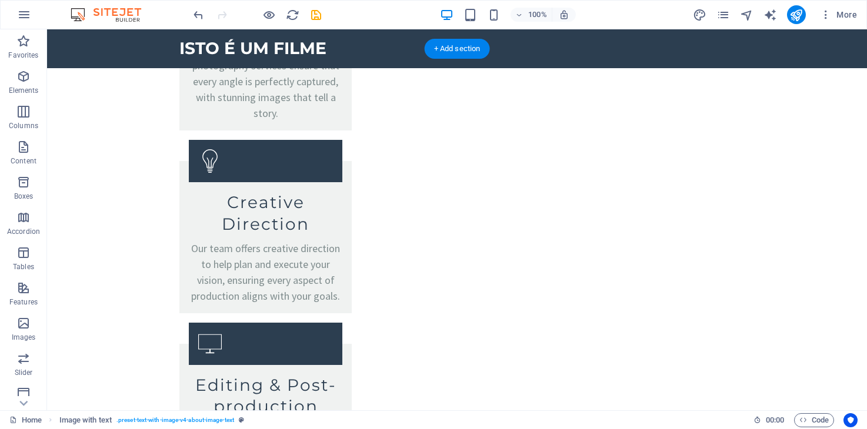
scroll to position [1924, 0]
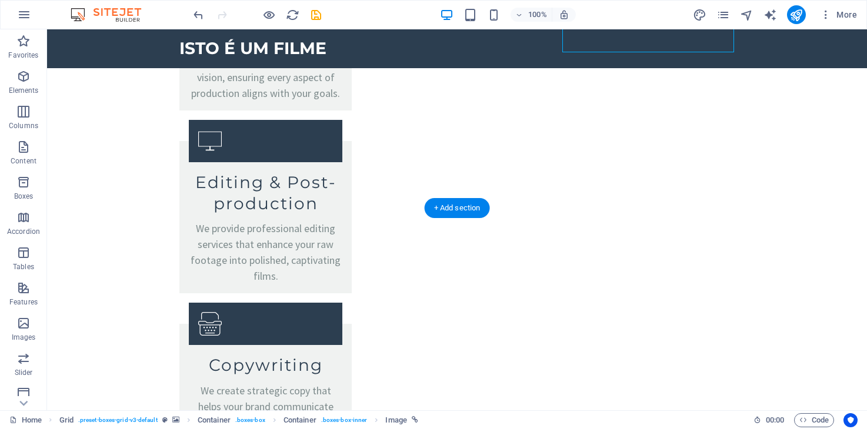
scroll to position [2128, 0]
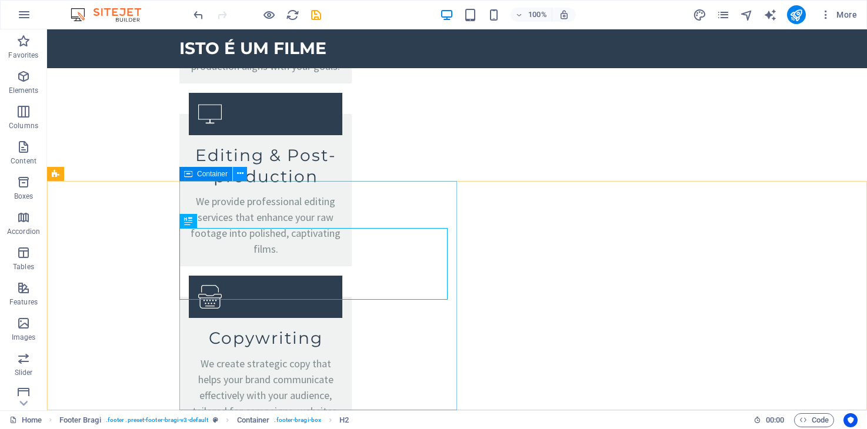
click at [241, 175] on icon at bounding box center [240, 174] width 6 height 12
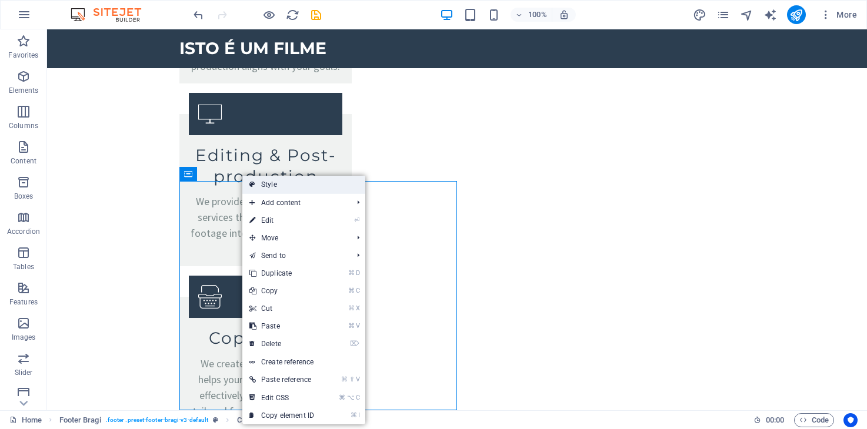
click at [266, 188] on link "Style" at bounding box center [303, 185] width 123 height 18
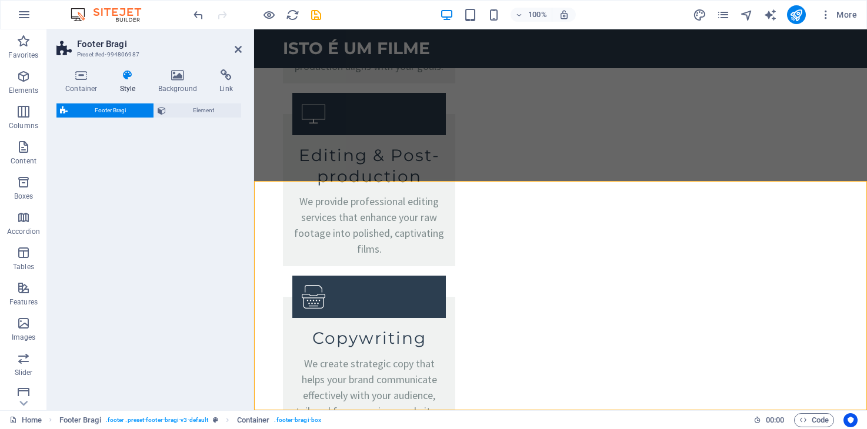
select select "%"
select select "rem"
select select "px"
select select "rem"
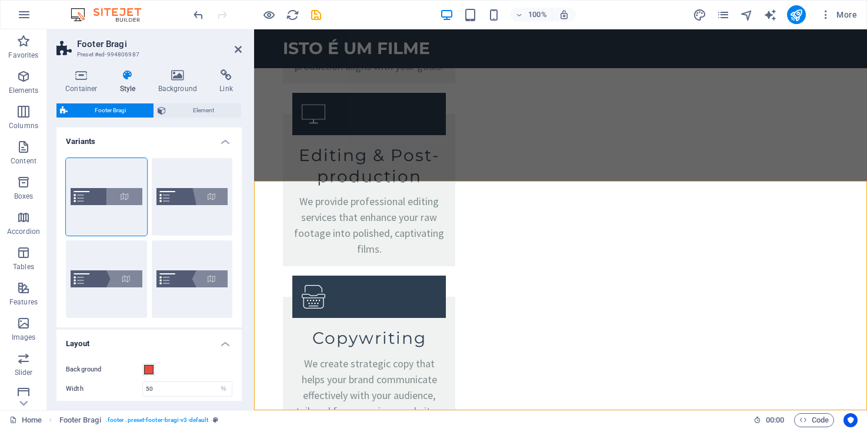
click at [122, 81] on h4 "Style" at bounding box center [130, 81] width 38 height 25
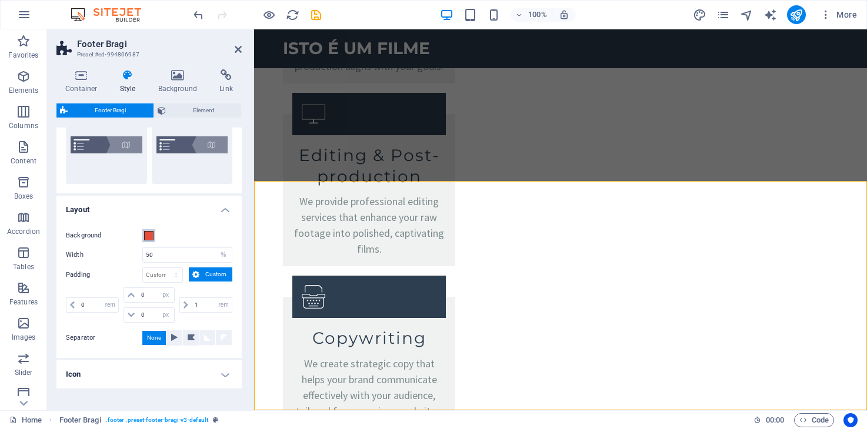
scroll to position [168, 0]
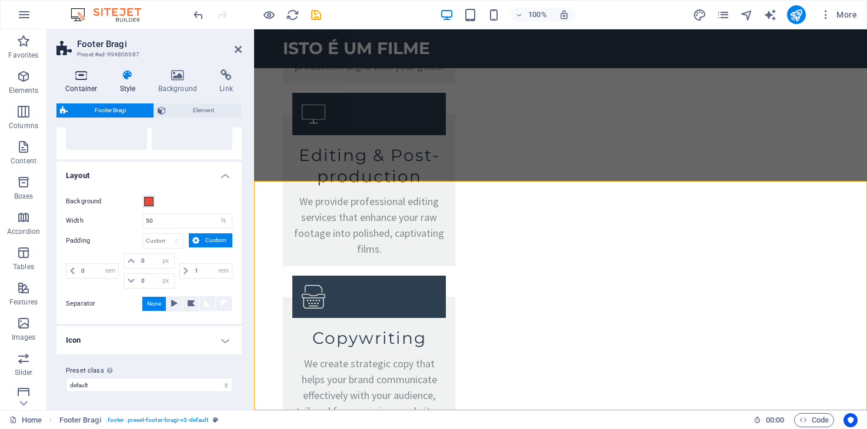
click at [82, 86] on h4 "Container" at bounding box center [83, 81] width 55 height 25
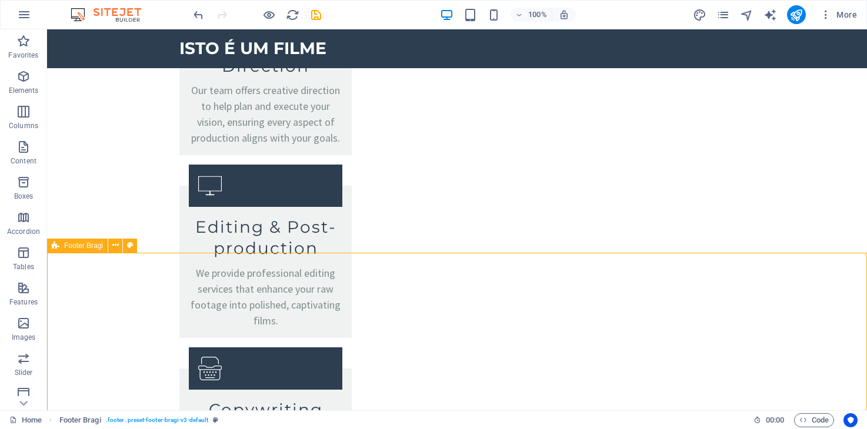
scroll to position [2128, 0]
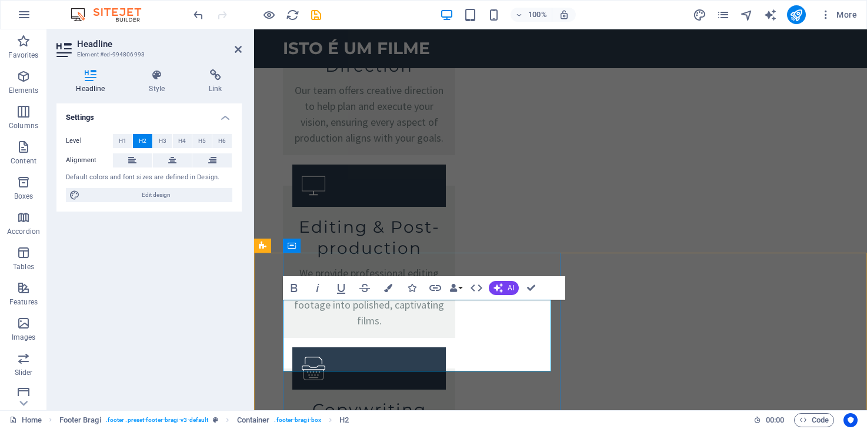
drag, startPoint x: 478, startPoint y: 313, endPoint x: 284, endPoint y: 309, distance: 194.0
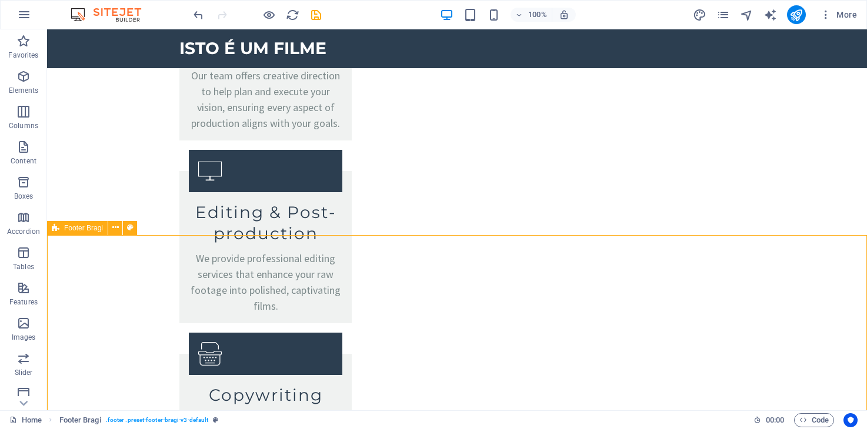
scroll to position [2104, 0]
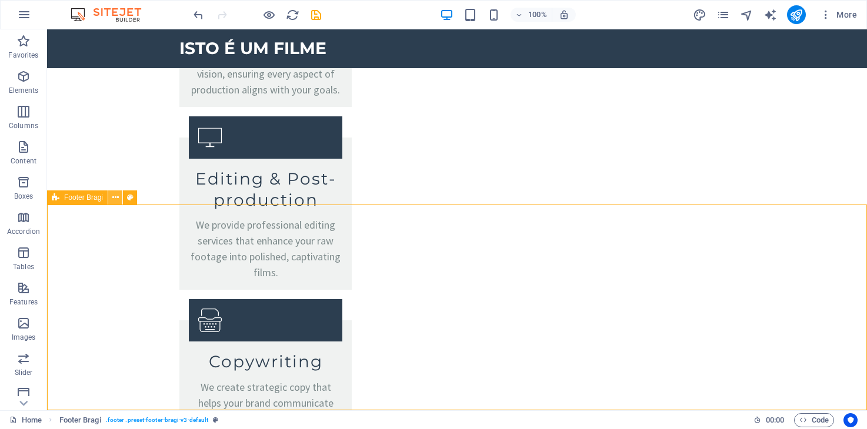
click at [111, 198] on button at bounding box center [115, 197] width 14 height 14
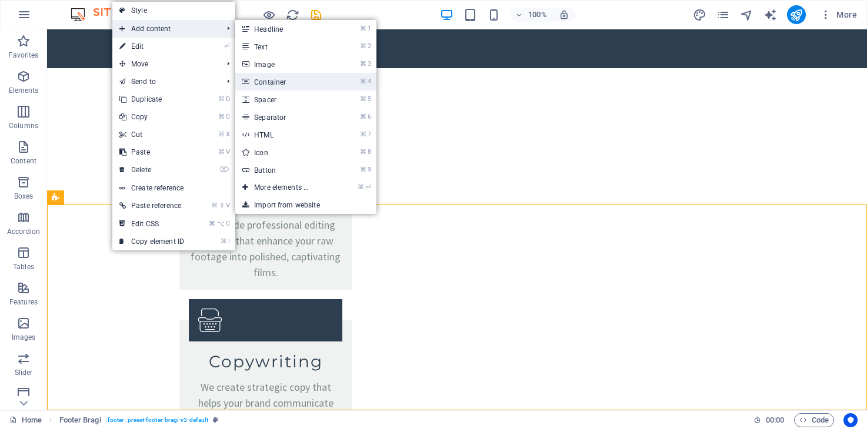
click at [273, 84] on link "⌘ 4 Container" at bounding box center [283, 82] width 97 height 18
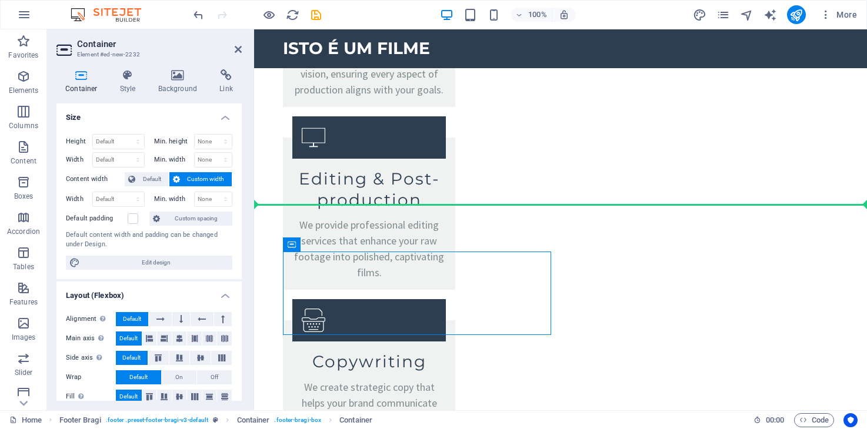
drag, startPoint x: 573, startPoint y: 273, endPoint x: 364, endPoint y: 255, distance: 210.1
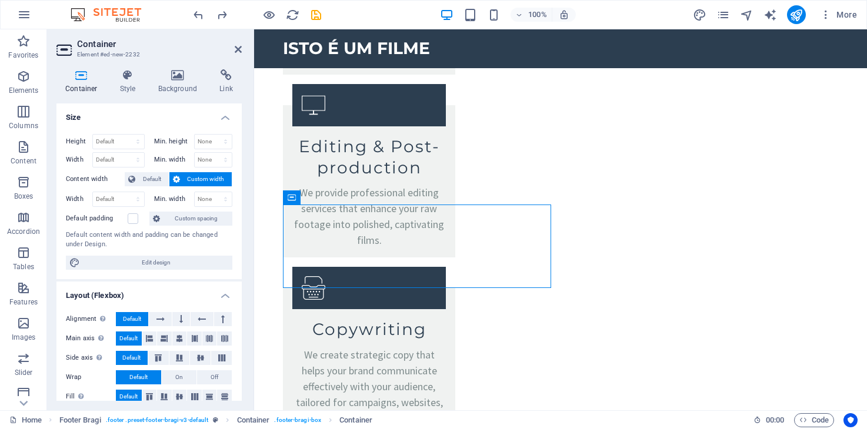
scroll to position [2188, 0]
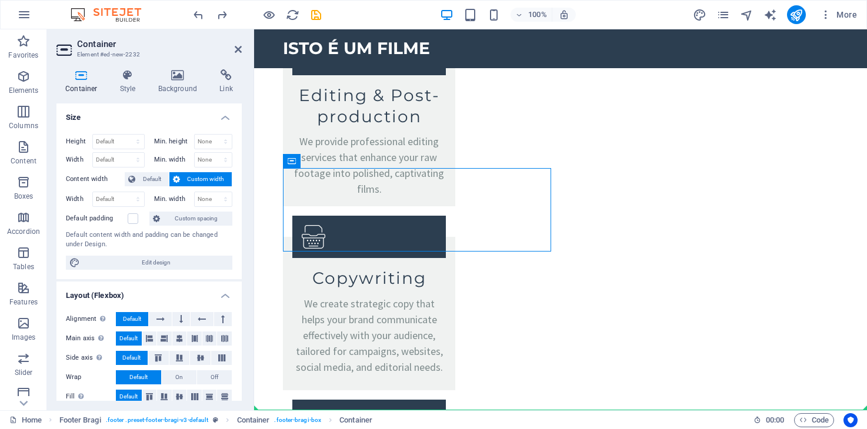
drag, startPoint x: 587, startPoint y: 276, endPoint x: 691, endPoint y: 296, distance: 106.0
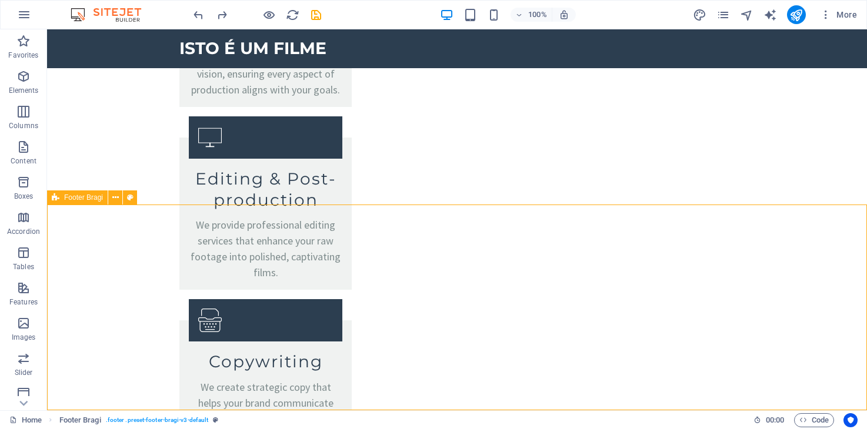
click at [75, 199] on span "Footer Bragi" at bounding box center [83, 197] width 39 height 7
select select "footer"
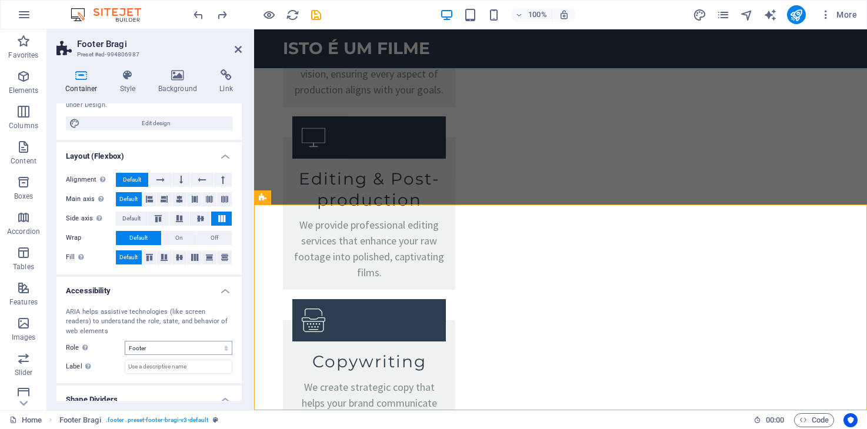
scroll to position [123, 0]
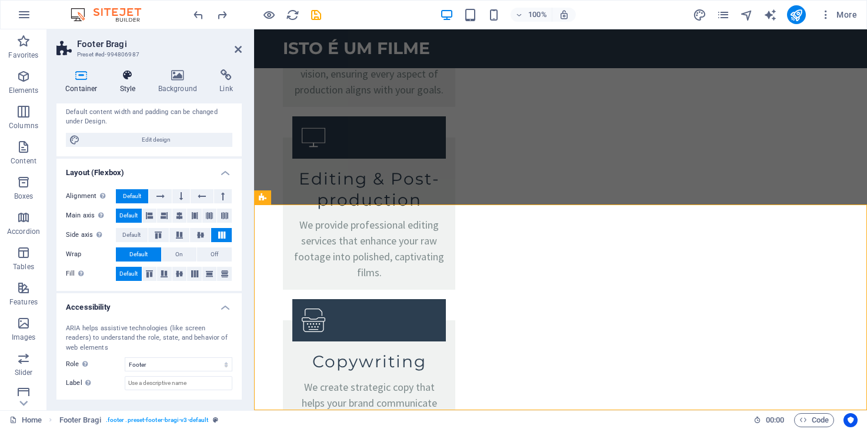
click at [123, 82] on h4 "Style" at bounding box center [130, 81] width 38 height 25
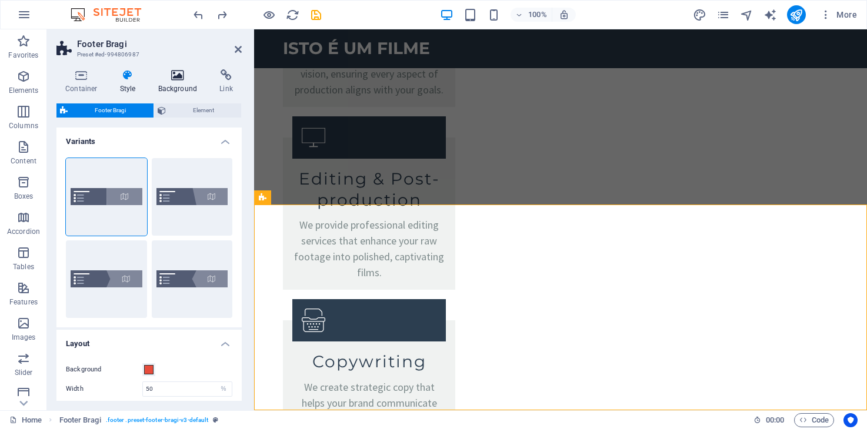
click at [183, 79] on icon at bounding box center [177, 75] width 57 height 12
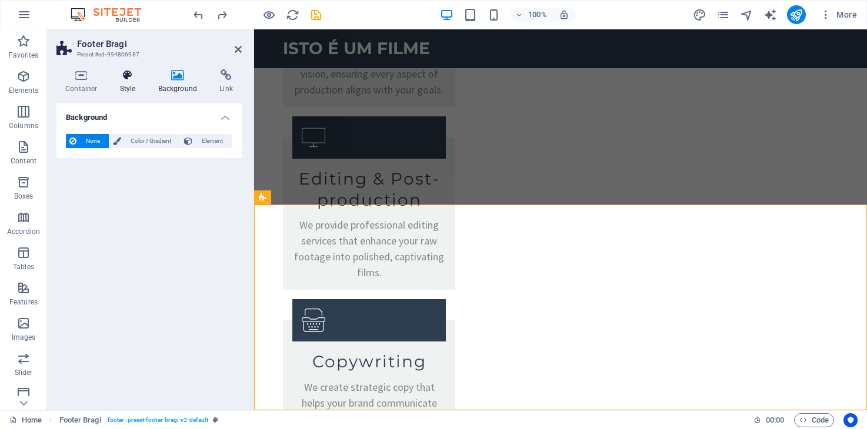
click at [131, 79] on icon at bounding box center [128, 75] width 34 height 12
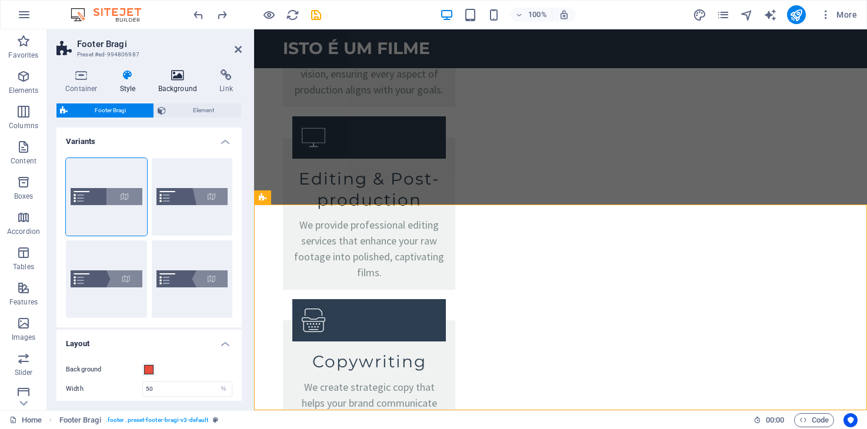
click at [175, 79] on icon at bounding box center [177, 75] width 57 height 12
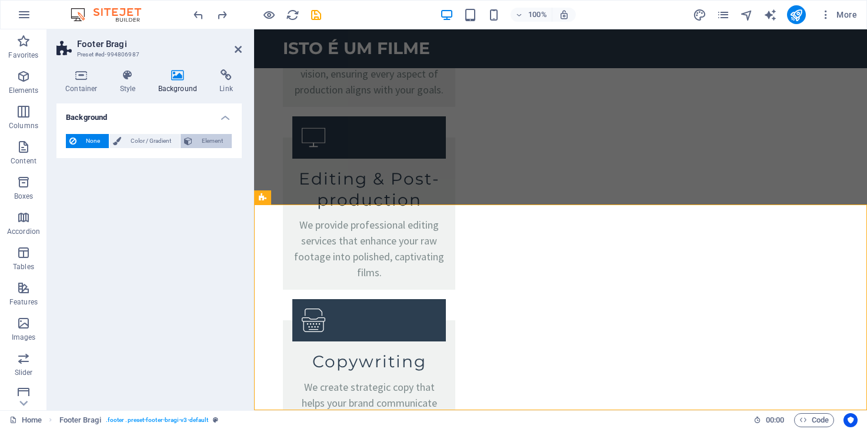
click at [206, 143] on span "Element" at bounding box center [212, 141] width 32 height 14
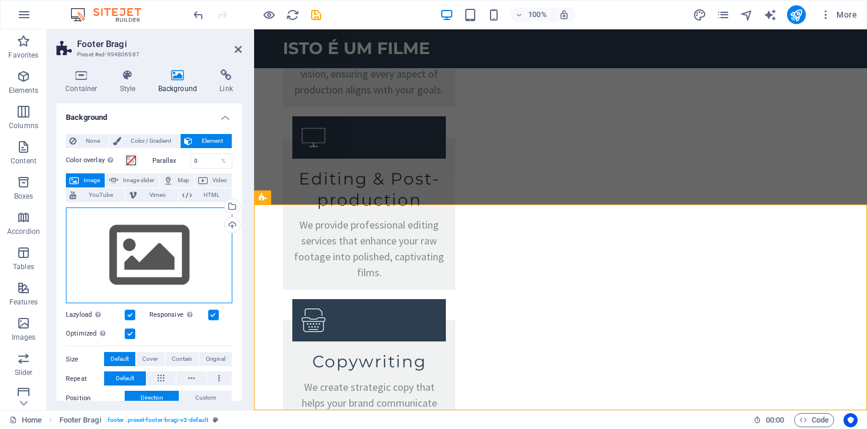
click at [149, 246] on div "Drag files here, click to choose files or select files from Files or our free s…" at bounding box center [149, 256] width 166 height 96
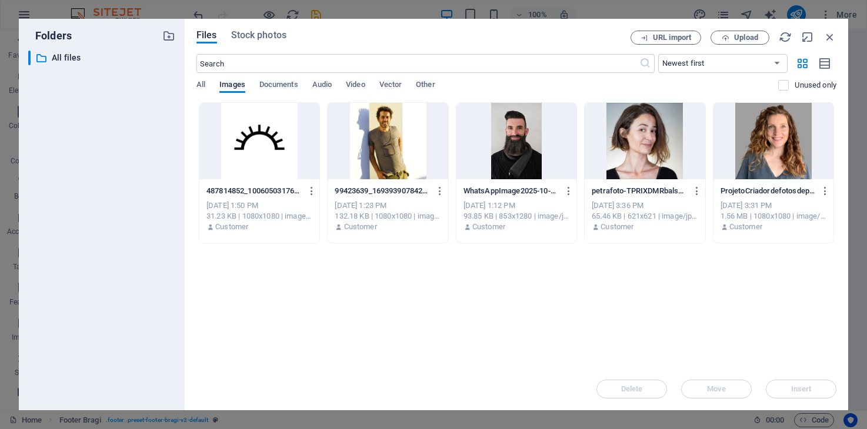
click at [149, 246] on div "​ All files All files" at bounding box center [101, 226] width 147 height 350
click at [754, 38] on span "Upload" at bounding box center [746, 37] width 24 height 7
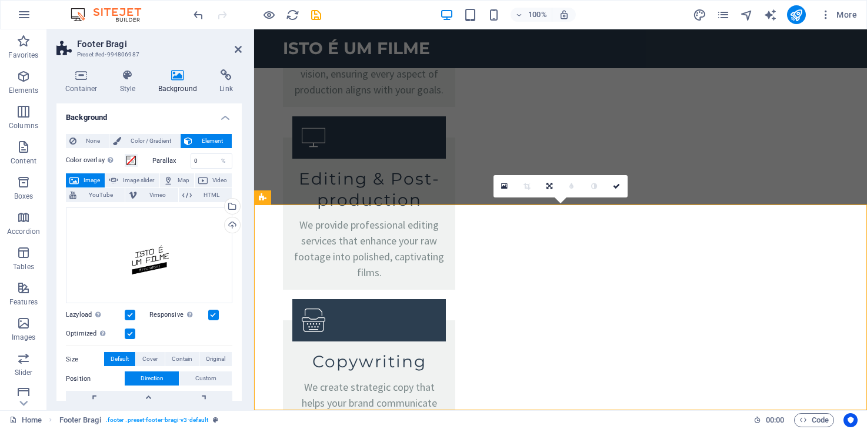
drag, startPoint x: 597, startPoint y: 314, endPoint x: 664, endPoint y: 312, distance: 66.5
drag, startPoint x: 568, startPoint y: 305, endPoint x: 617, endPoint y: 305, distance: 48.8
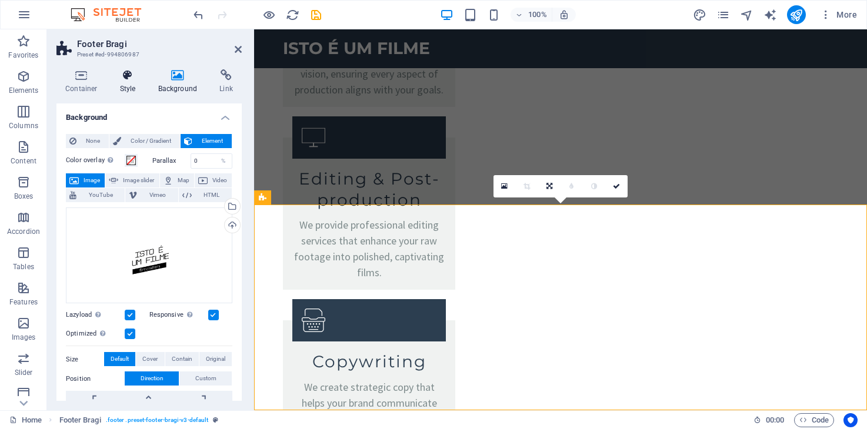
click at [125, 81] on h4 "Style" at bounding box center [130, 81] width 38 height 25
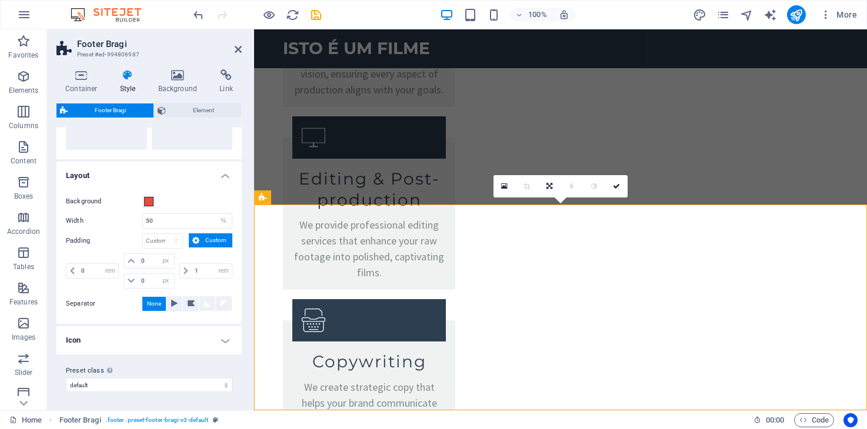
scroll to position [122, 0]
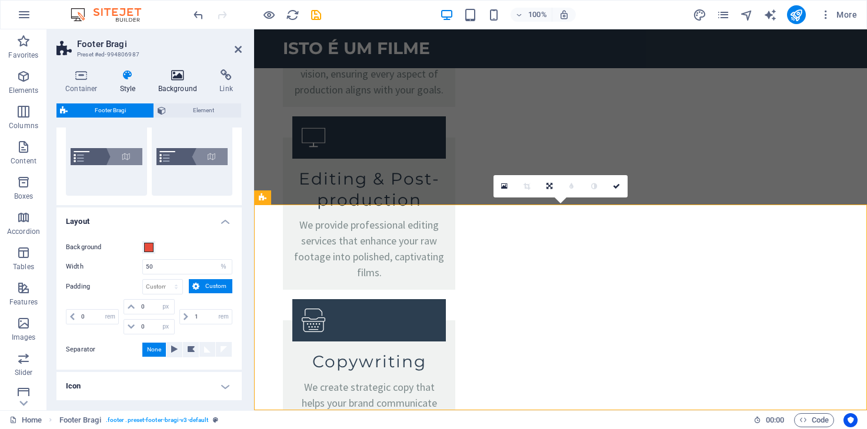
click at [185, 86] on h4 "Background" at bounding box center [180, 81] width 62 height 25
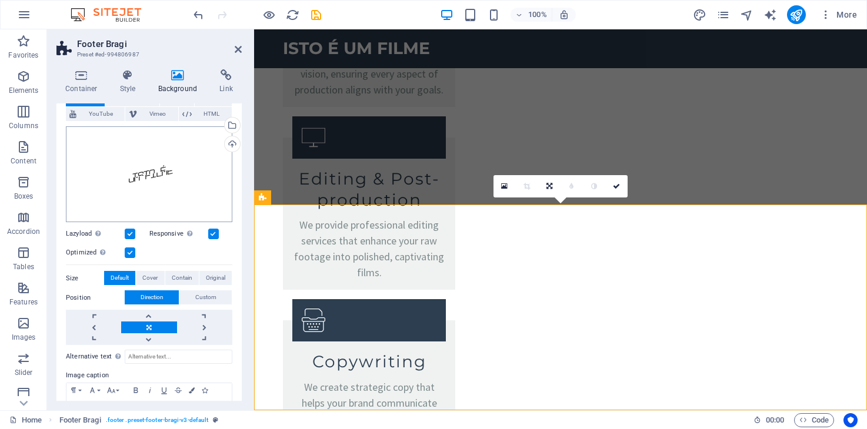
scroll to position [88, 0]
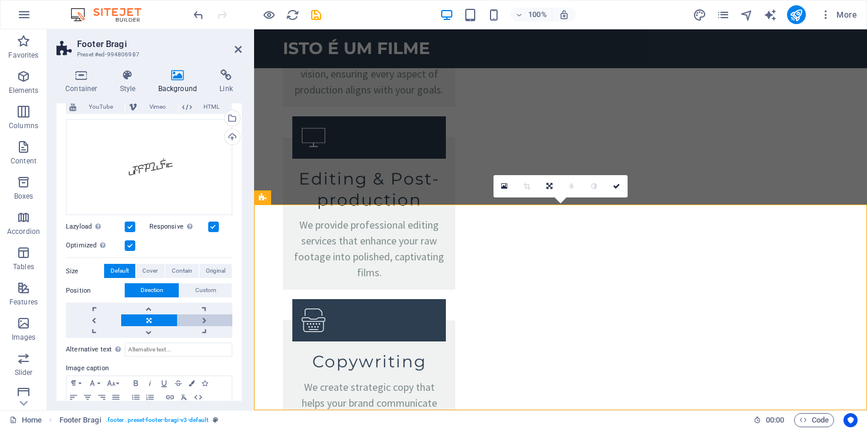
click at [205, 317] on link at bounding box center [204, 321] width 55 height 12
click at [199, 317] on link at bounding box center [204, 321] width 55 height 12
click at [145, 317] on link at bounding box center [148, 321] width 55 height 12
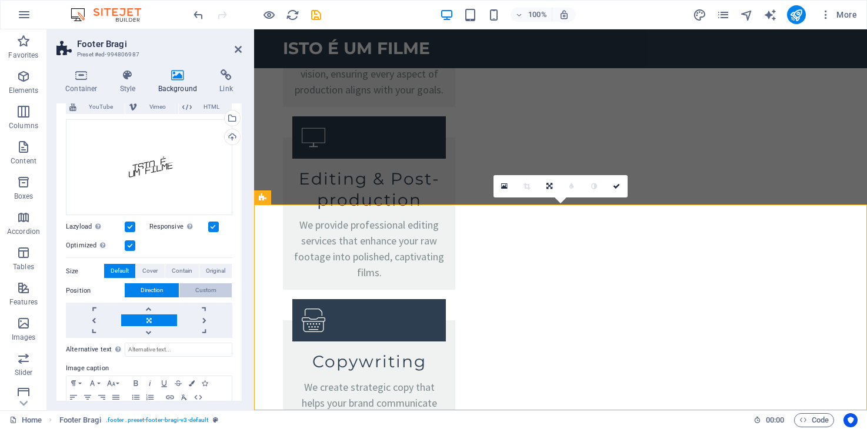
click at [200, 289] on span "Custom" at bounding box center [205, 290] width 21 height 14
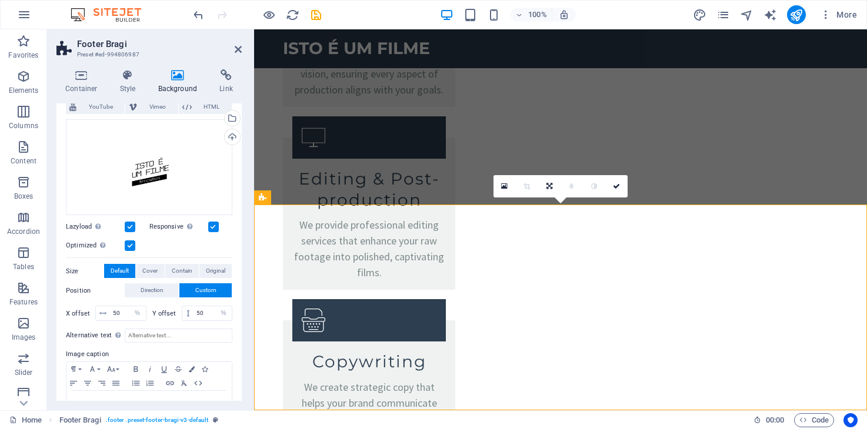
scroll to position [123, 0]
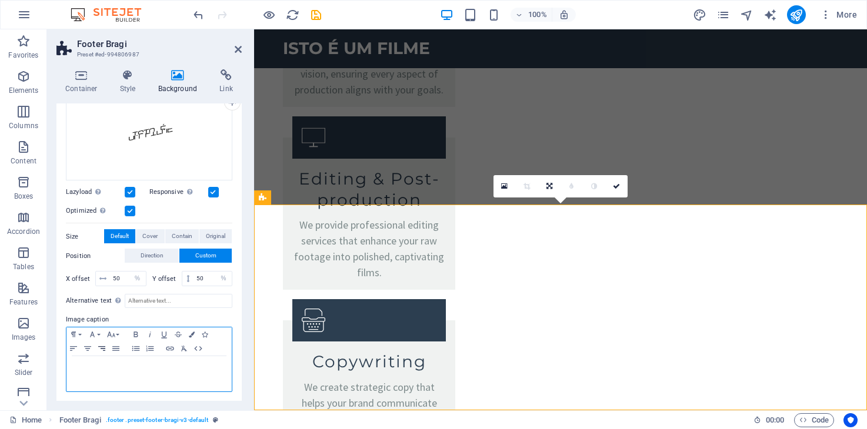
click at [105, 349] on icon "button" at bounding box center [102, 348] width 14 height 9
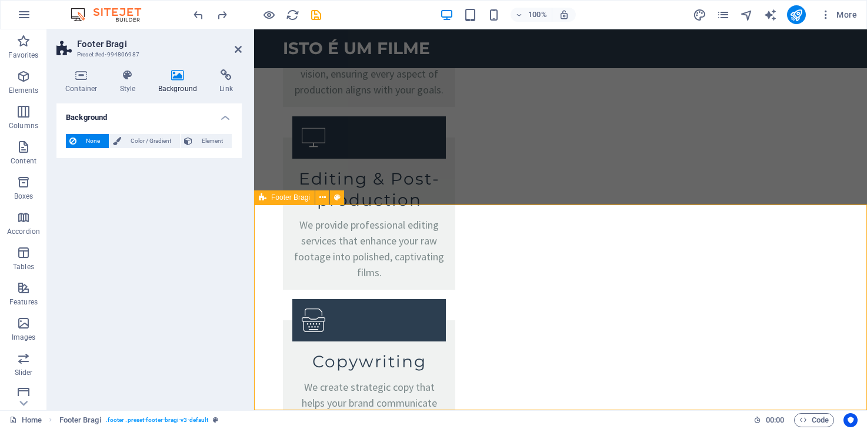
scroll to position [0, 0]
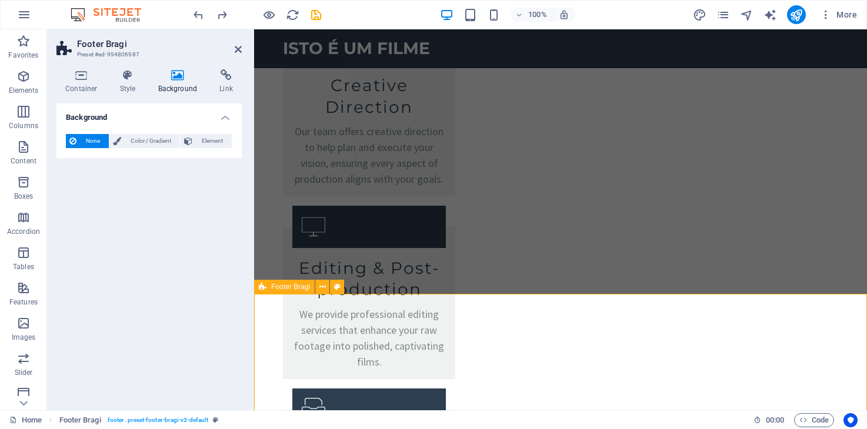
scroll to position [2104, 0]
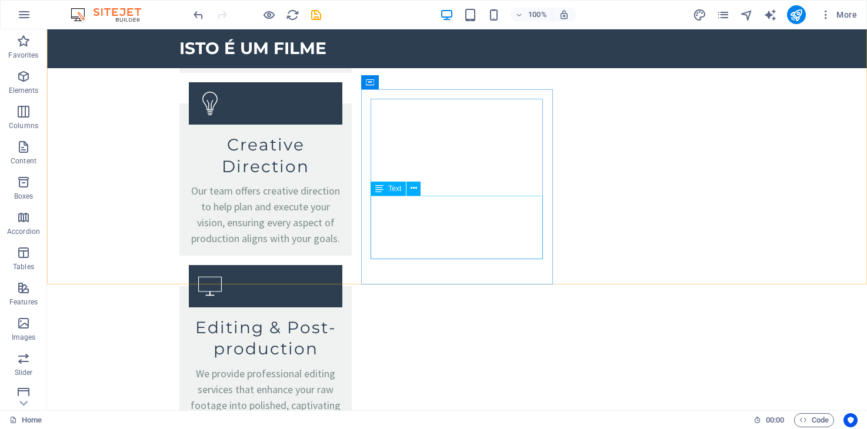
scroll to position [1959, 0]
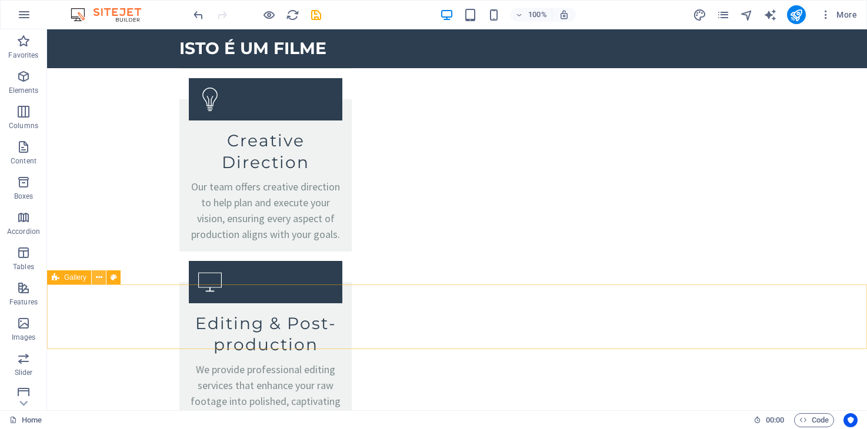
click at [96, 280] on icon at bounding box center [99, 278] width 6 height 12
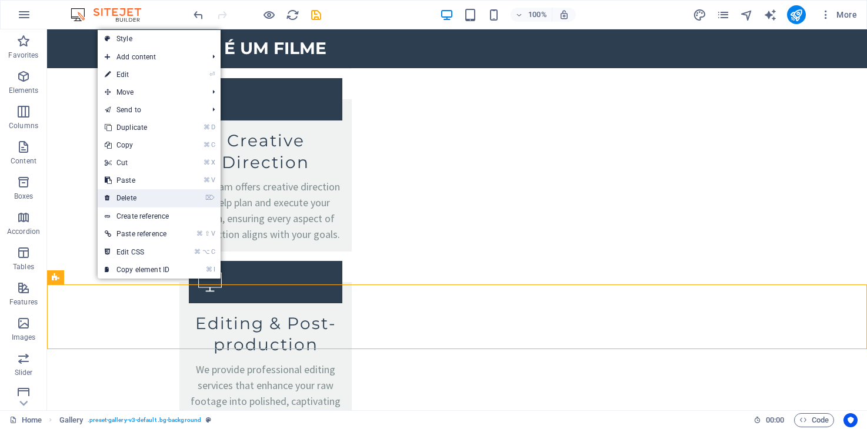
click at [141, 193] on link "⌦ Delete" at bounding box center [137, 198] width 79 height 18
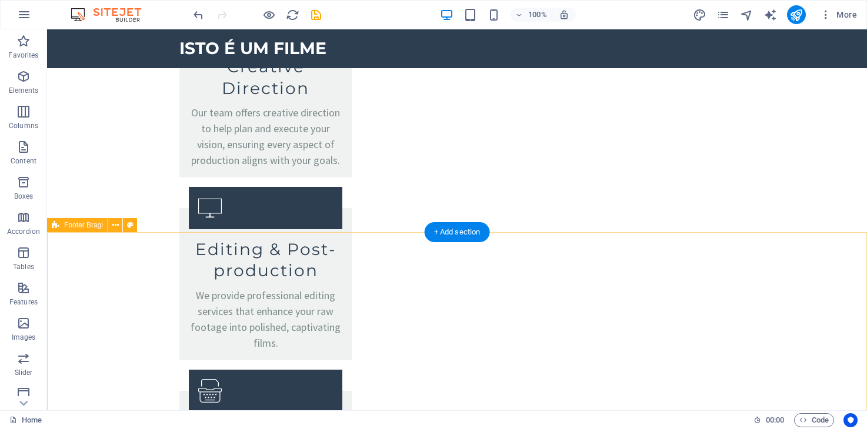
scroll to position [2039, 0]
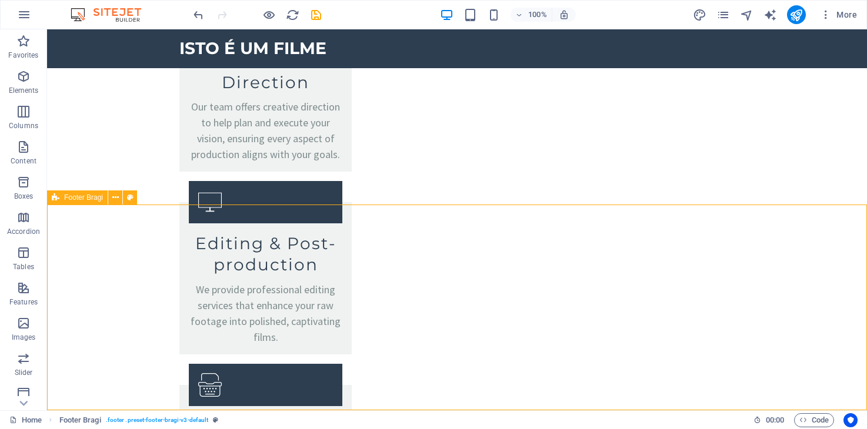
click at [84, 198] on span "Footer Bragi" at bounding box center [83, 197] width 39 height 7
click at [115, 198] on icon at bounding box center [115, 198] width 6 height 12
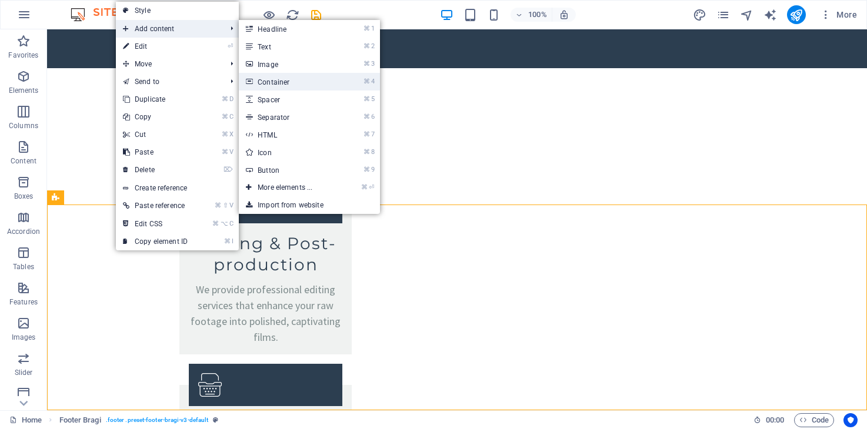
click at [288, 84] on link "⌘ 4 Container" at bounding box center [287, 82] width 97 height 18
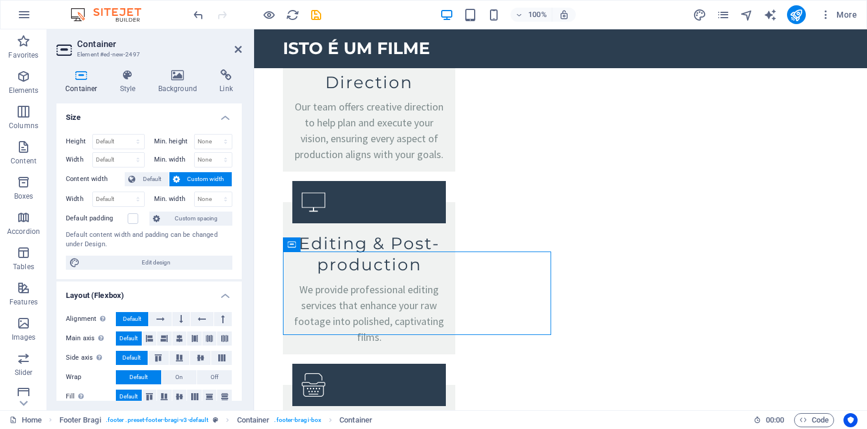
drag, startPoint x: 574, startPoint y: 278, endPoint x: 429, endPoint y: 283, distance: 145.3
click at [158, 321] on icon at bounding box center [160, 319] width 8 height 14
click at [189, 342] on button at bounding box center [194, 339] width 15 height 14
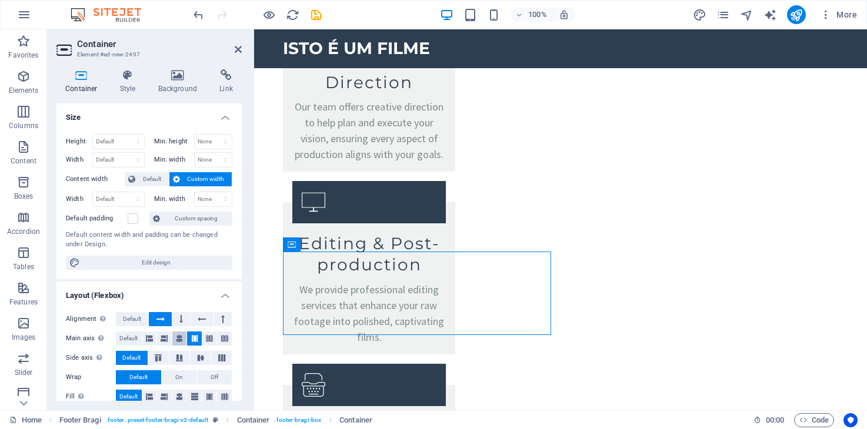
click at [179, 340] on icon at bounding box center [179, 339] width 7 height 14
click at [143, 337] on button at bounding box center [149, 339] width 15 height 14
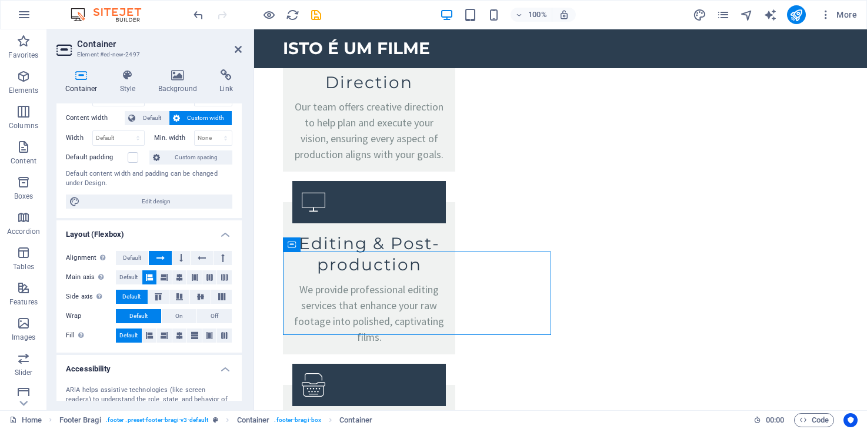
scroll to position [0, 0]
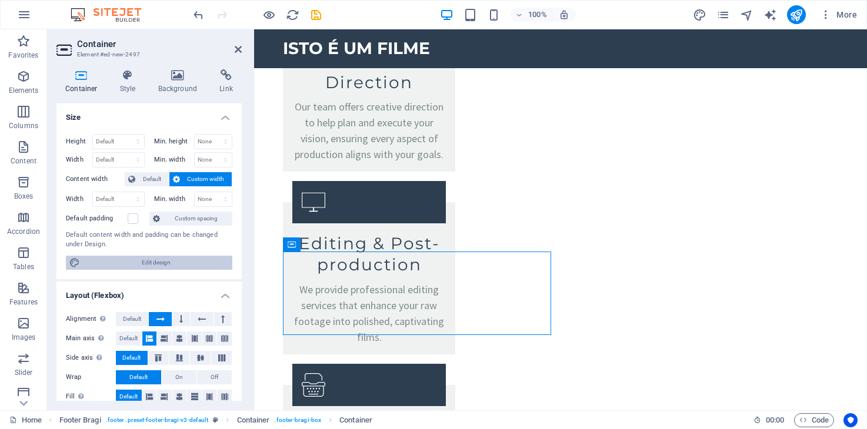
click at [169, 262] on span "Edit design" at bounding box center [155, 263] width 145 height 14
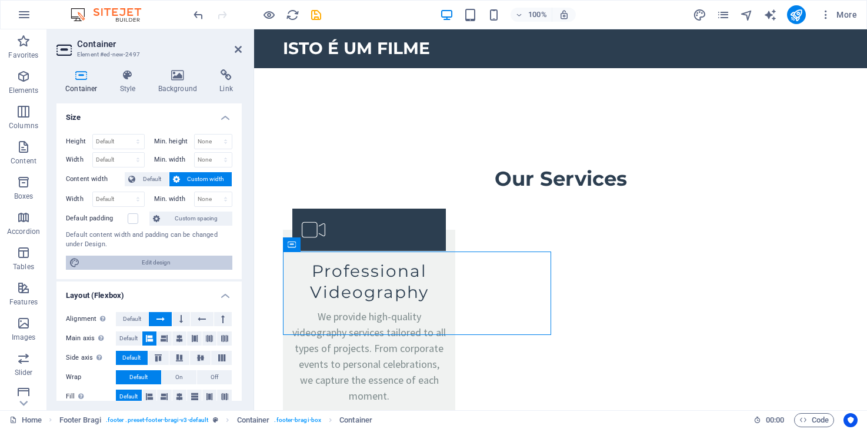
select select "px"
select select "200"
select select "px"
select select "rem"
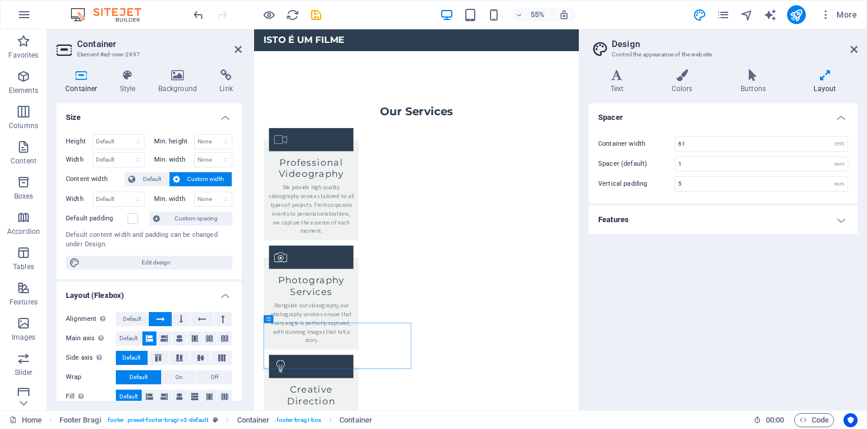
click at [834, 75] on icon at bounding box center [824, 75] width 65 height 12
click at [843, 220] on h4 "Features" at bounding box center [722, 220] width 269 height 28
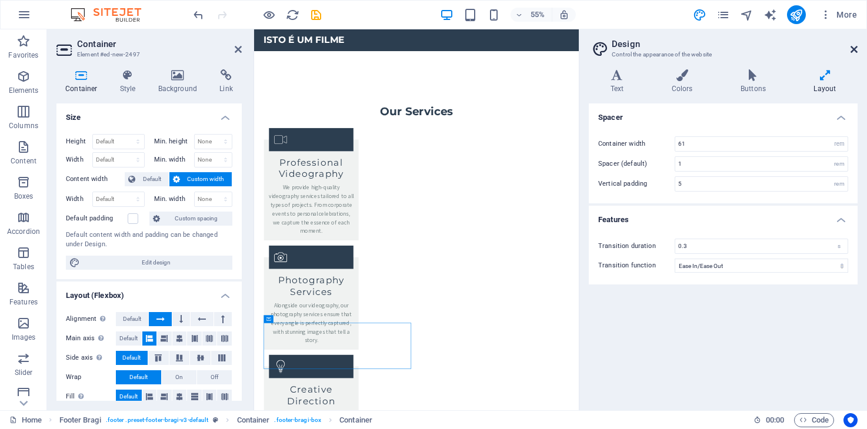
click at [851, 49] on icon at bounding box center [853, 49] width 7 height 9
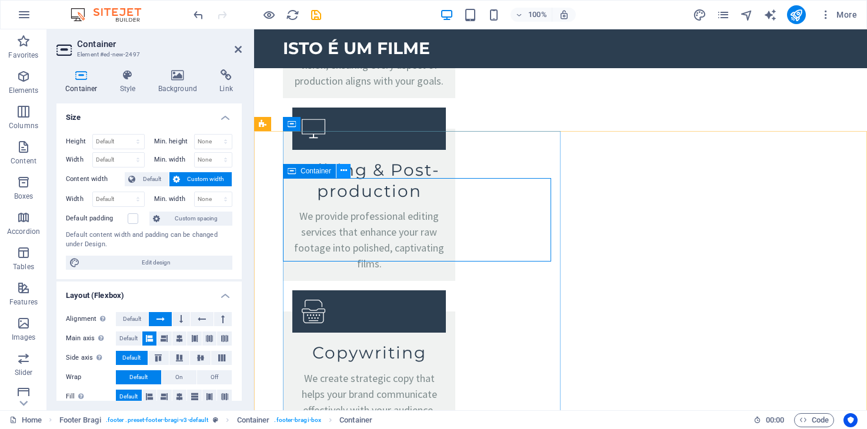
click at [344, 171] on icon at bounding box center [343, 171] width 6 height 12
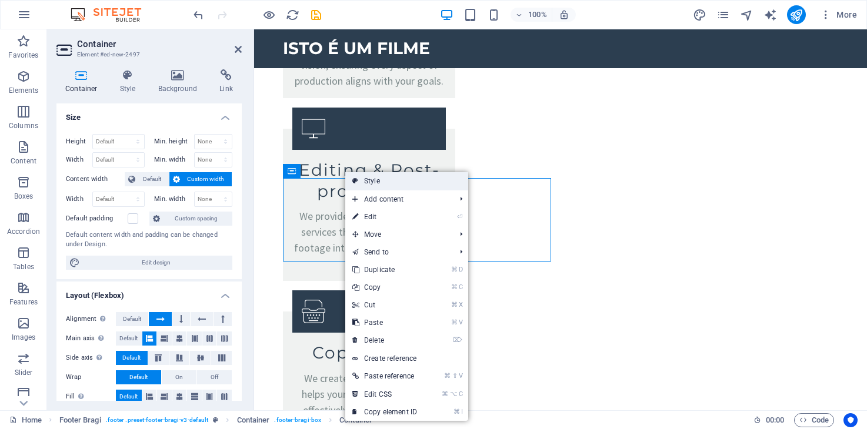
click at [366, 182] on link "Style" at bounding box center [406, 181] width 123 height 18
select select "%"
select select "rem"
select select "px"
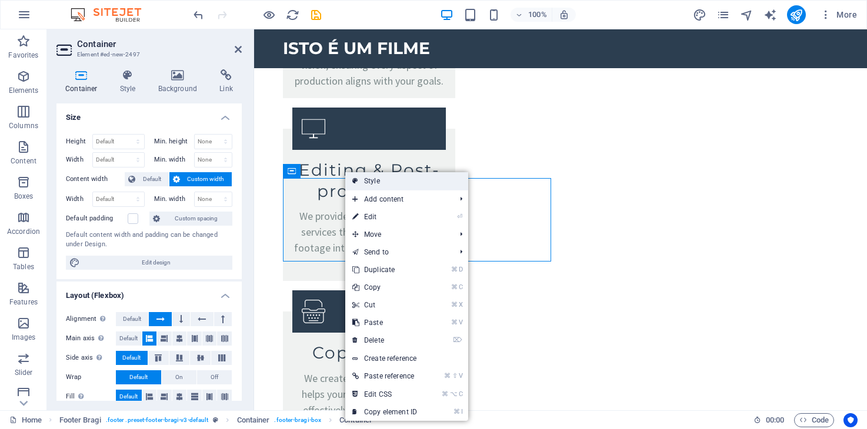
select select "rem"
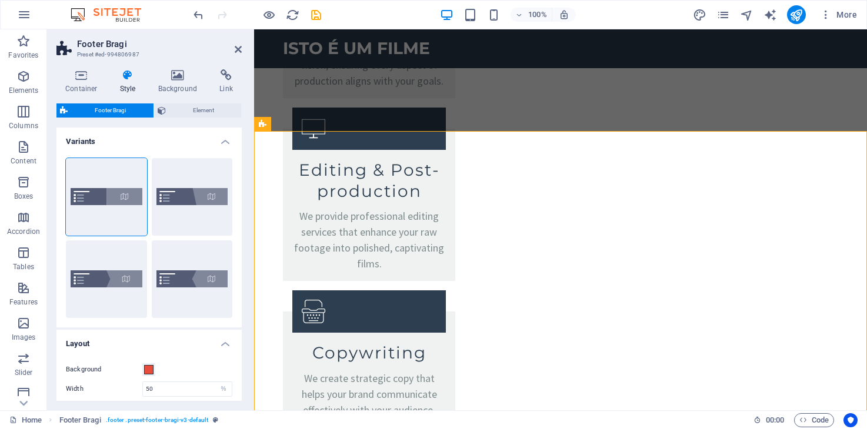
click at [127, 81] on h4 "Style" at bounding box center [130, 81] width 38 height 25
click at [173, 111] on span "Element" at bounding box center [203, 110] width 69 height 14
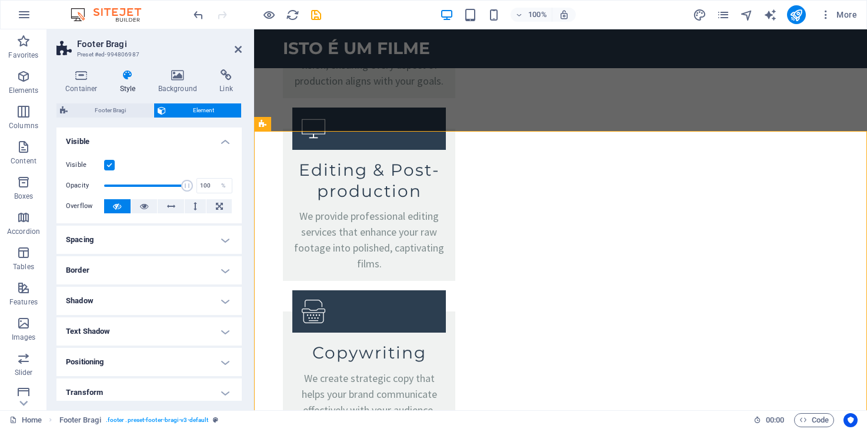
click at [162, 360] on h4 "Positioning" at bounding box center [148, 362] width 185 height 28
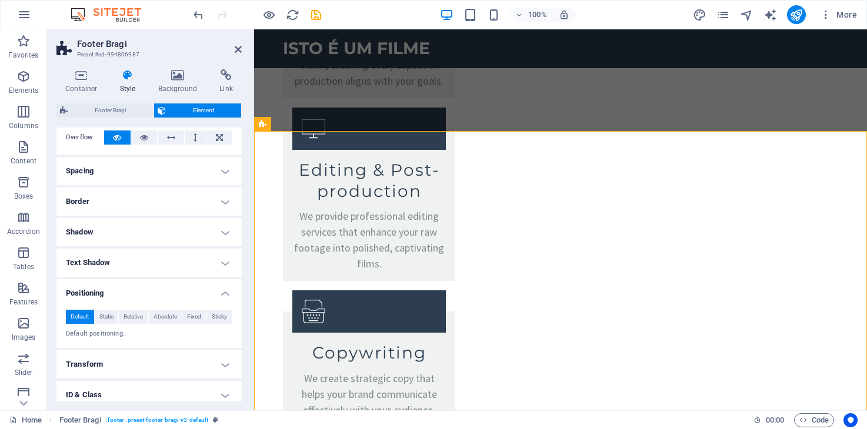
scroll to position [138, 0]
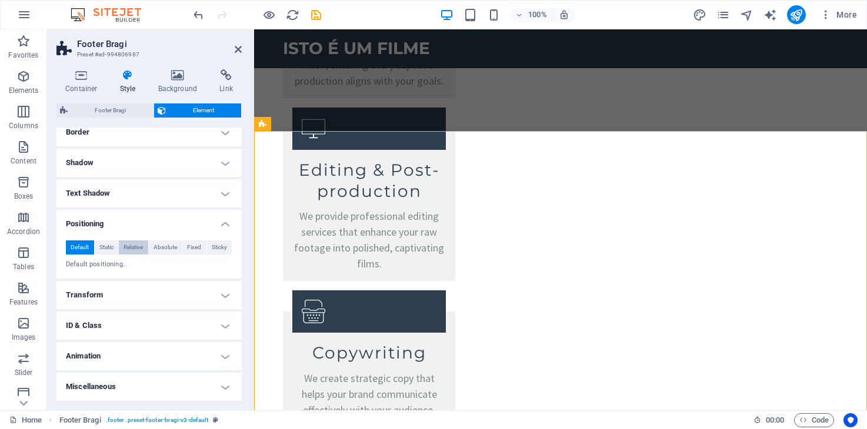
click at [132, 250] on span "Relative" at bounding box center [132, 247] width 19 height 14
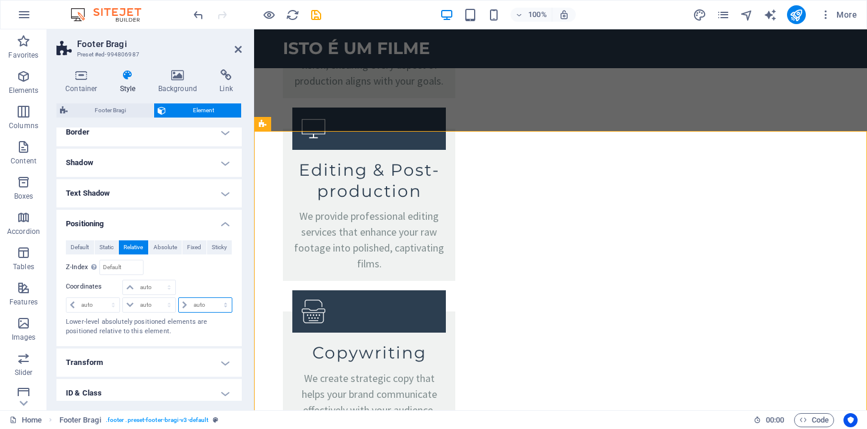
click at [200, 305] on select "auto px rem % em" at bounding box center [205, 305] width 53 height 14
click at [223, 303] on select "auto px rem % em" at bounding box center [205, 305] width 53 height 14
select select "px"
click at [213, 298] on select "auto px rem % em" at bounding box center [205, 305] width 53 height 14
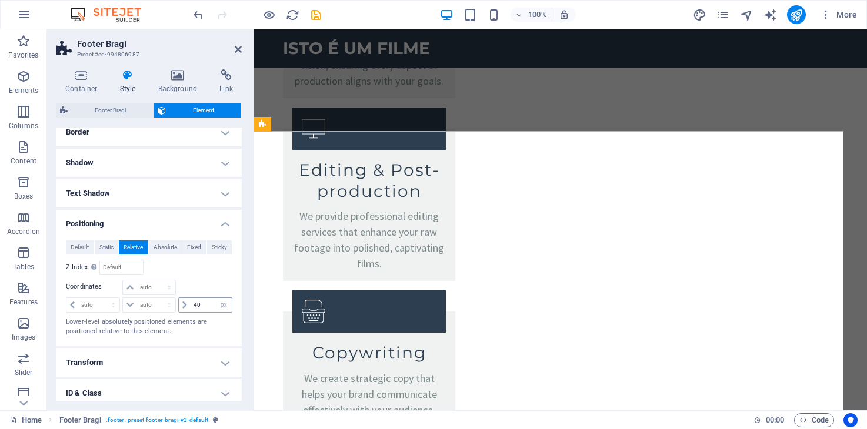
type input "0"
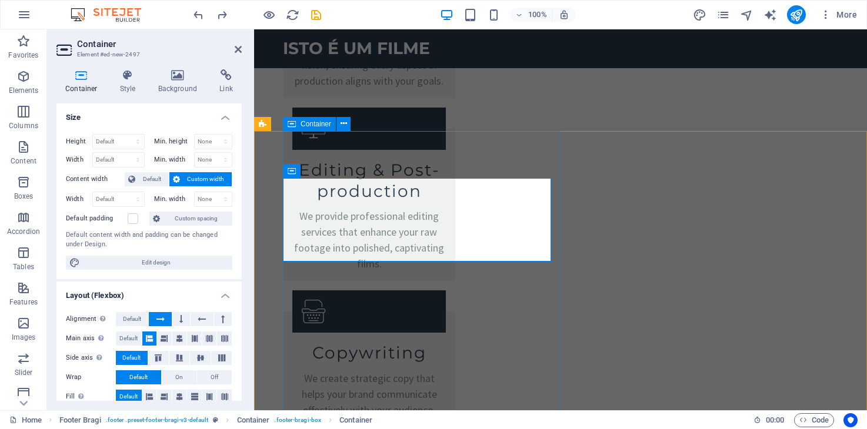
scroll to position [2039, 0]
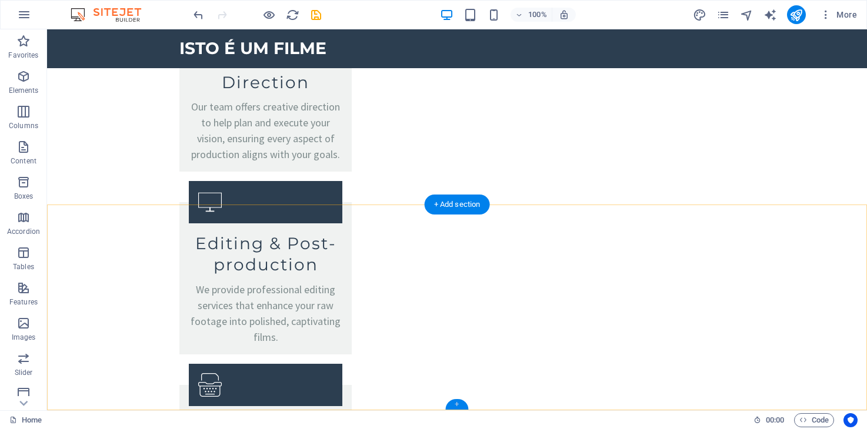
click at [458, 405] on div "+" at bounding box center [456, 404] width 23 height 11
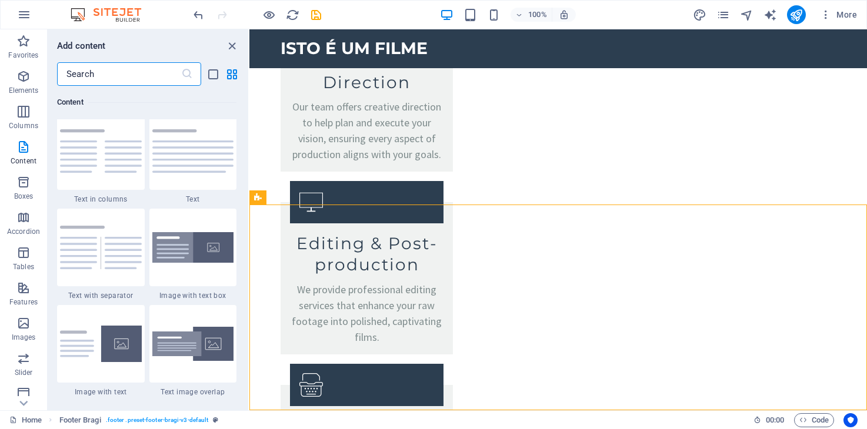
scroll to position [2061, 0]
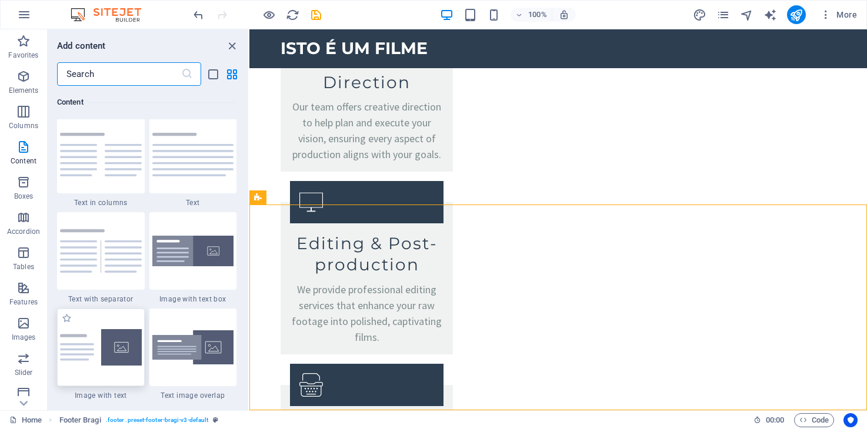
click at [96, 351] on img at bounding box center [101, 347] width 82 height 36
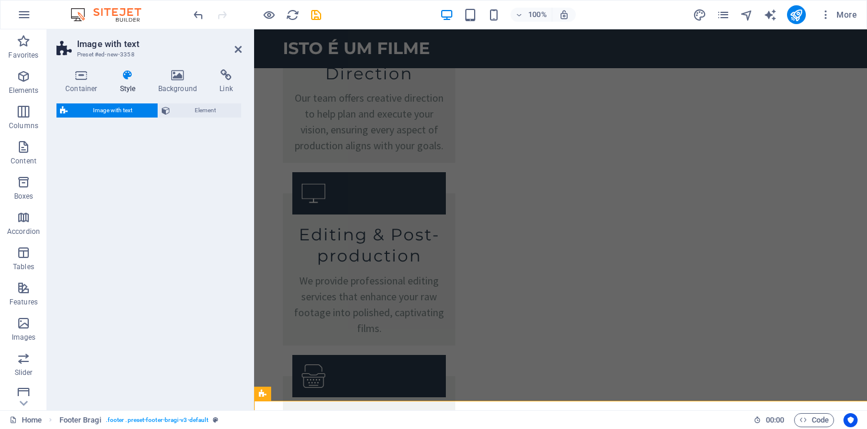
scroll to position [2284, 0]
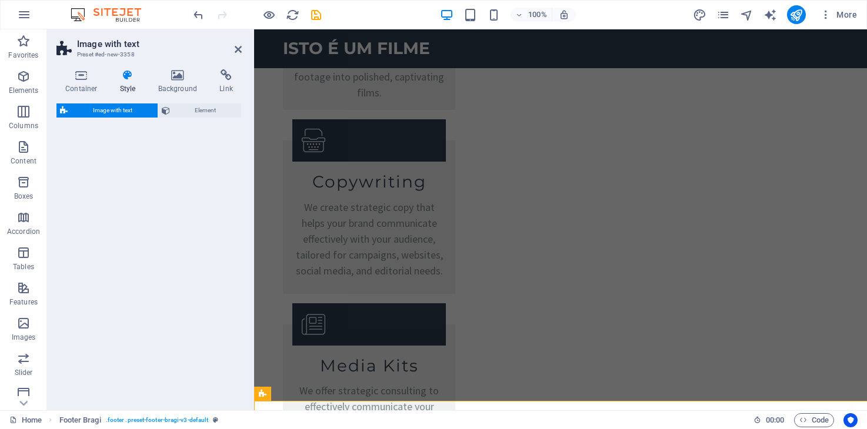
select select "rem"
select select "px"
select select "preset-text-with-image-v4-default"
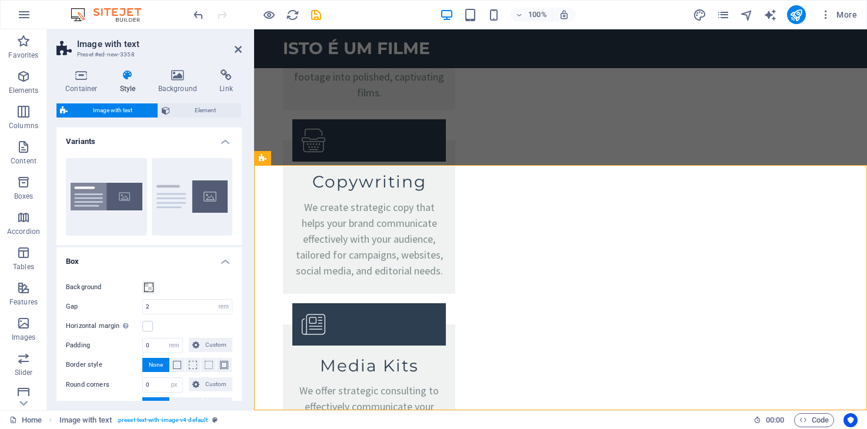
scroll to position [2039, 0]
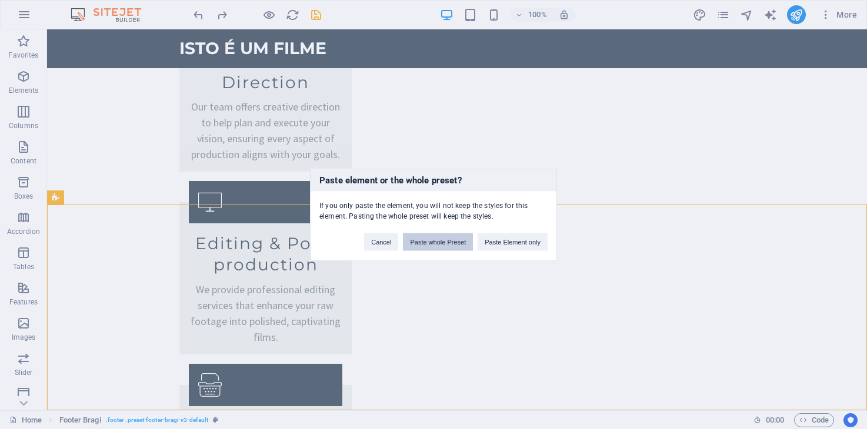
click at [451, 240] on button "Paste whole Preset" at bounding box center [438, 242] width 70 height 18
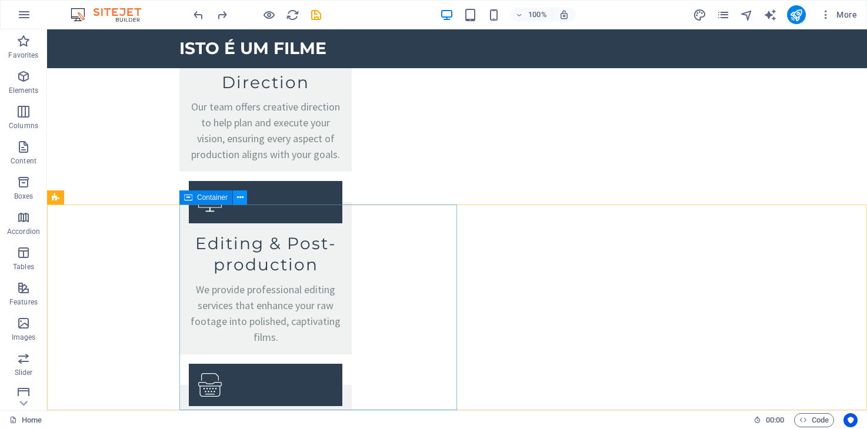
click at [242, 198] on icon at bounding box center [240, 198] width 6 height 12
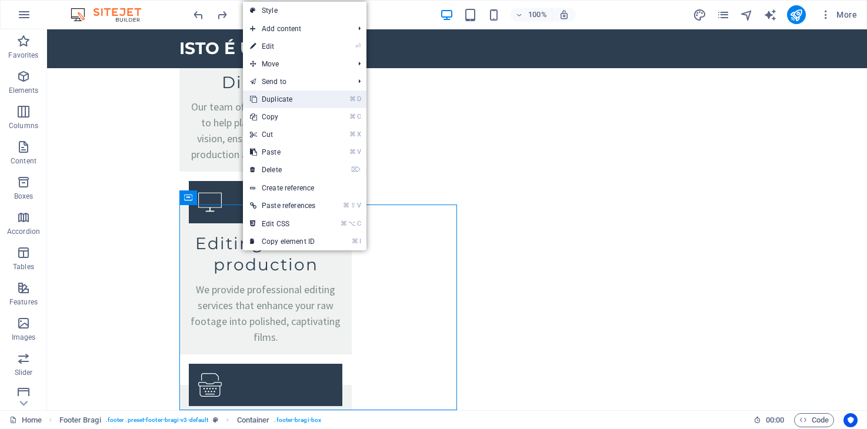
click at [305, 102] on link "⌘ D Duplicate" at bounding box center [282, 100] width 79 height 18
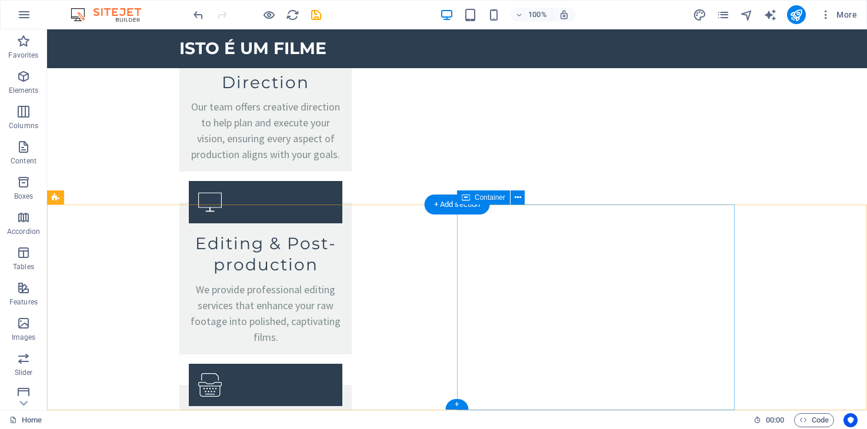
scroll to position [2016, 0]
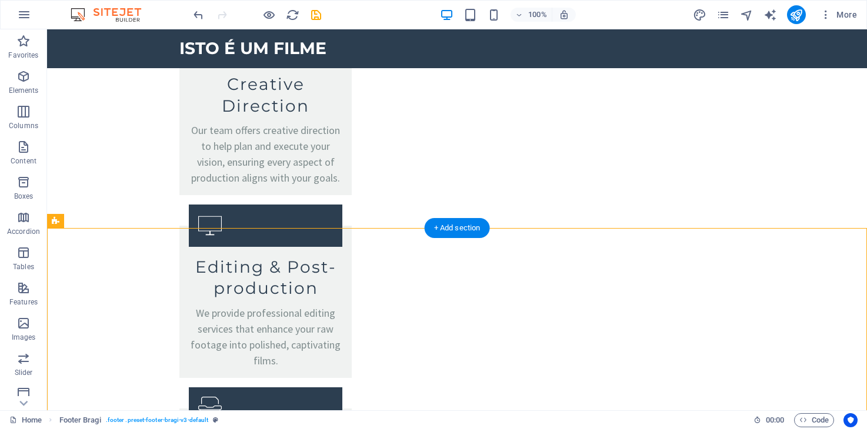
drag, startPoint x: 466, startPoint y: 349, endPoint x: 536, endPoint y: 269, distance: 105.8
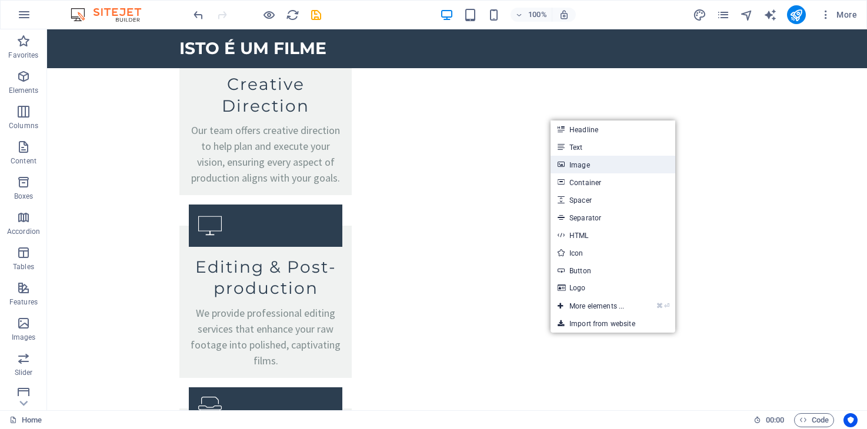
click at [606, 169] on link "Image" at bounding box center [612, 165] width 125 height 18
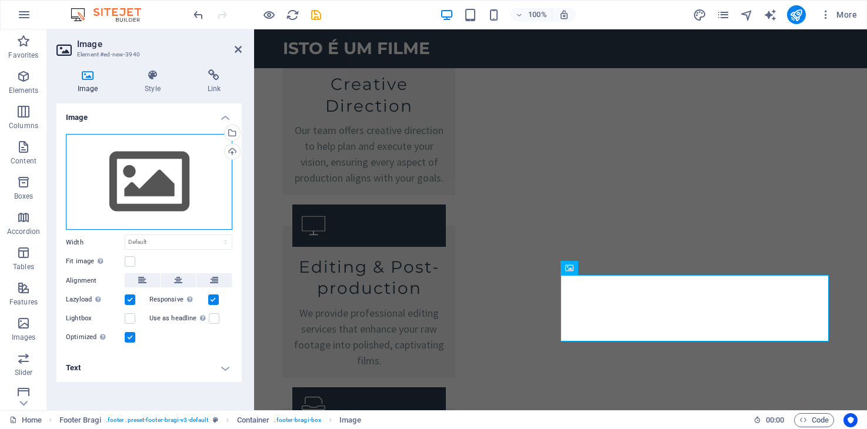
click at [123, 188] on div "Drag files here, click to choose files or select files from Files or our free s…" at bounding box center [149, 182] width 166 height 96
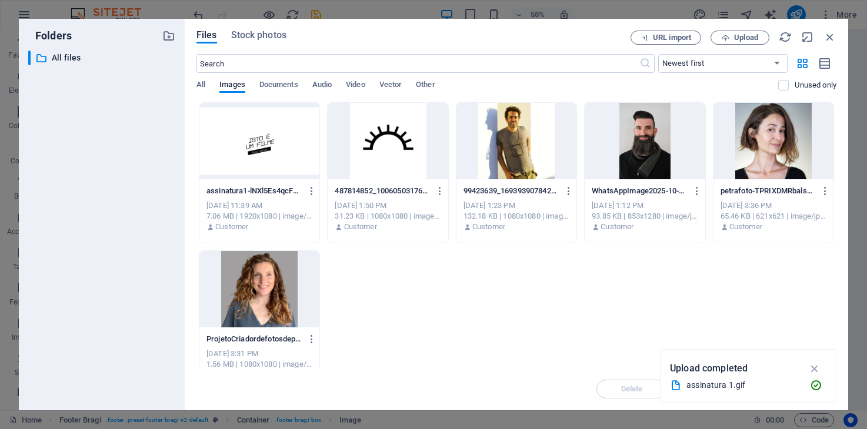
click at [123, 188] on div "​ All files All files" at bounding box center [101, 226] width 147 height 350
click at [245, 152] on div at bounding box center [259, 141] width 120 height 76
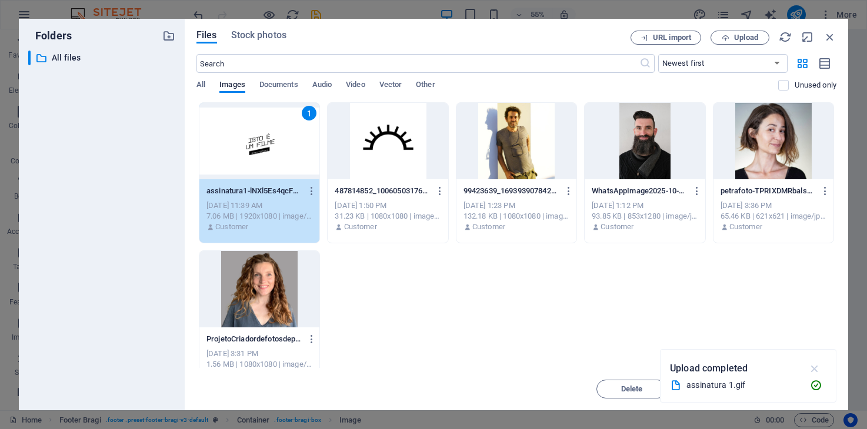
click at [810, 366] on icon "button" at bounding box center [815, 368] width 14 height 13
click at [802, 386] on span "Insert" at bounding box center [801, 389] width 21 height 7
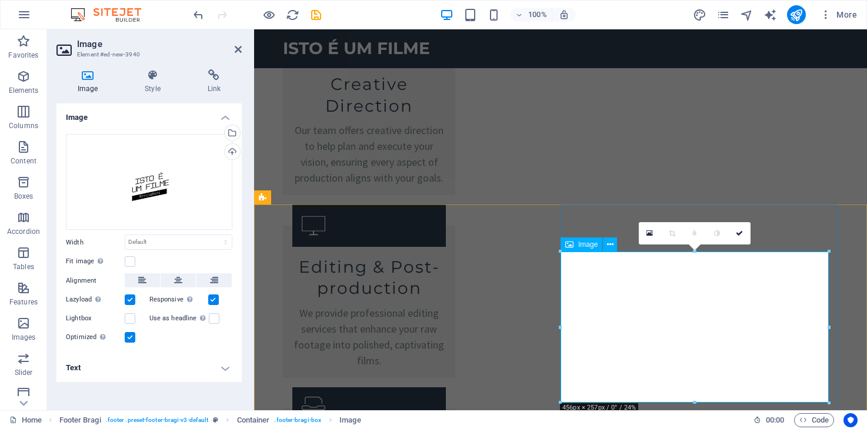
scroll to position [2039, 0]
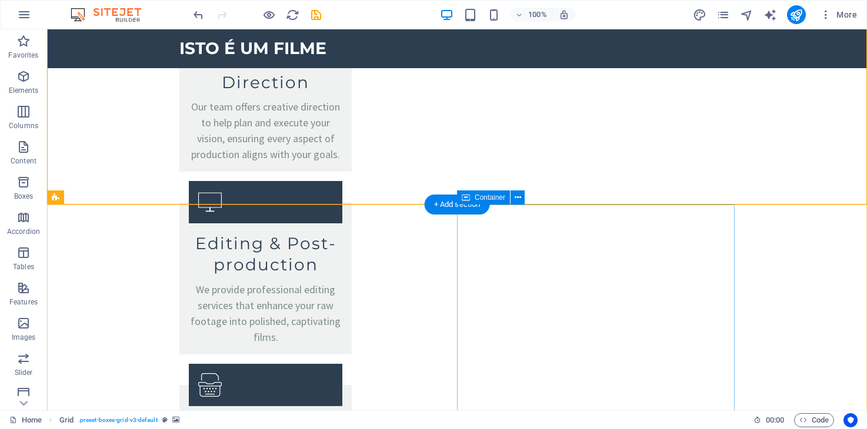
scroll to position [2079, 0]
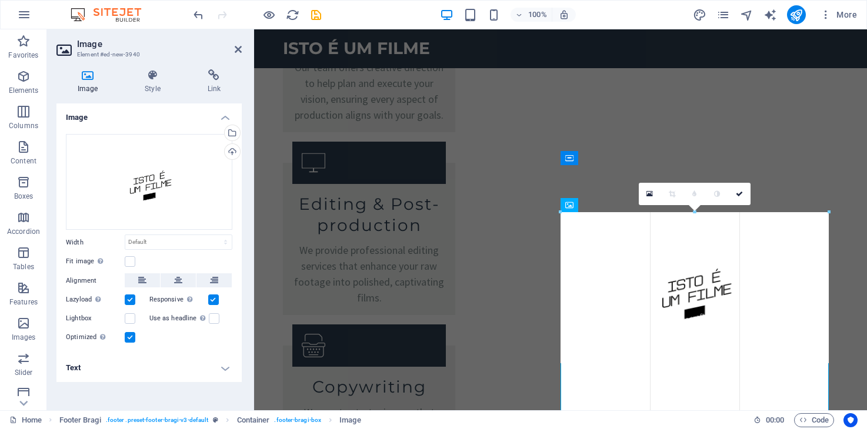
drag, startPoint x: 827, startPoint y: 212, endPoint x: 828, endPoint y: 223, distance: 10.7
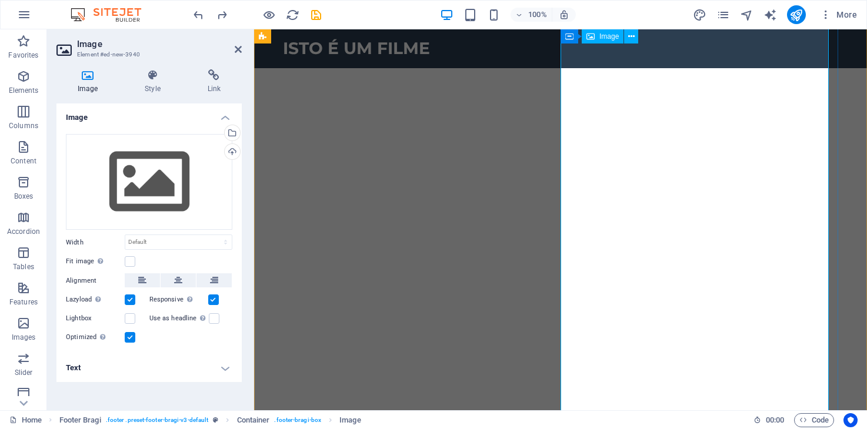
scroll to position [2039, 0]
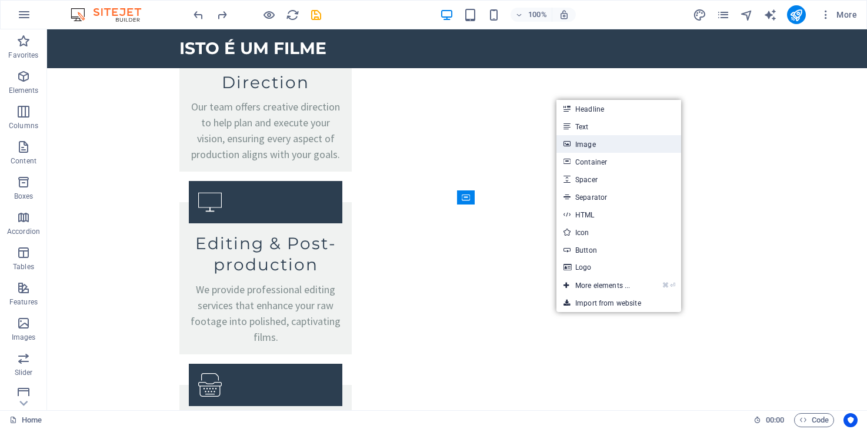
click at [597, 139] on link "Image" at bounding box center [618, 144] width 125 height 18
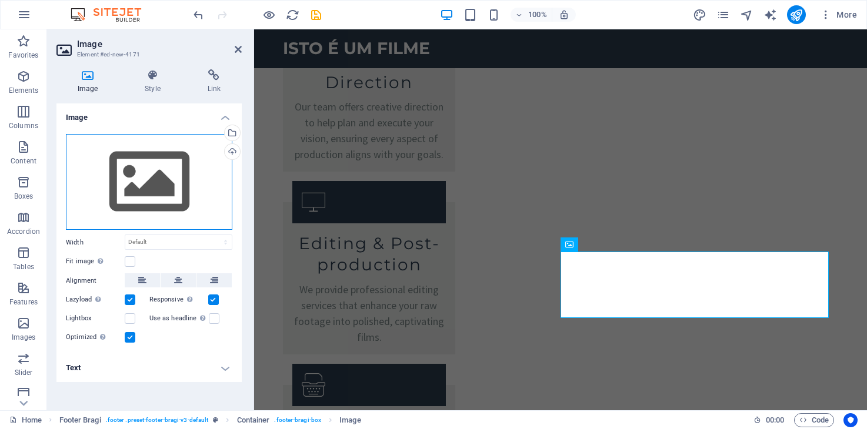
click at [176, 192] on div "Drag files here, click to choose files or select files from Files or our free s…" at bounding box center [149, 182] width 166 height 96
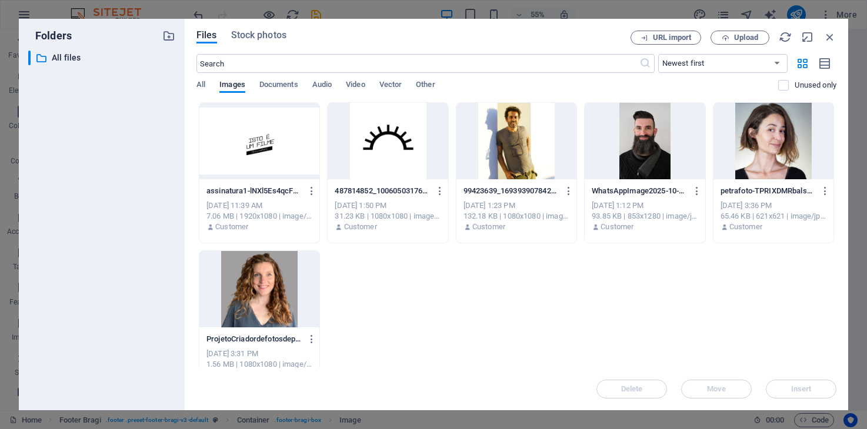
click at [289, 128] on div at bounding box center [259, 141] width 120 height 76
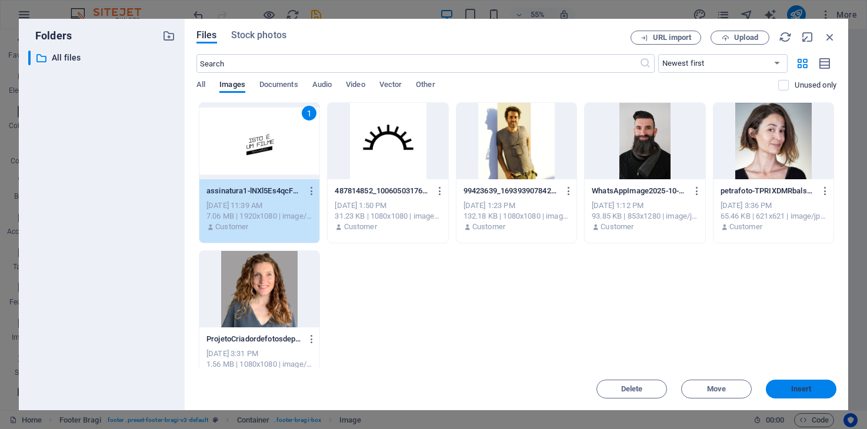
click at [772, 384] on button "Insert" at bounding box center [800, 389] width 71 height 19
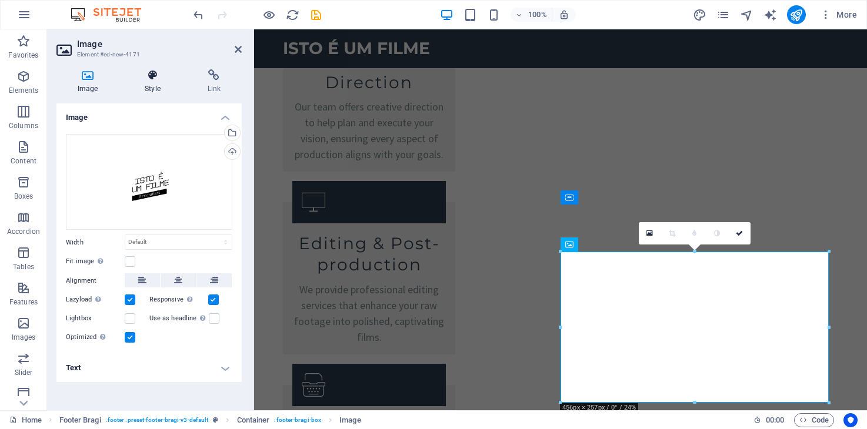
click at [155, 83] on h4 "Style" at bounding box center [154, 81] width 62 height 25
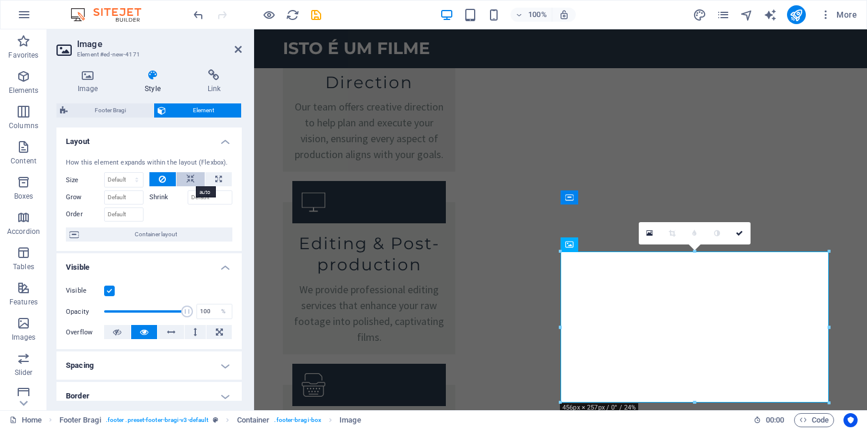
click at [188, 181] on icon at bounding box center [190, 179] width 8 height 14
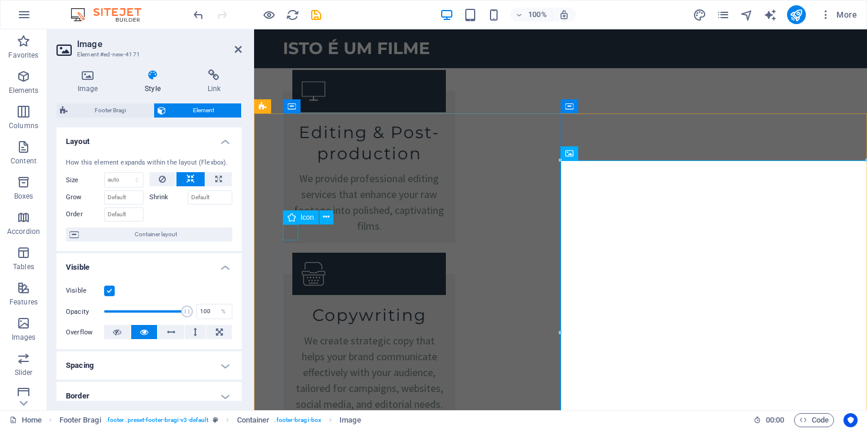
scroll to position [2152, 0]
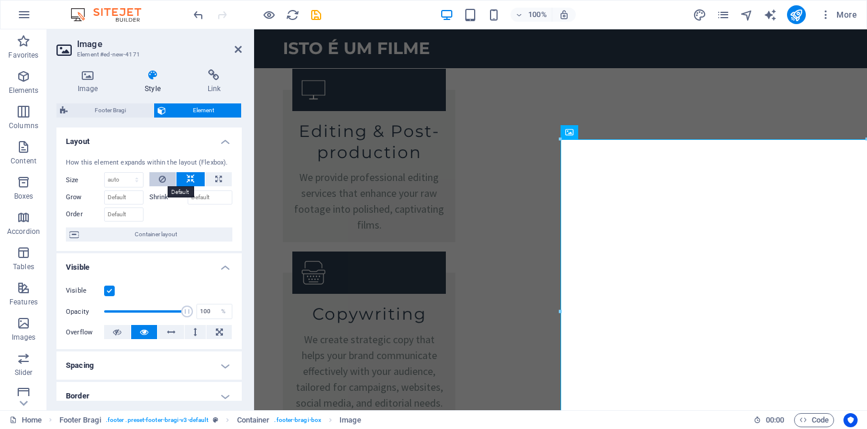
click at [159, 180] on icon at bounding box center [162, 179] width 7 height 14
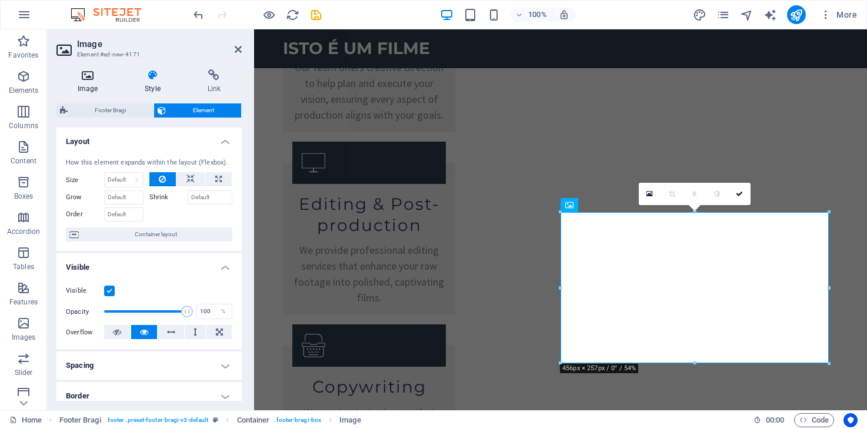
click at [88, 84] on h4 "Image" at bounding box center [89, 81] width 67 height 25
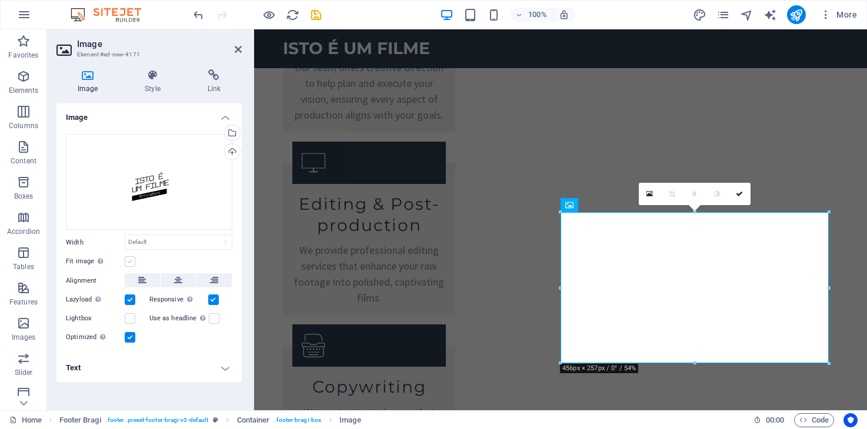
click at [126, 260] on label at bounding box center [130, 261] width 11 height 11
click at [0, 0] on input "Fit image Automatically fit image to a fixed width and height" at bounding box center [0, 0] width 0 height 0
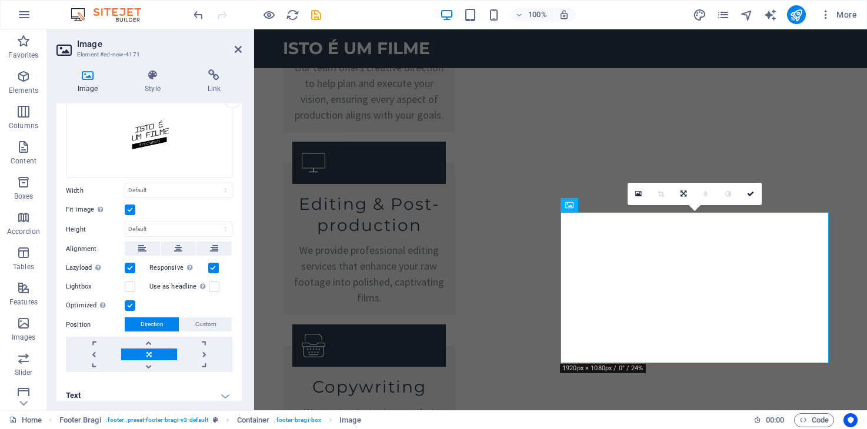
scroll to position [59, 0]
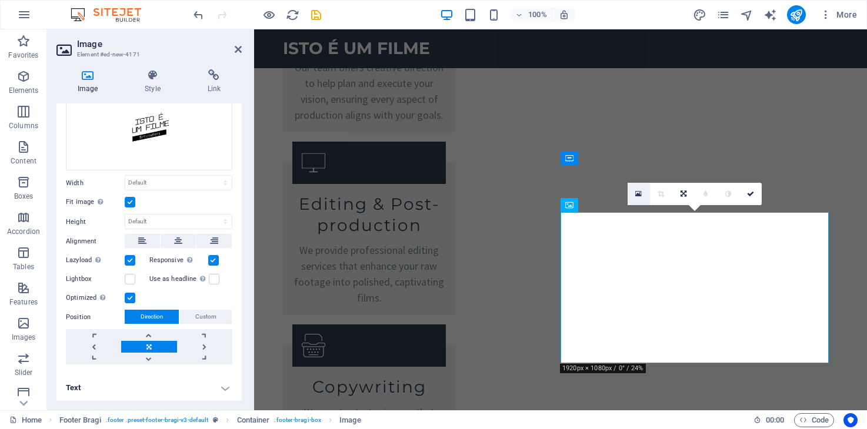
click at [638, 195] on icon at bounding box center [638, 194] width 6 height 8
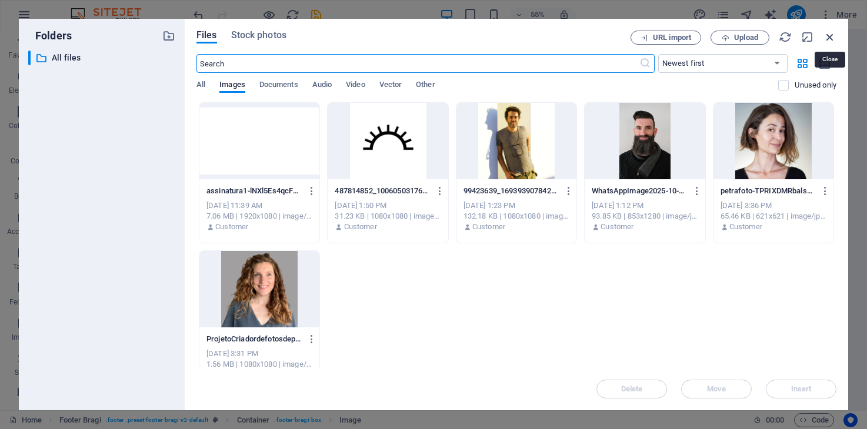
click at [830, 32] on icon "button" at bounding box center [829, 37] width 13 height 13
